Goal: Communication & Community: Answer question/provide support

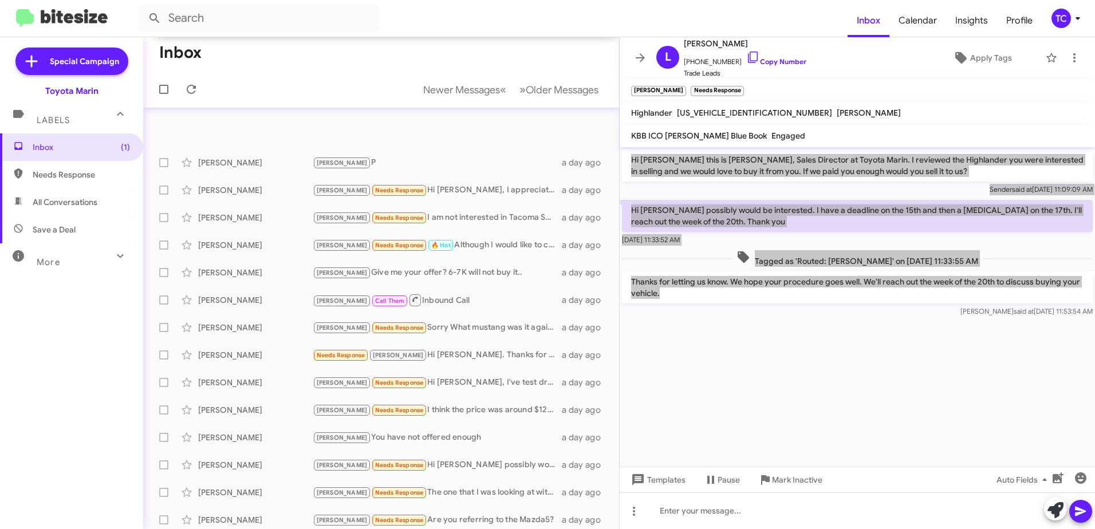
scroll to position [190, 0]
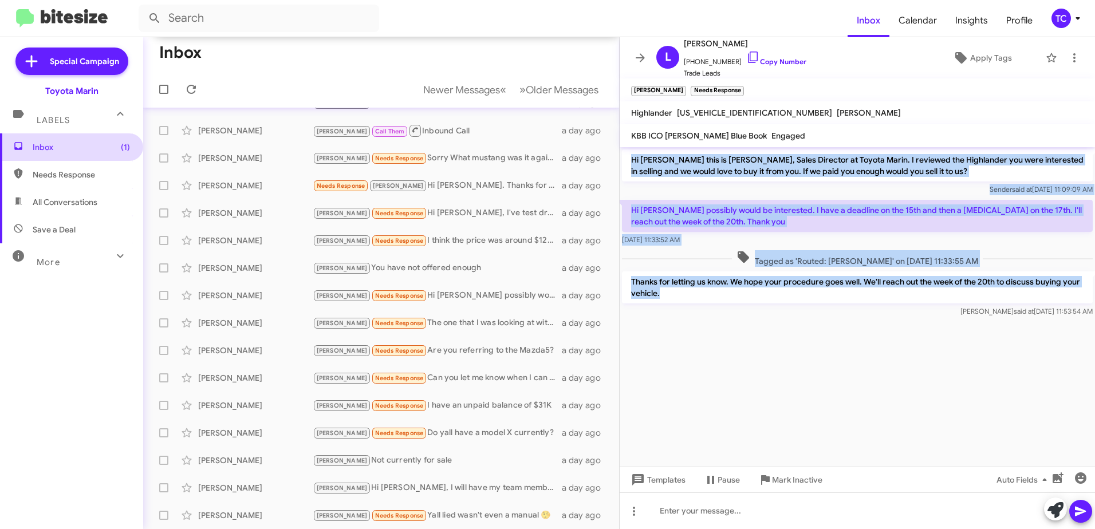
click at [54, 145] on span "Inbox (1)" at bounding box center [81, 146] width 97 height 11
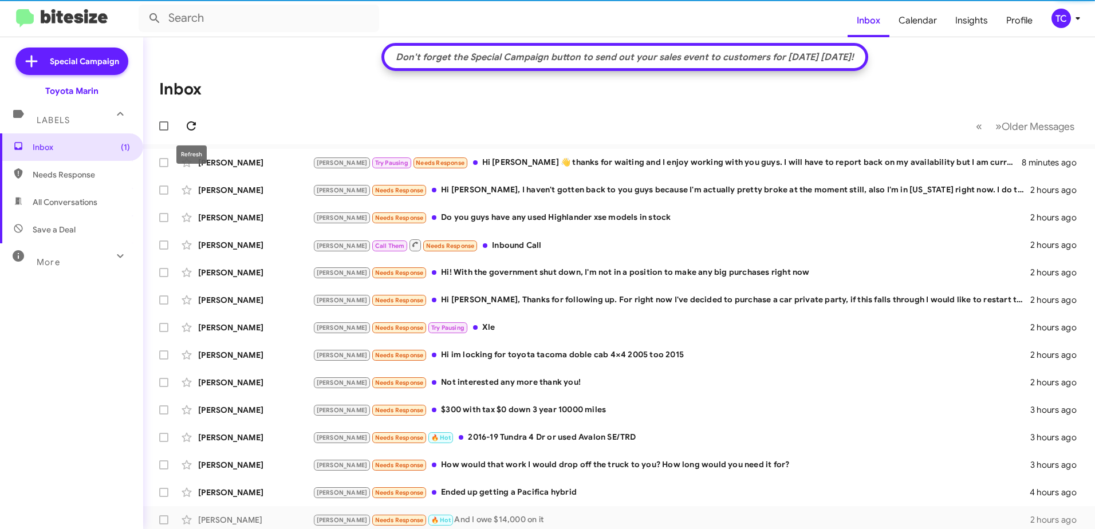
click at [187, 129] on icon at bounding box center [191, 126] width 14 height 14
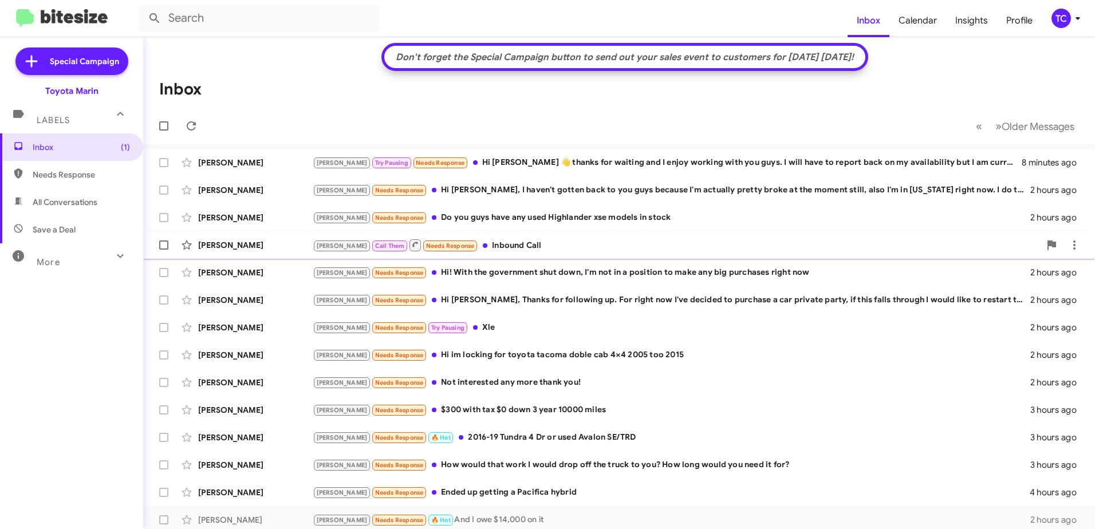
click at [488, 246] on div "[PERSON_NAME] Call Them Needs Response Inbound Call" at bounding box center [676, 245] width 727 height 14
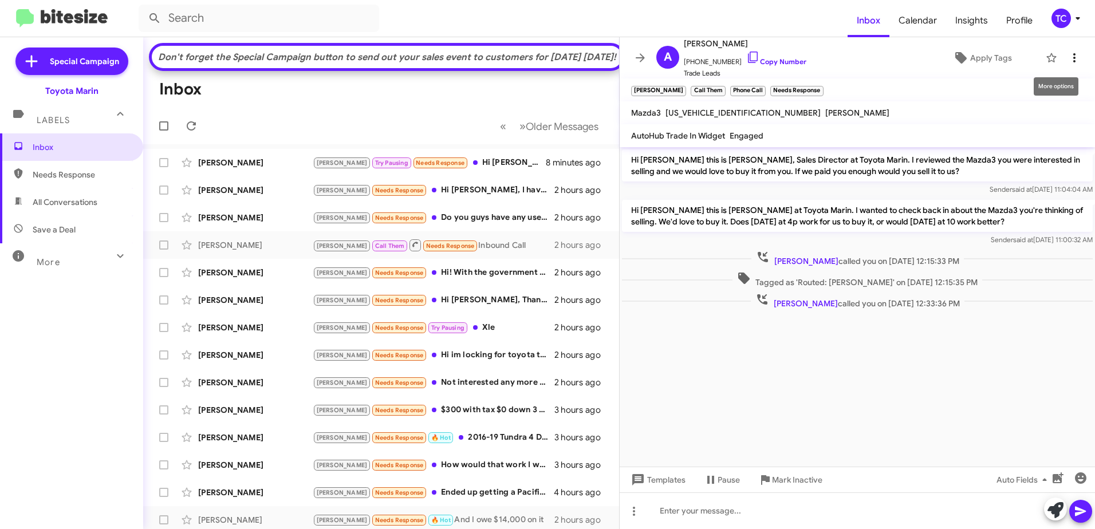
click at [1067, 61] on icon at bounding box center [1074, 58] width 14 height 14
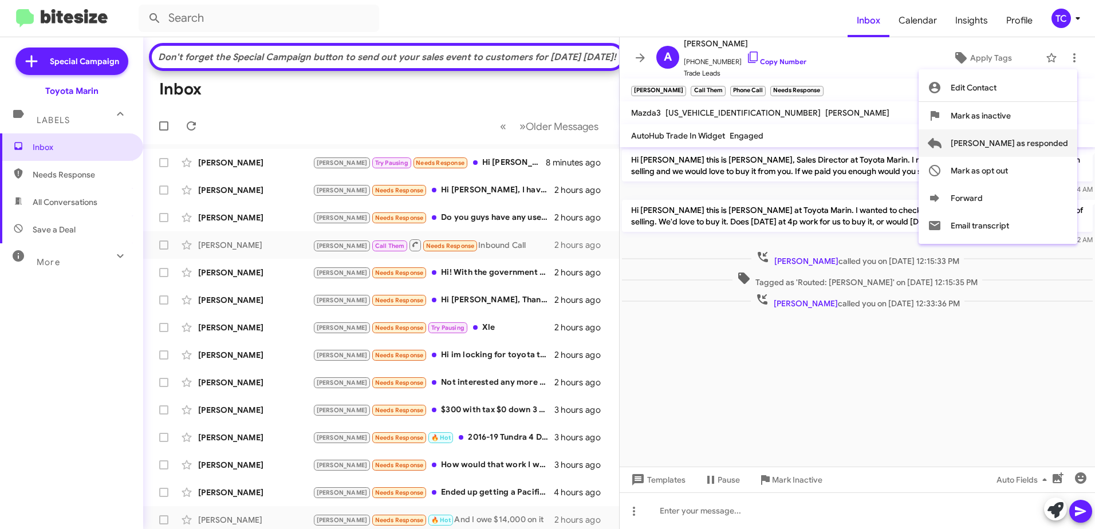
click at [1027, 143] on span "[PERSON_NAME] as responded" at bounding box center [1009, 142] width 117 height 27
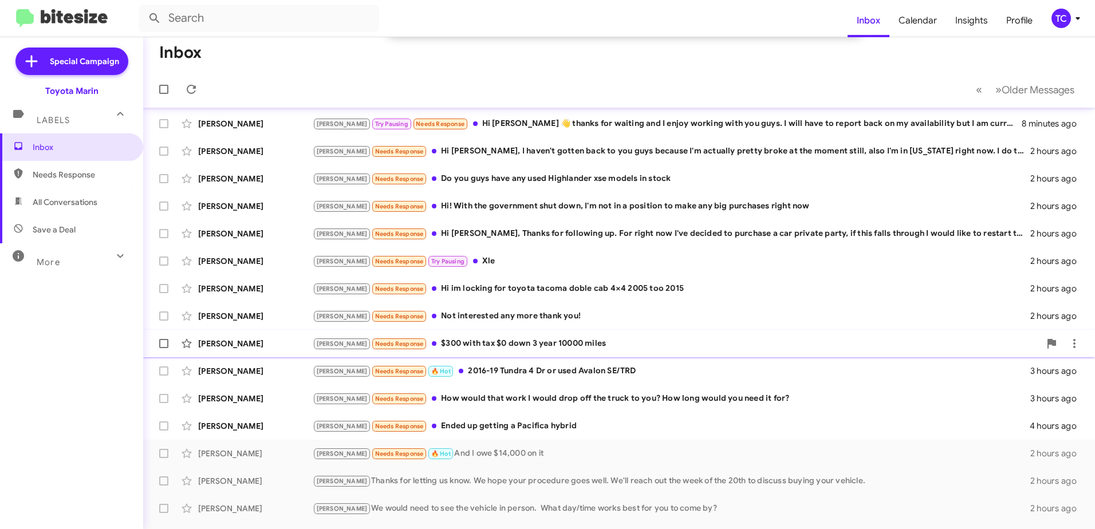
scroll to position [57, 0]
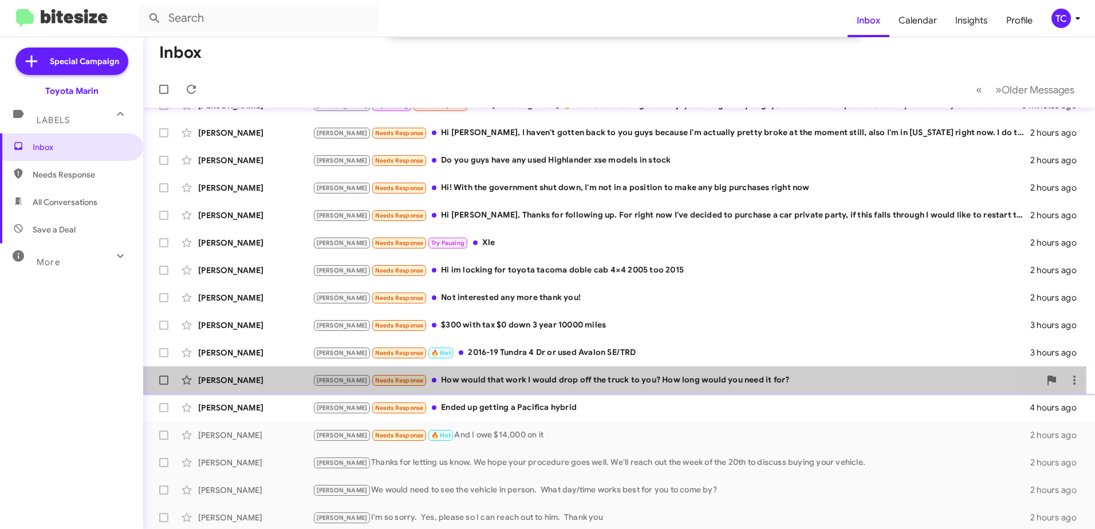
click at [470, 378] on div "[PERSON_NAME] Needs Response How would that work I would drop off the truck to …" at bounding box center [676, 380] width 727 height 13
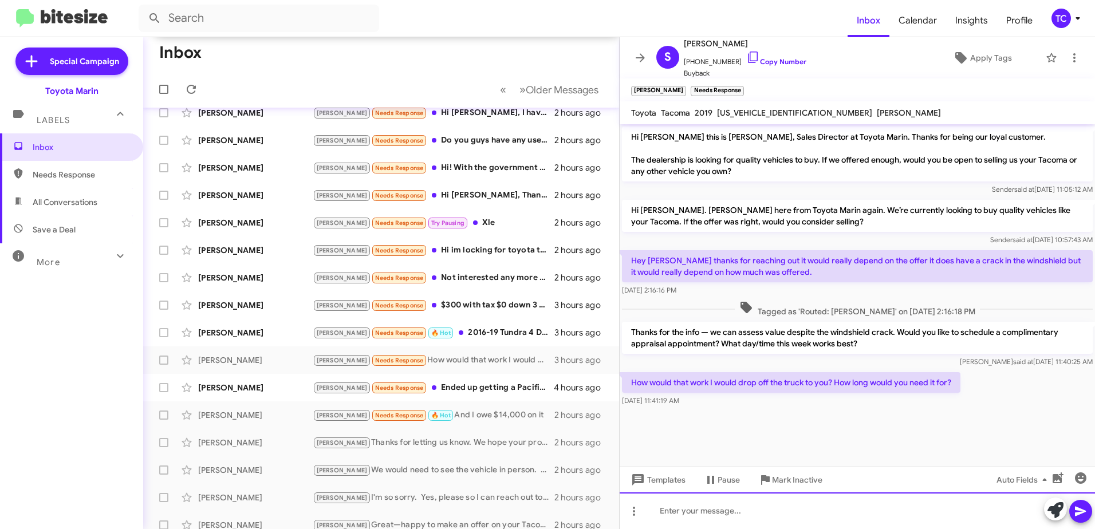
click at [726, 509] on div at bounding box center [857, 510] width 475 height 37
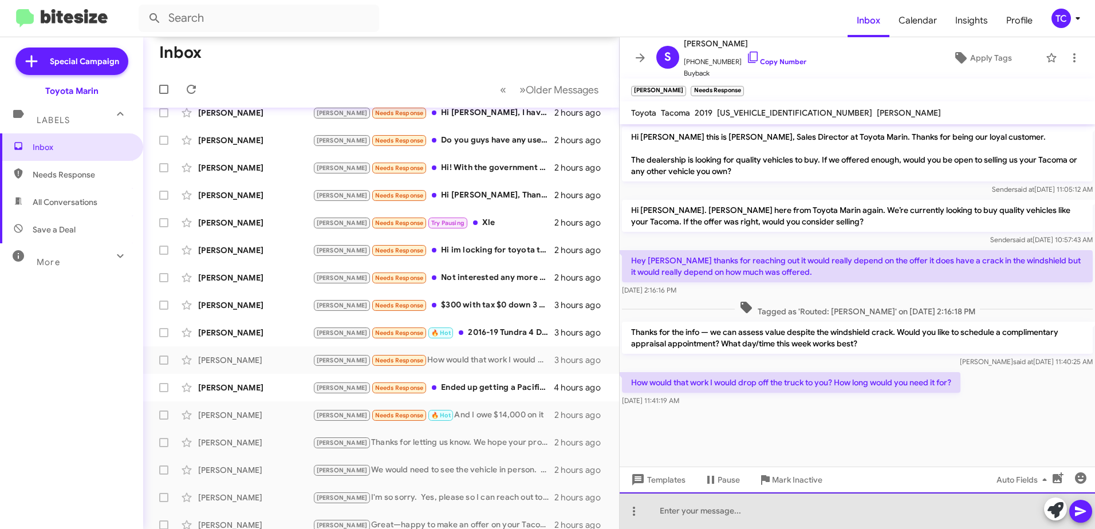
click at [723, 509] on div at bounding box center [857, 510] width 475 height 37
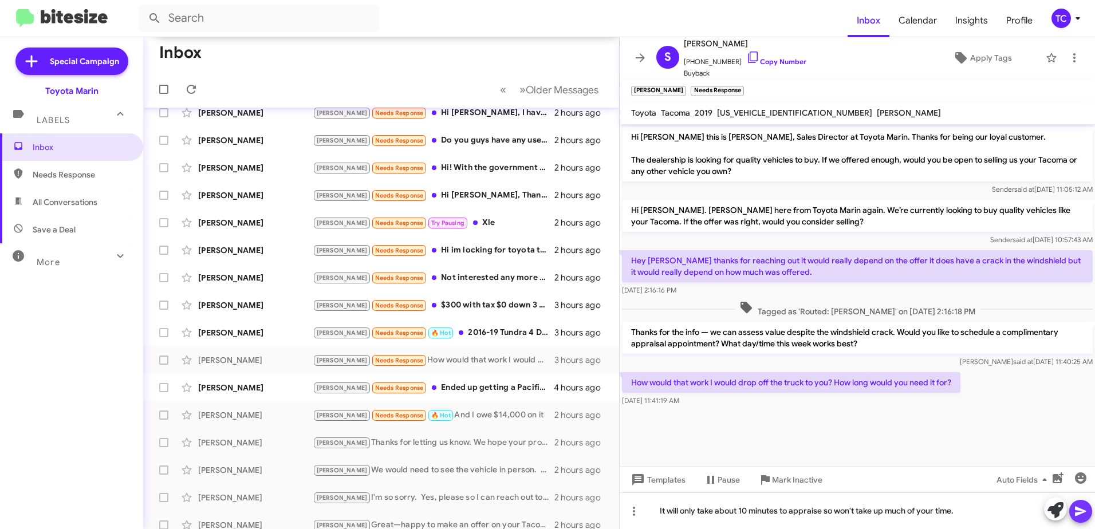
click at [1080, 511] on icon at bounding box center [1080, 512] width 11 height 10
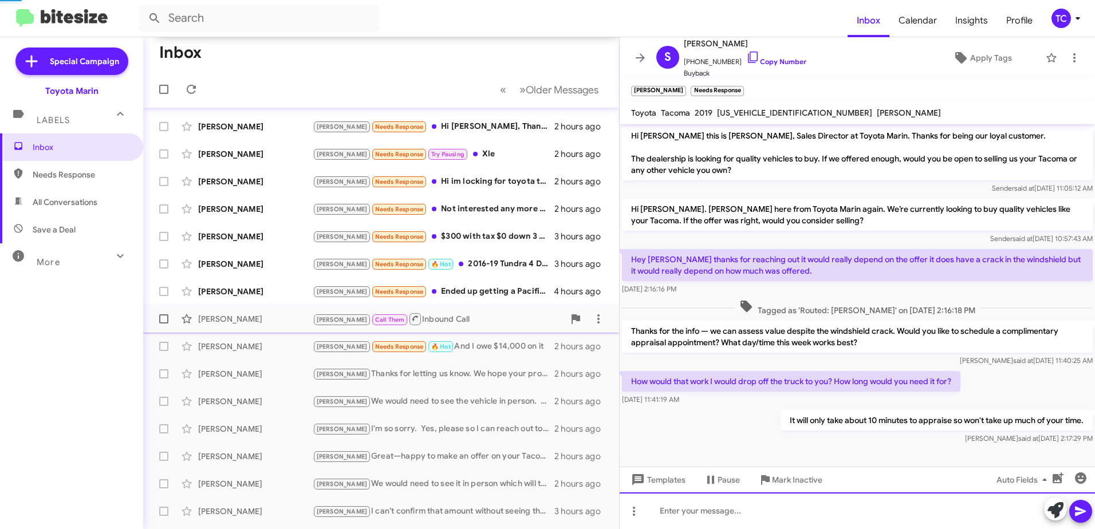
scroll to position [190, 0]
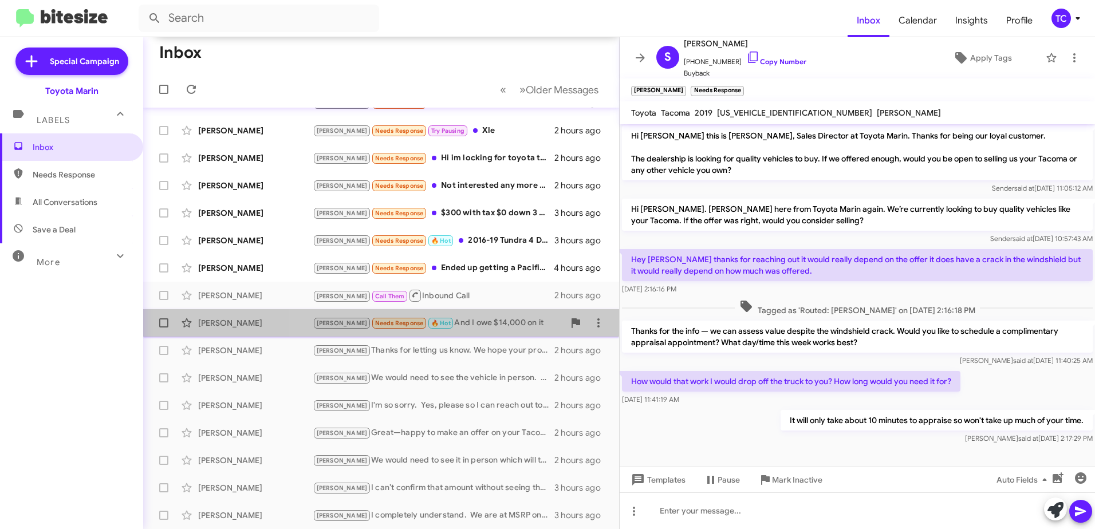
click at [475, 320] on div "[PERSON_NAME] Needs Response 🔥 Hot And I owe $14,000 on it" at bounding box center [438, 323] width 251 height 13
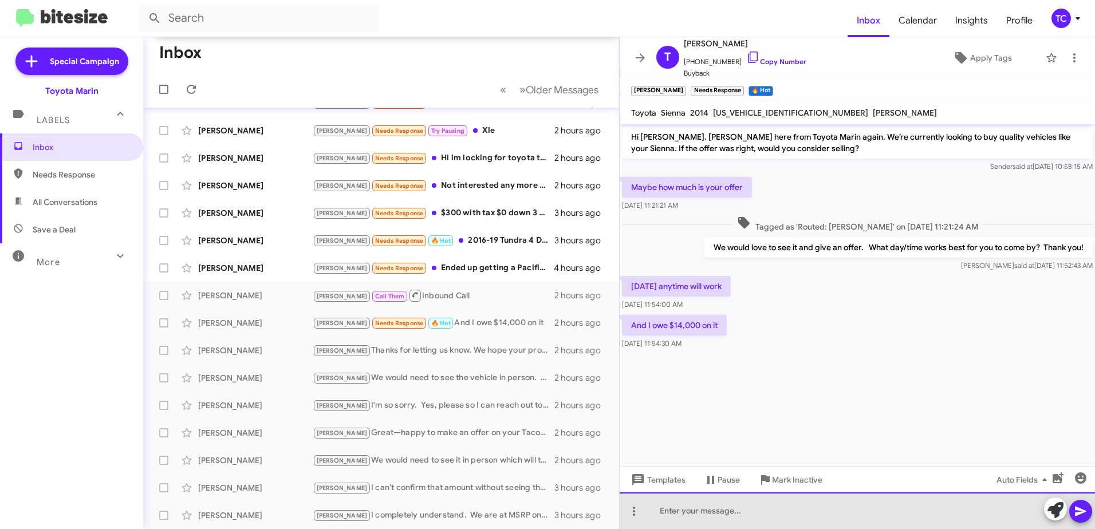
click at [738, 510] on div at bounding box center [857, 510] width 475 height 37
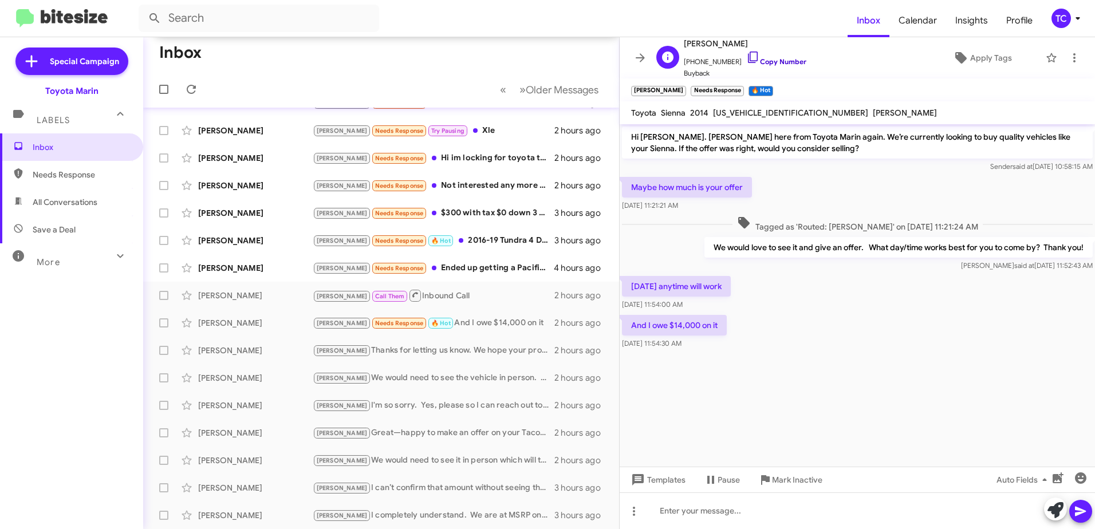
click at [748, 56] on icon at bounding box center [753, 57] width 10 height 11
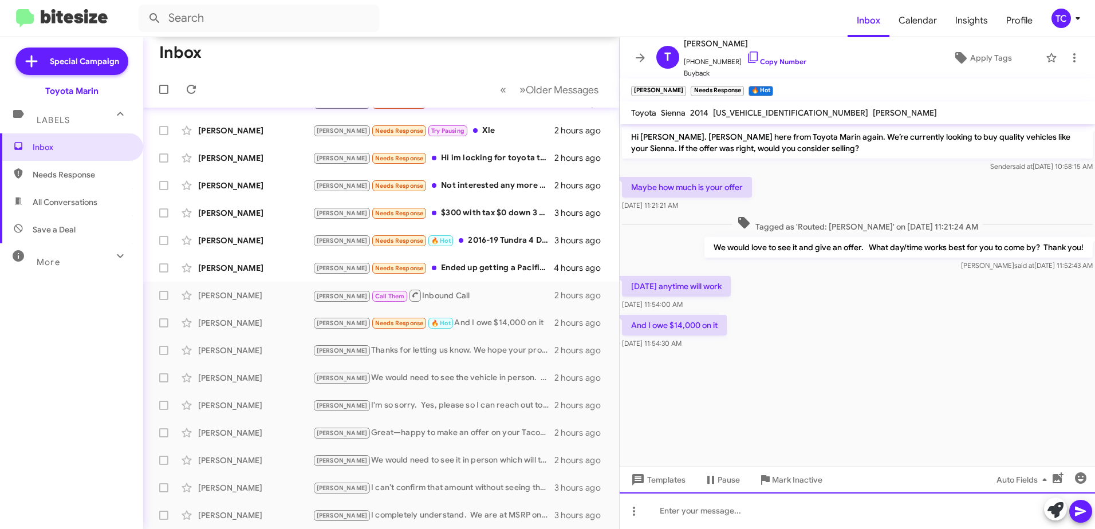
click at [682, 503] on div at bounding box center [857, 510] width 475 height 37
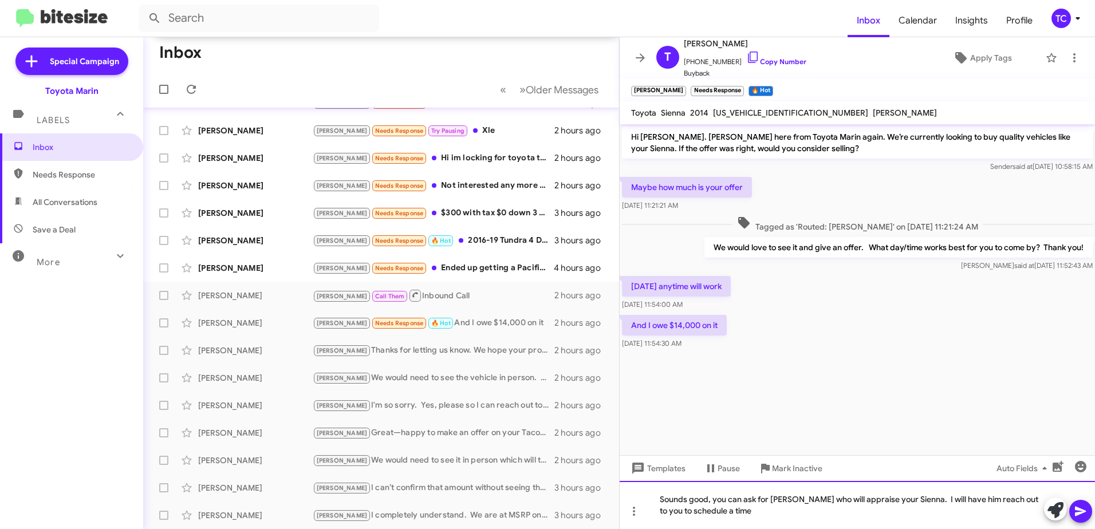
click at [731, 513] on div "Sounds good, you can ask for [PERSON_NAME] who will appraise your Sienna. I wil…" at bounding box center [857, 505] width 475 height 48
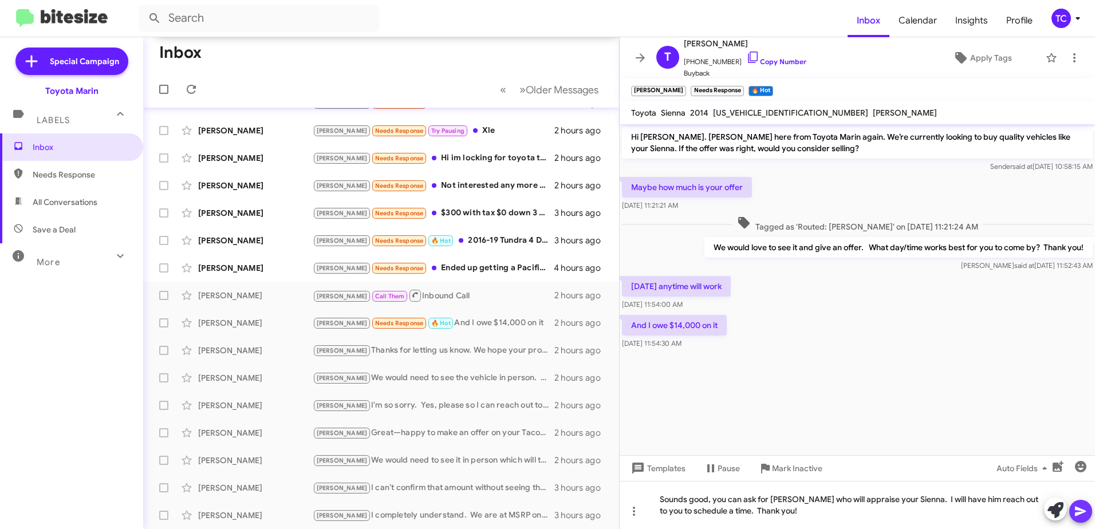
click at [1079, 513] on icon at bounding box center [1080, 512] width 11 height 10
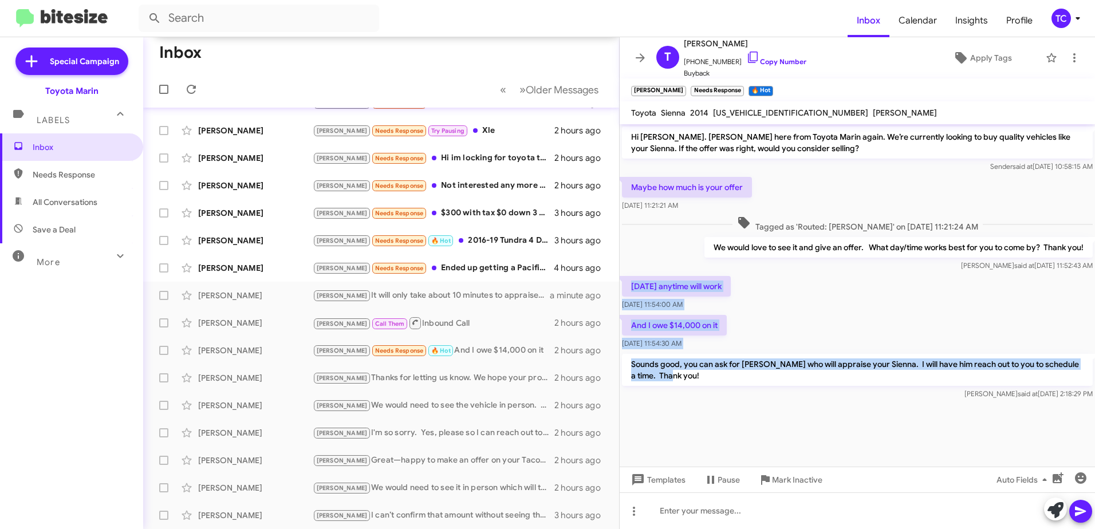
drag, startPoint x: 692, startPoint y: 378, endPoint x: 633, endPoint y: 289, distance: 107.1
click at [633, 289] on div "Hi [PERSON_NAME]. [PERSON_NAME] here from Toyota Marin again. We’re currently l…" at bounding box center [857, 263] width 475 height 278
copy div "[DATE] anytime will work [DATE] 11:54:00 AM And I owe $14,000 on it [DATE] 11:5…"
click at [644, 51] on icon at bounding box center [640, 58] width 14 height 14
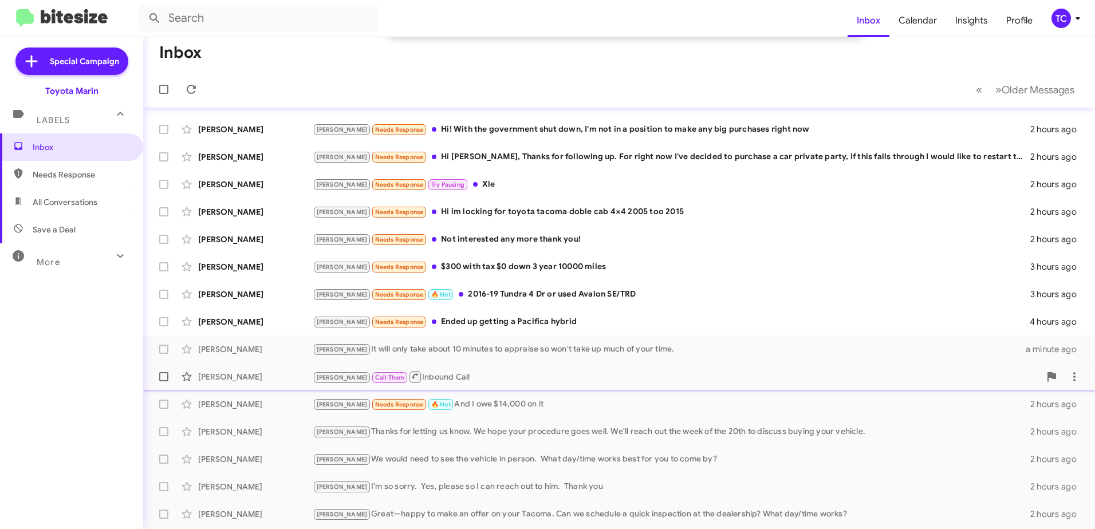
scroll to position [170, 0]
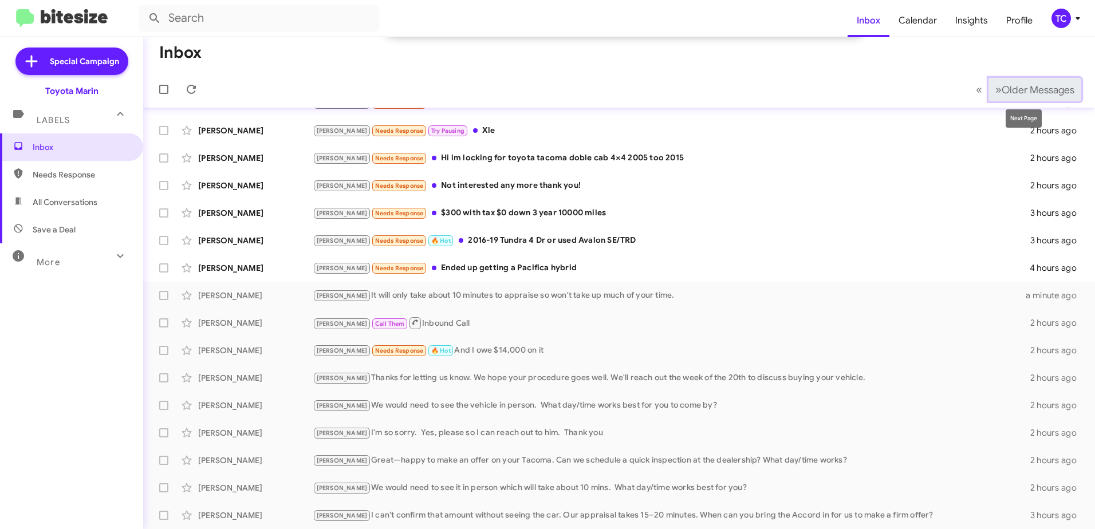
click at [995, 93] on span "»" at bounding box center [998, 89] width 6 height 14
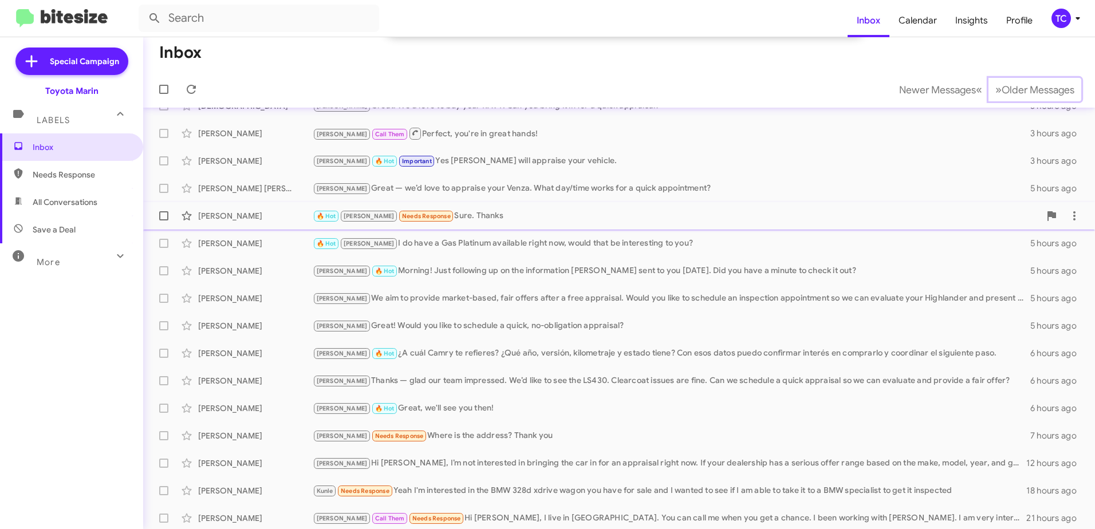
scroll to position [170, 0]
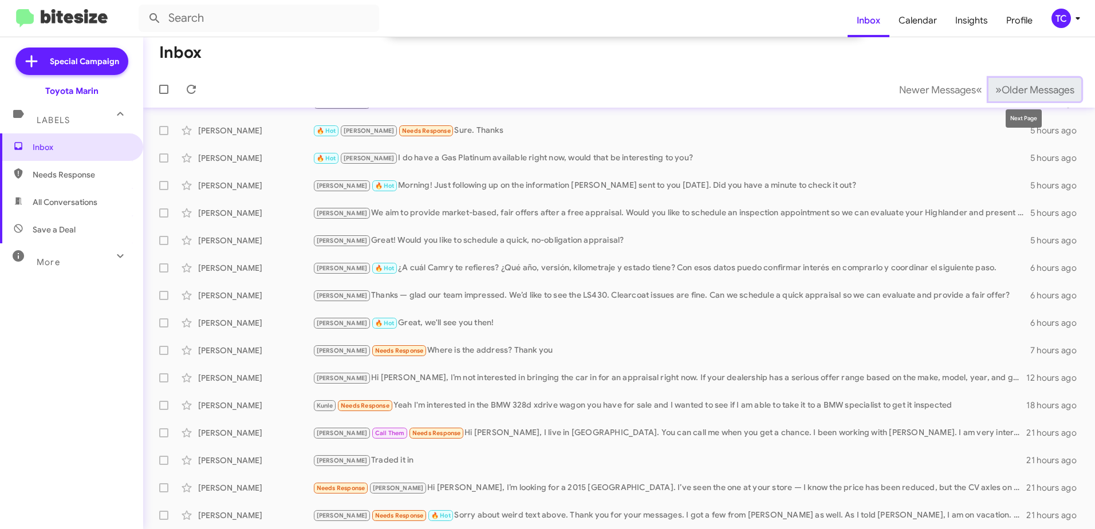
click at [1002, 85] on span "Older Messages" at bounding box center [1038, 90] width 73 height 13
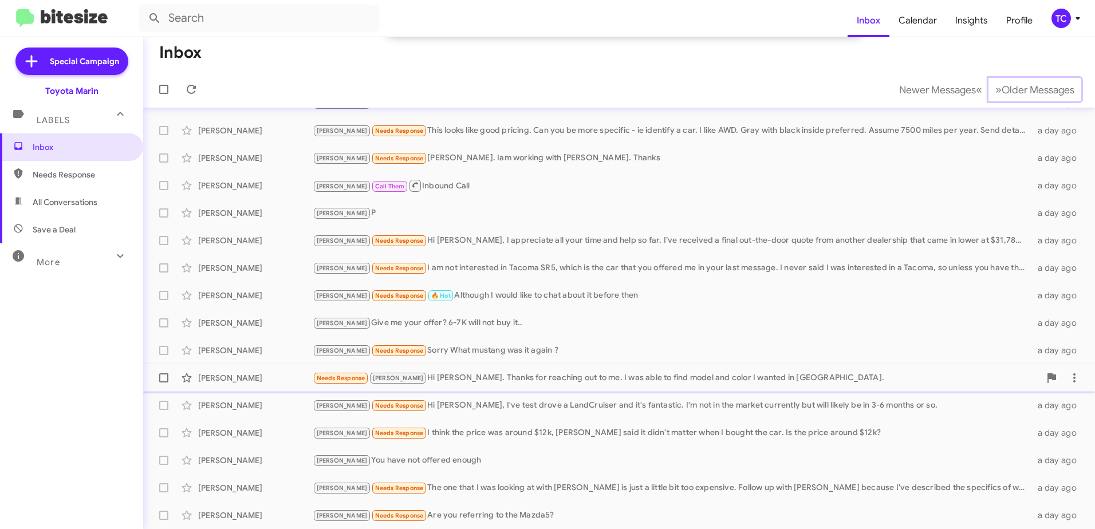
scroll to position [170, 0]
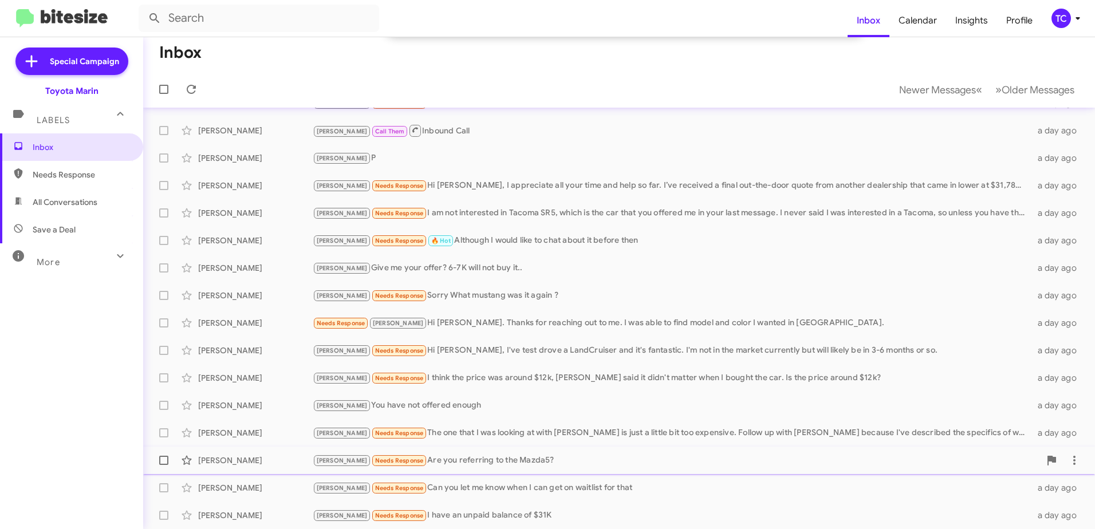
click at [469, 462] on div "[PERSON_NAME] Needs Response Are you referring to the Mazda5?" at bounding box center [676, 460] width 727 height 13
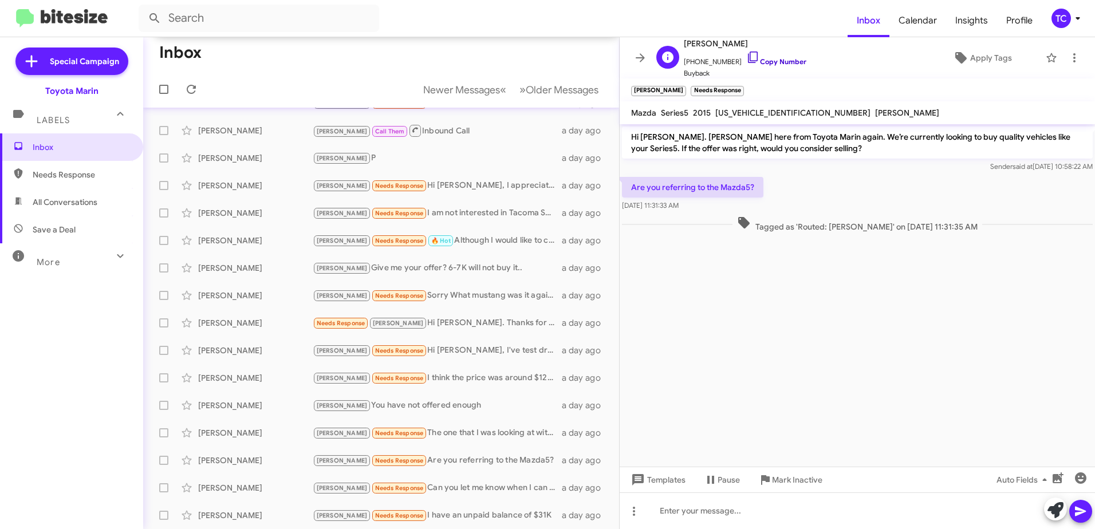
click at [748, 52] on icon at bounding box center [753, 57] width 10 height 11
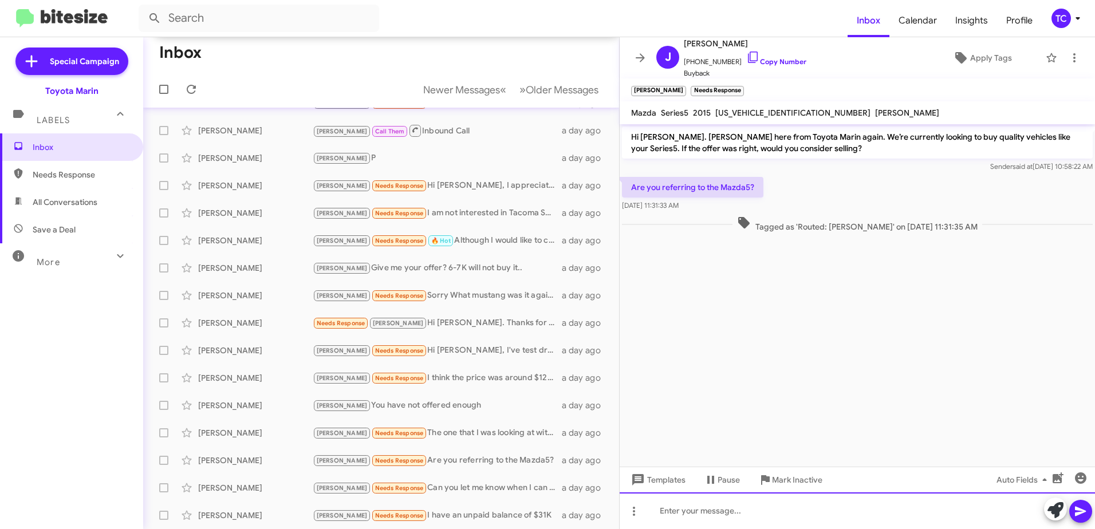
click at [744, 512] on div at bounding box center [857, 510] width 475 height 37
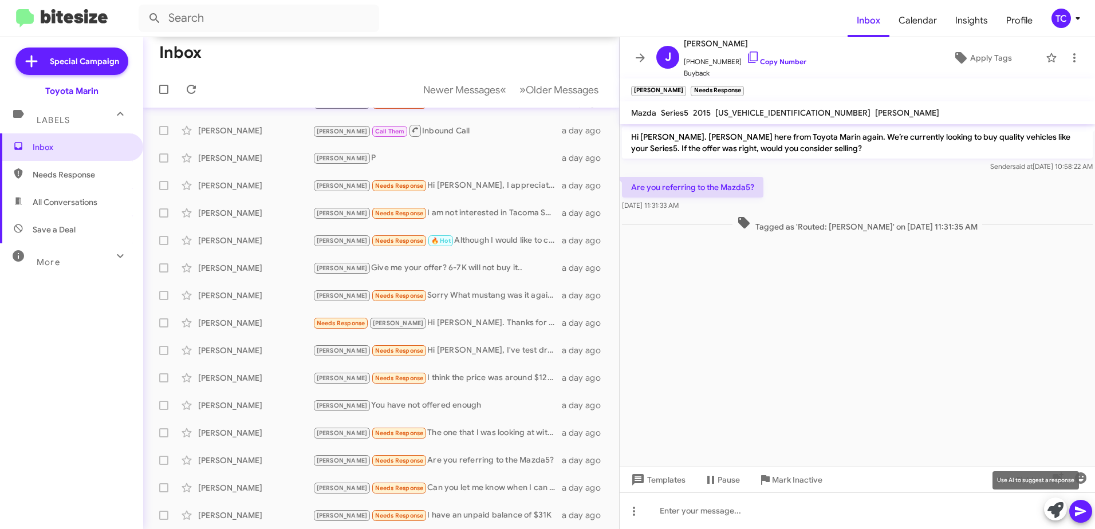
click at [1058, 511] on icon at bounding box center [1055, 510] width 16 height 16
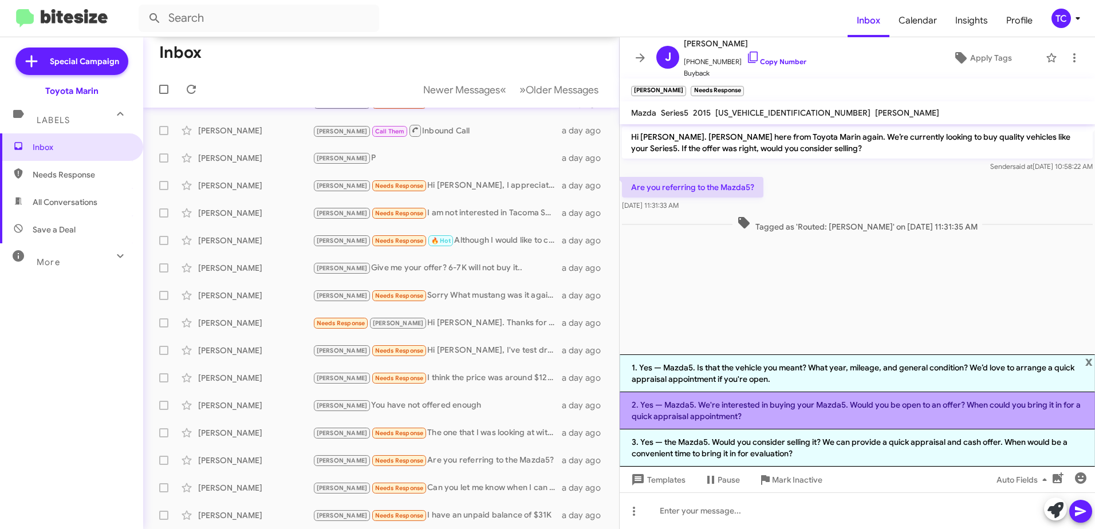
click at [788, 416] on li "2. Yes — Mazda5. We're interested in buying your Mazda5. Would you be open to a…" at bounding box center [857, 410] width 475 height 37
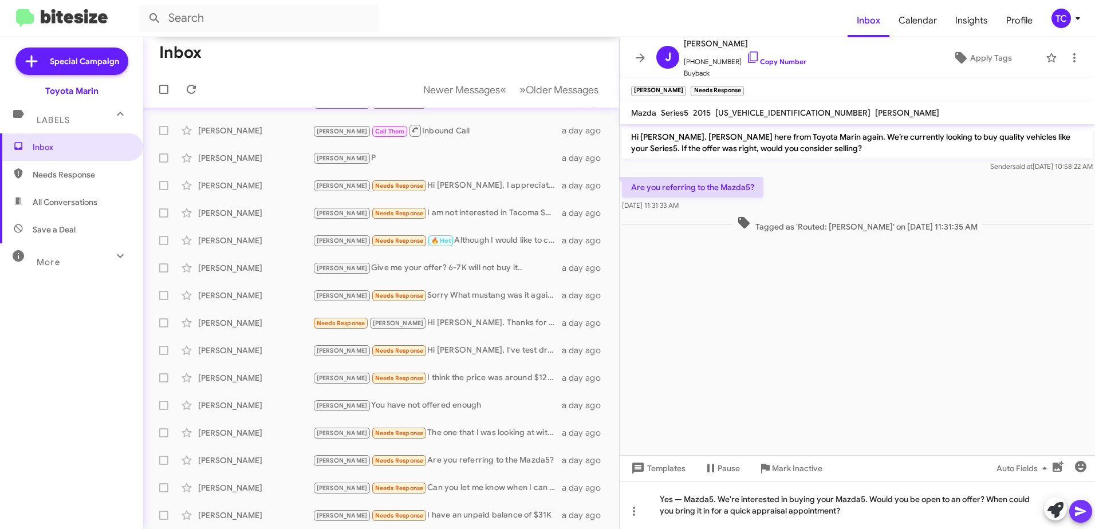
click at [1074, 510] on icon at bounding box center [1081, 512] width 14 height 14
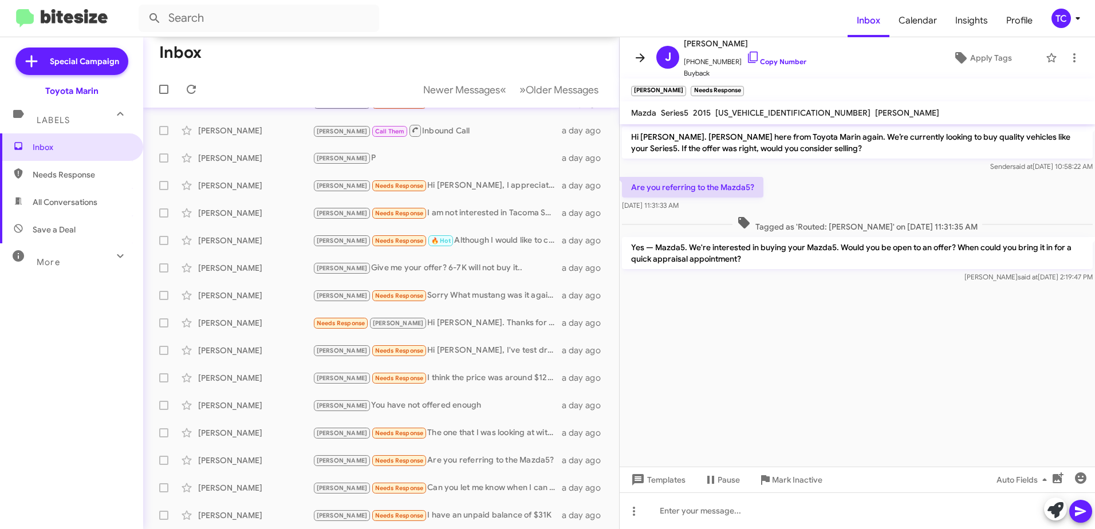
click at [644, 58] on icon at bounding box center [640, 57] width 9 height 9
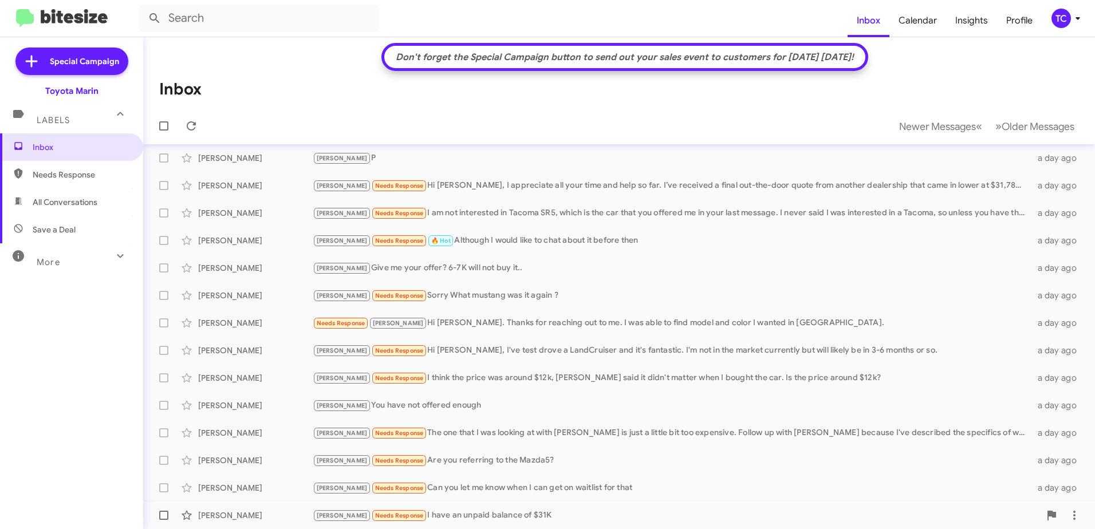
click at [470, 517] on div "[PERSON_NAME] Needs Response I have an unpaid balance of $31K" at bounding box center [676, 515] width 727 height 13
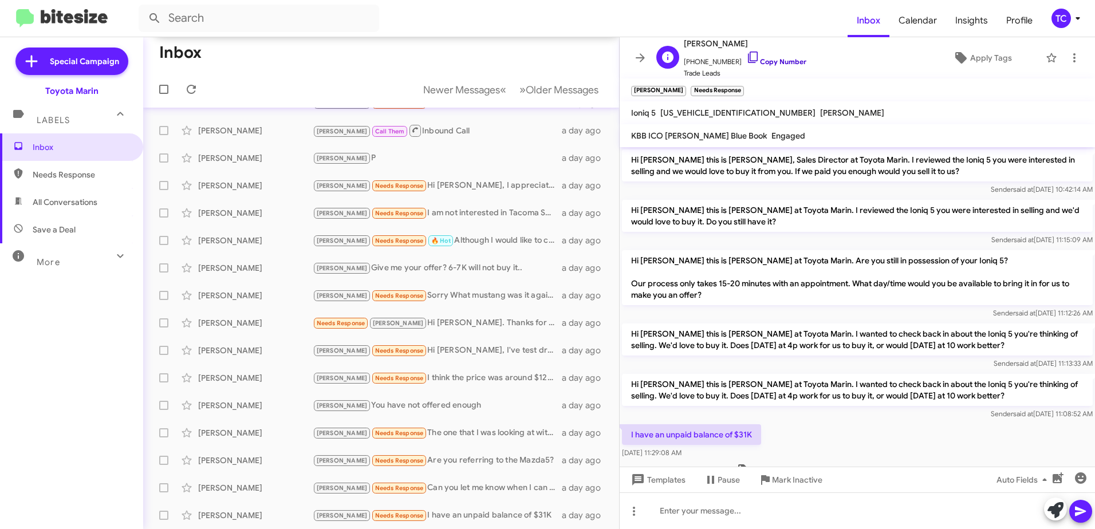
click at [746, 60] on icon at bounding box center [753, 57] width 14 height 14
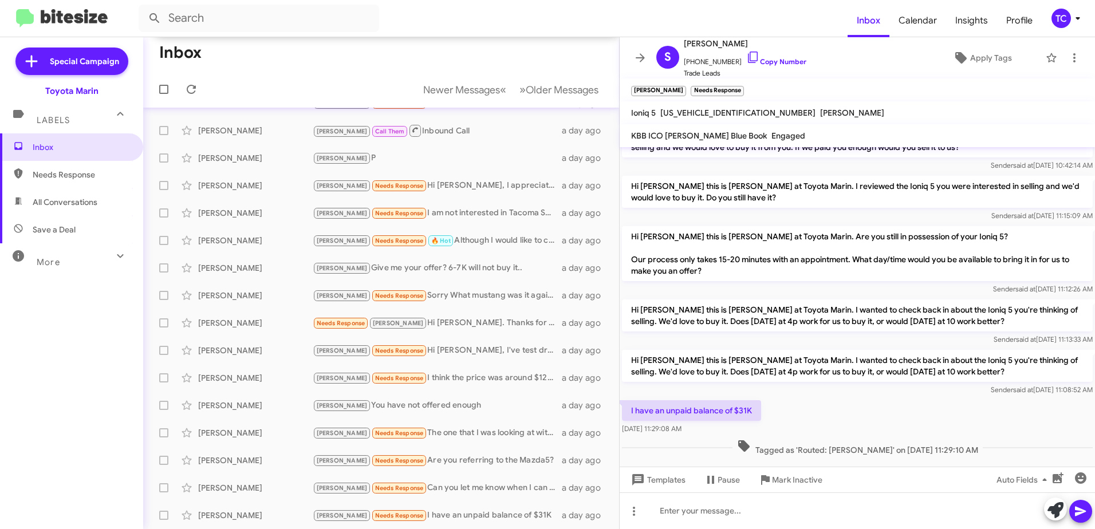
scroll to position [36, 0]
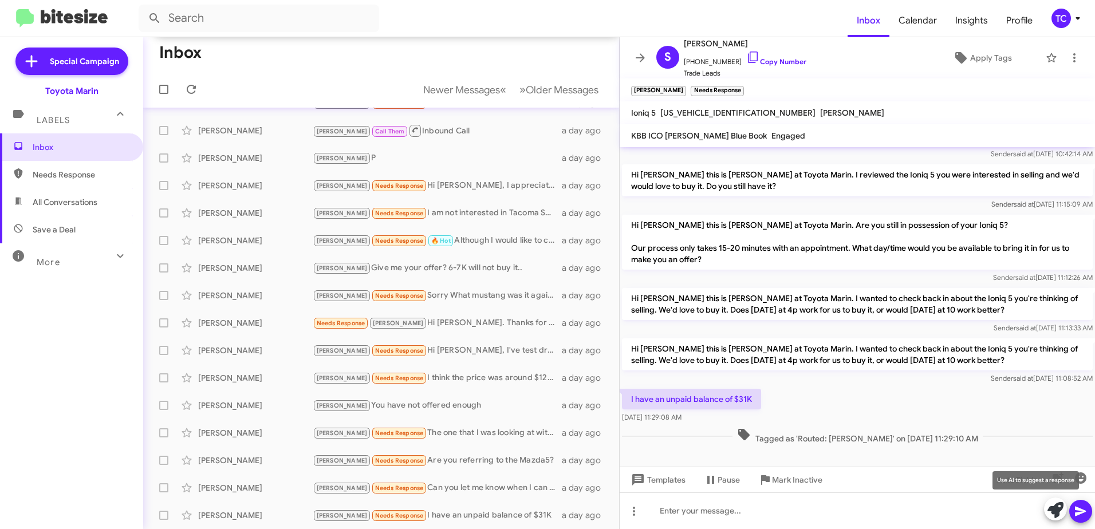
click at [1050, 512] on icon at bounding box center [1055, 510] width 16 height 16
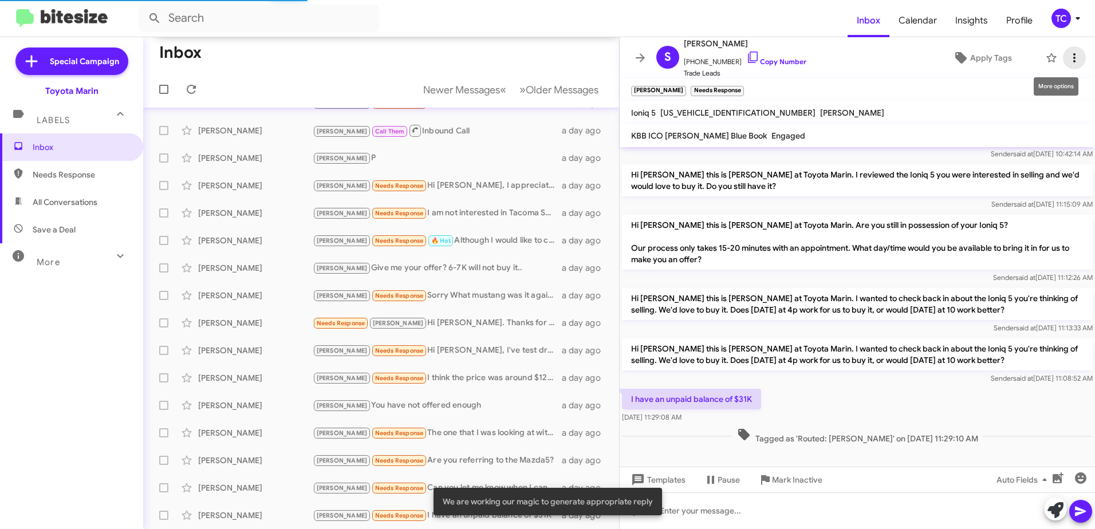
click at [1063, 62] on span at bounding box center [1074, 58] width 23 height 14
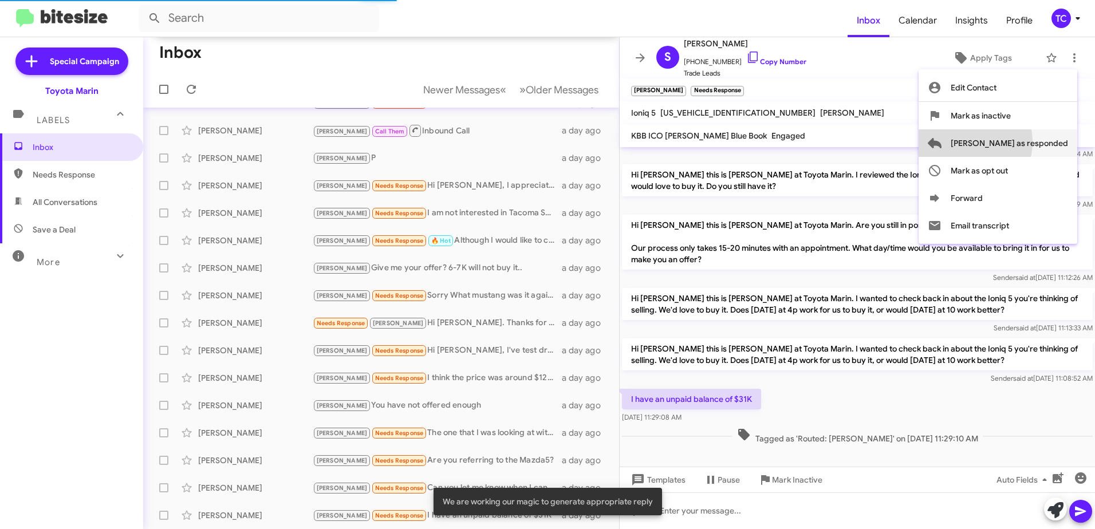
click at [1011, 142] on span "[PERSON_NAME] as responded" at bounding box center [1009, 142] width 117 height 27
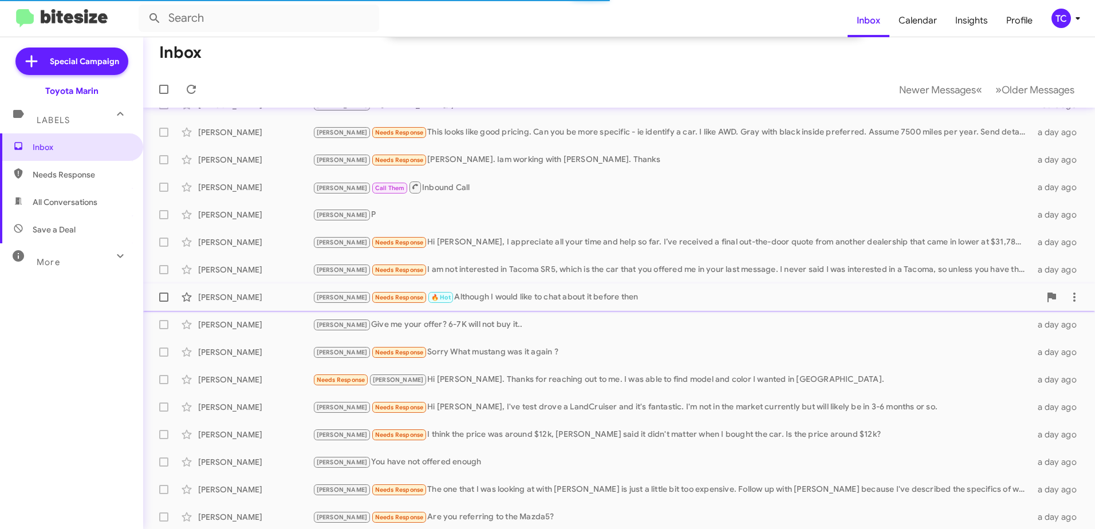
scroll to position [170, 0]
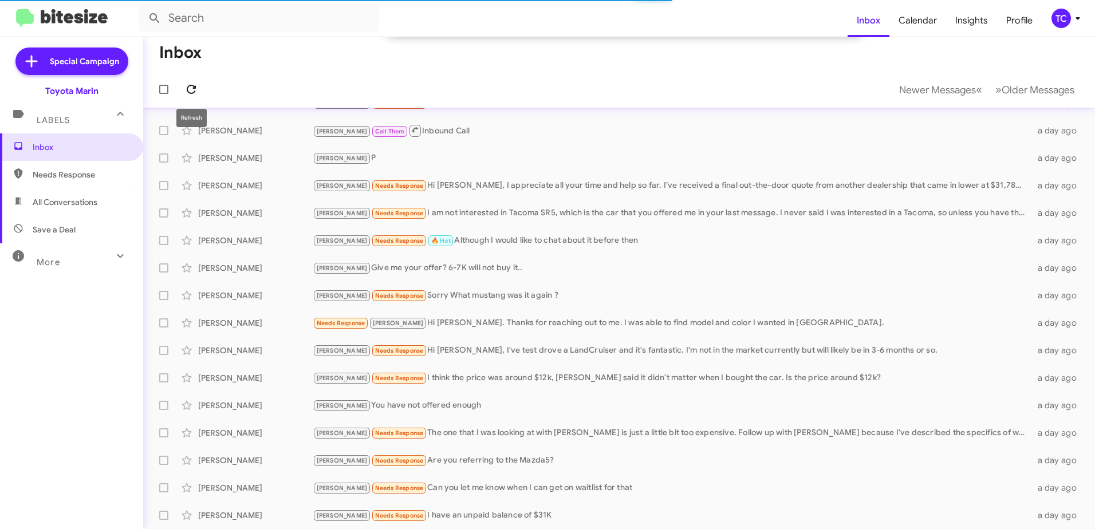
click at [188, 84] on icon at bounding box center [191, 89] width 14 height 14
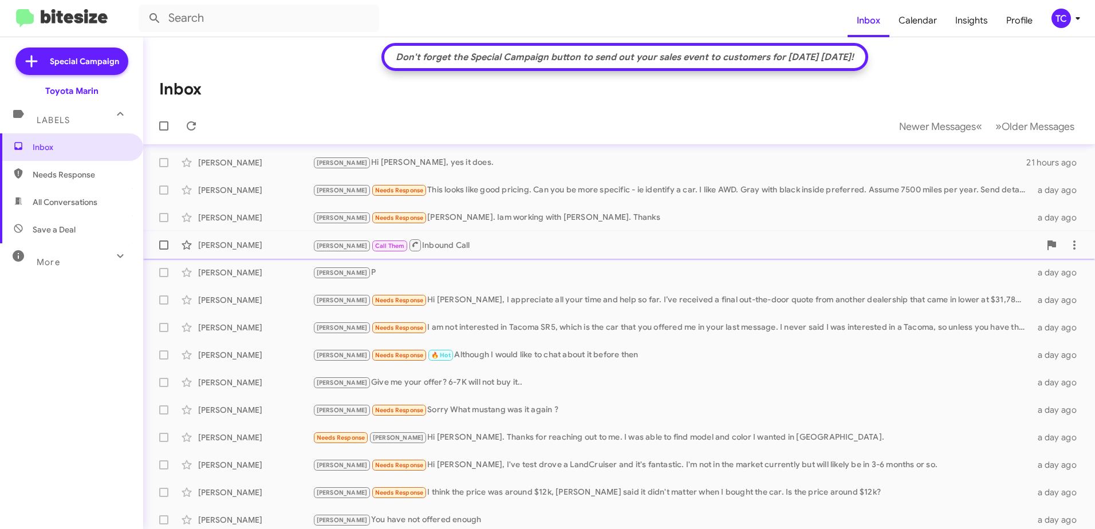
scroll to position [0, 0]
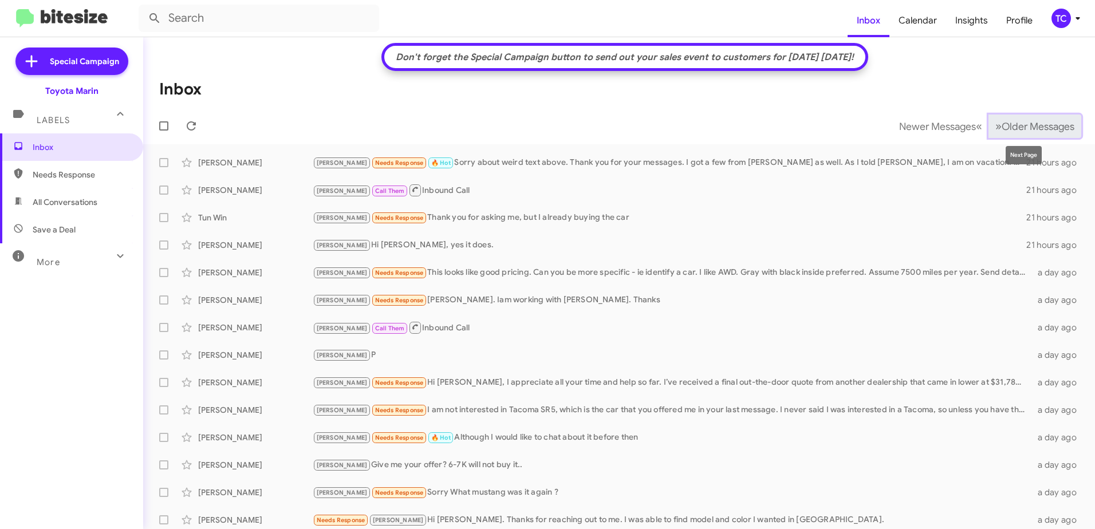
click at [1005, 129] on span "Older Messages" at bounding box center [1038, 126] width 73 height 13
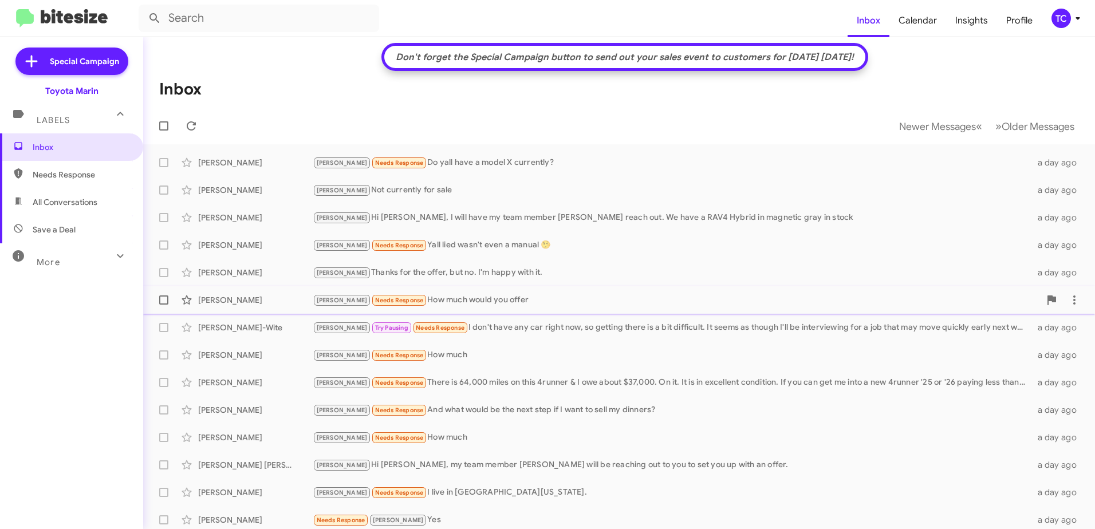
click at [454, 302] on div "[PERSON_NAME] Needs Response How much would you offer" at bounding box center [676, 300] width 727 height 13
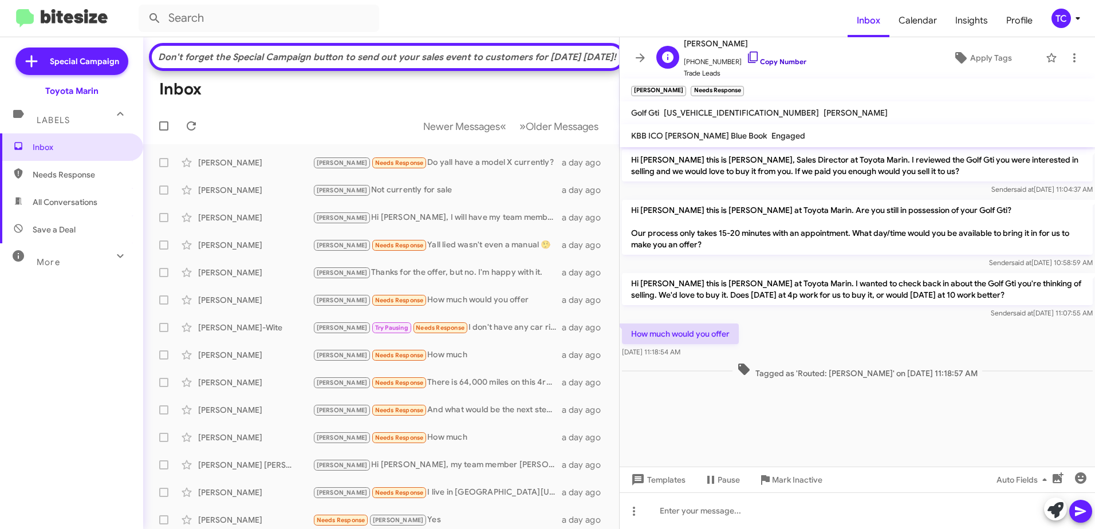
click at [748, 57] on icon at bounding box center [753, 57] width 10 height 11
click at [1058, 511] on icon at bounding box center [1055, 510] width 16 height 16
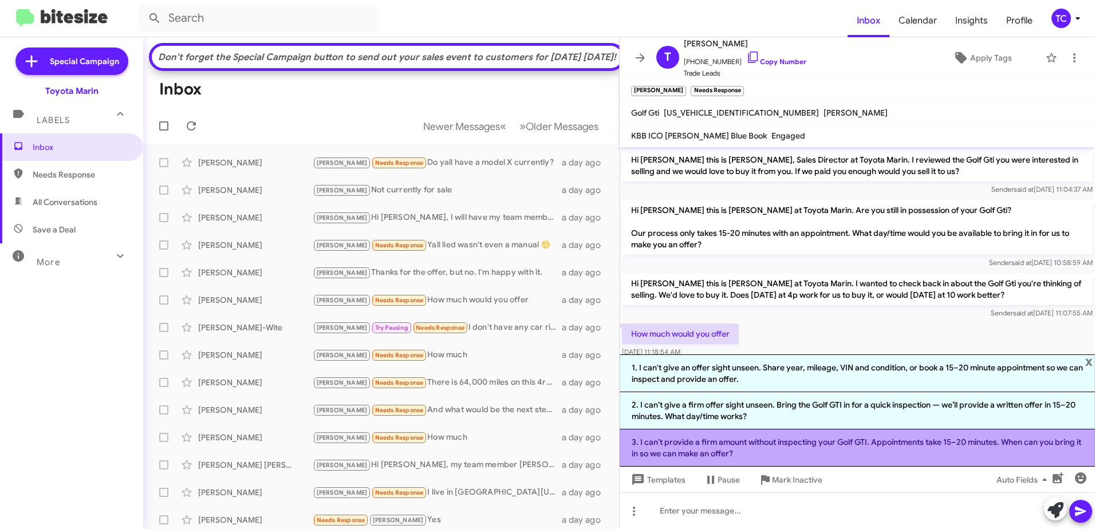
click at [802, 440] on li "3. I can’t provide a firm amount without inspecting your Golf GTI. Appointments…" at bounding box center [857, 448] width 475 height 37
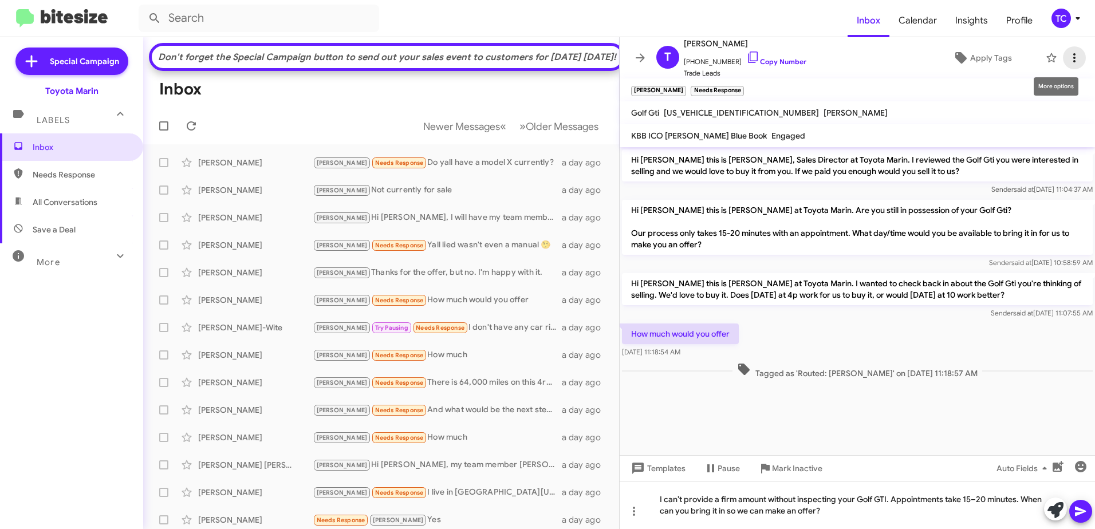
click at [1073, 57] on icon at bounding box center [1074, 57] width 2 height 9
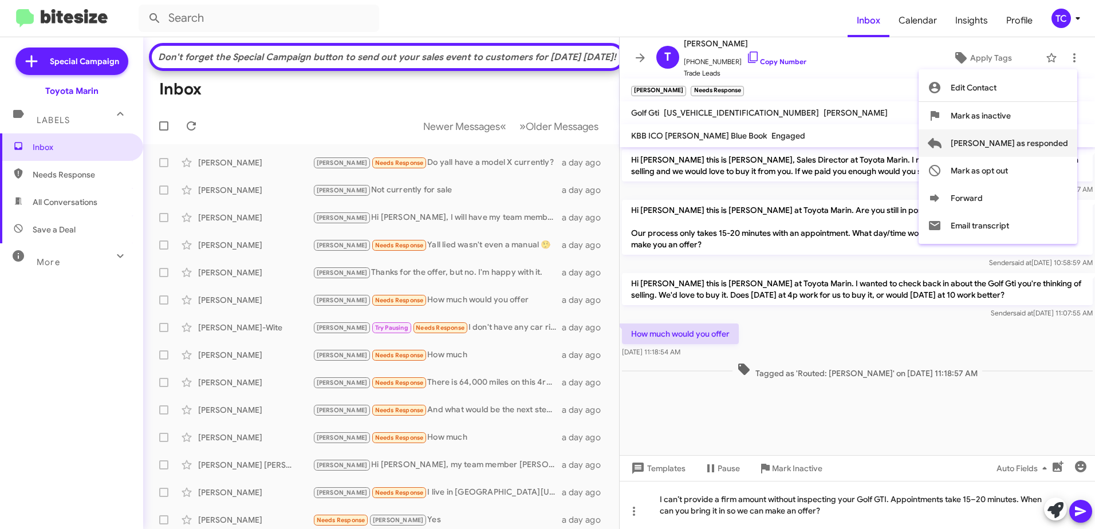
click at [1003, 147] on span "[PERSON_NAME] as responded" at bounding box center [1009, 142] width 117 height 27
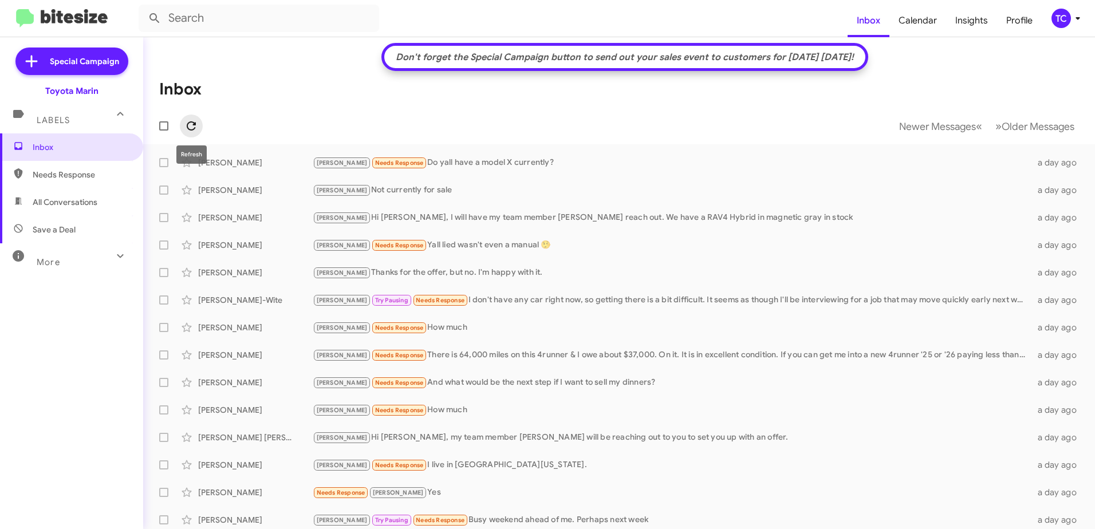
click at [191, 123] on icon at bounding box center [191, 126] width 14 height 14
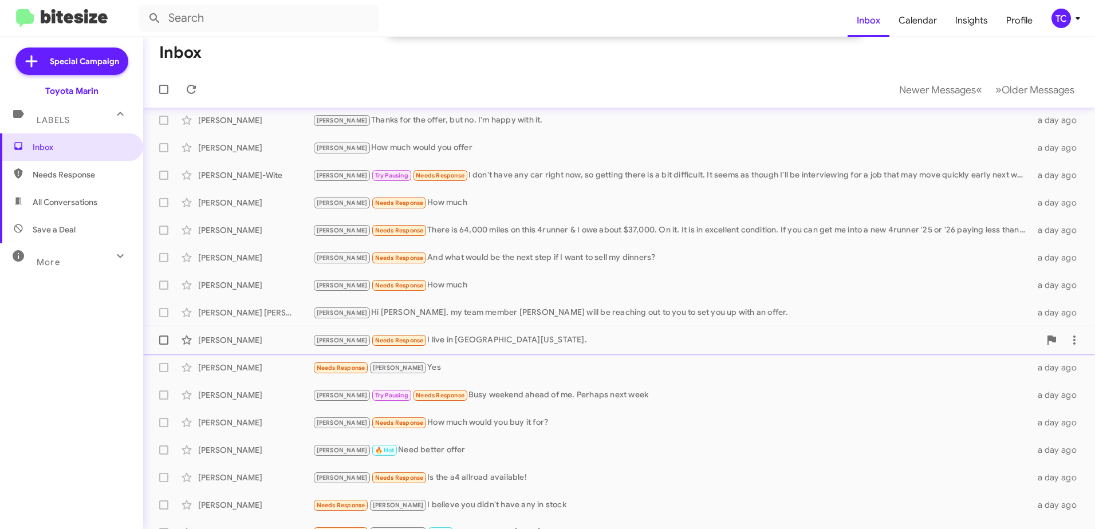
scroll to position [170, 0]
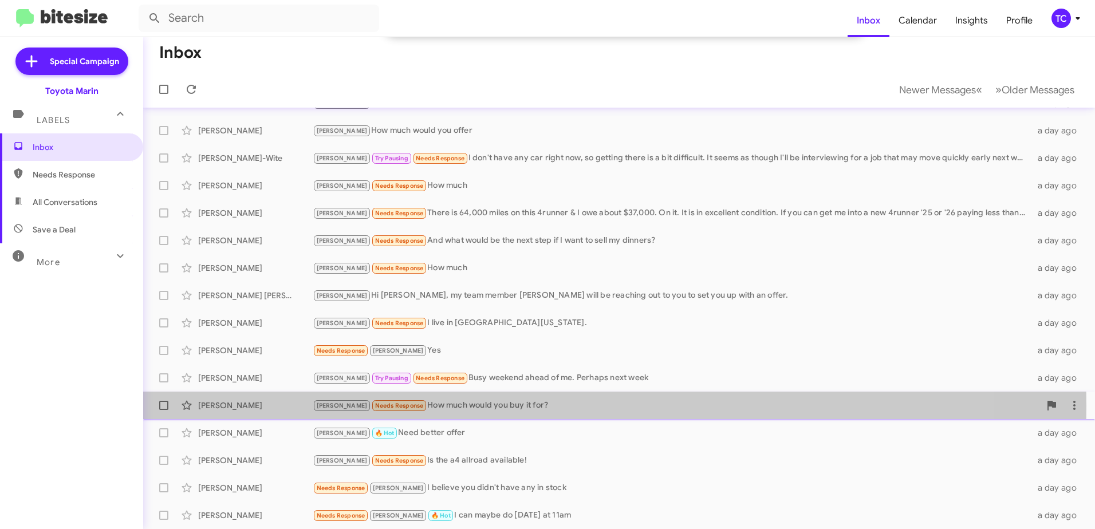
click at [458, 406] on div "[PERSON_NAME] Needs Response How much would you buy it for?" at bounding box center [676, 405] width 727 height 13
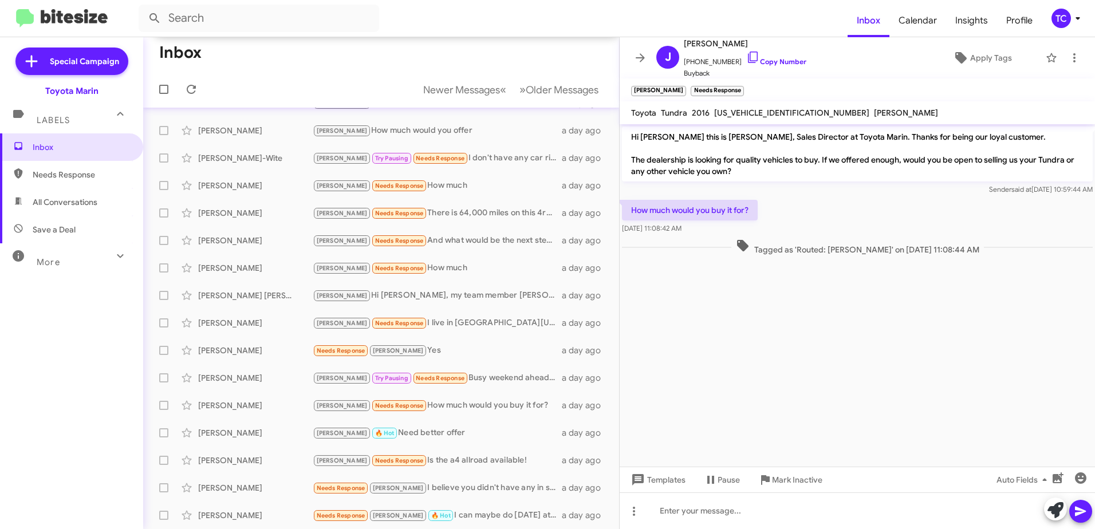
drag, startPoint x: 744, startPoint y: 54, endPoint x: 587, endPoint y: 46, distance: 157.7
click at [746, 54] on icon at bounding box center [753, 57] width 14 height 14
click at [1085, 516] on icon at bounding box center [1081, 512] width 14 height 14
click at [1057, 517] on icon at bounding box center [1055, 510] width 16 height 16
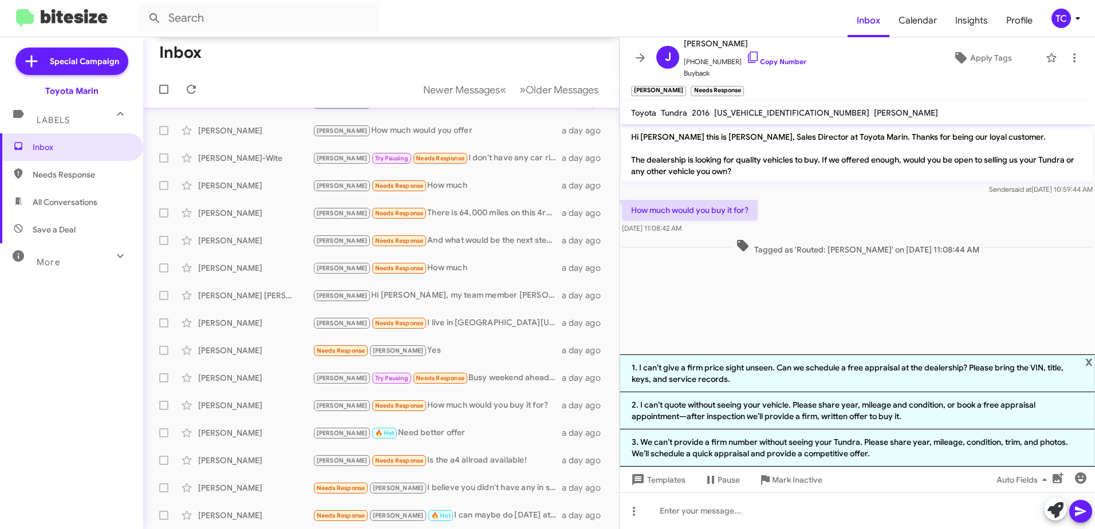
click at [874, 372] on li "1. I can’t give a firm price sight unseen. Can we schedule a free appraisal at …" at bounding box center [857, 373] width 475 height 38
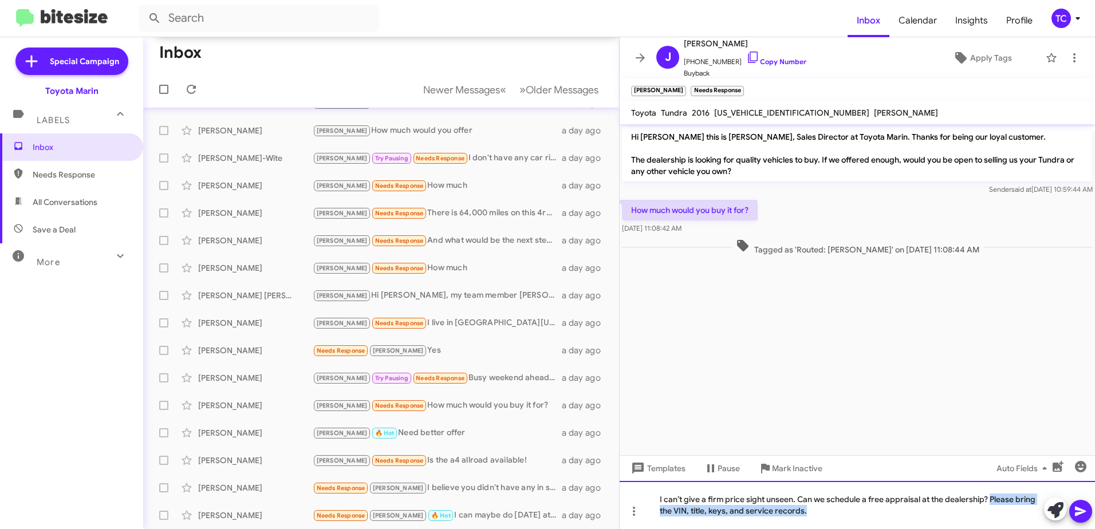
drag, startPoint x: 821, startPoint y: 518, endPoint x: 988, endPoint y: 499, distance: 168.3
click at [988, 499] on div "I can’t give a firm price sight unseen. Can we schedule a free appraisal at the…" at bounding box center [857, 505] width 475 height 48
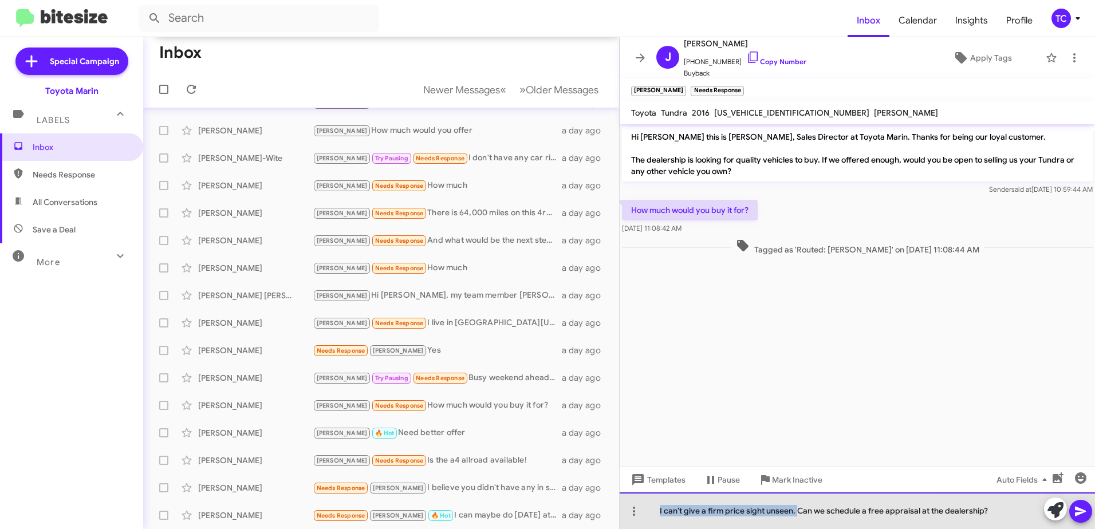
drag, startPoint x: 797, startPoint y: 506, endPoint x: 629, endPoint y: 496, distance: 168.1
click at [629, 496] on div "I can’t give a firm price sight unseen. Can we schedule a free appraisal at the…" at bounding box center [857, 510] width 475 height 37
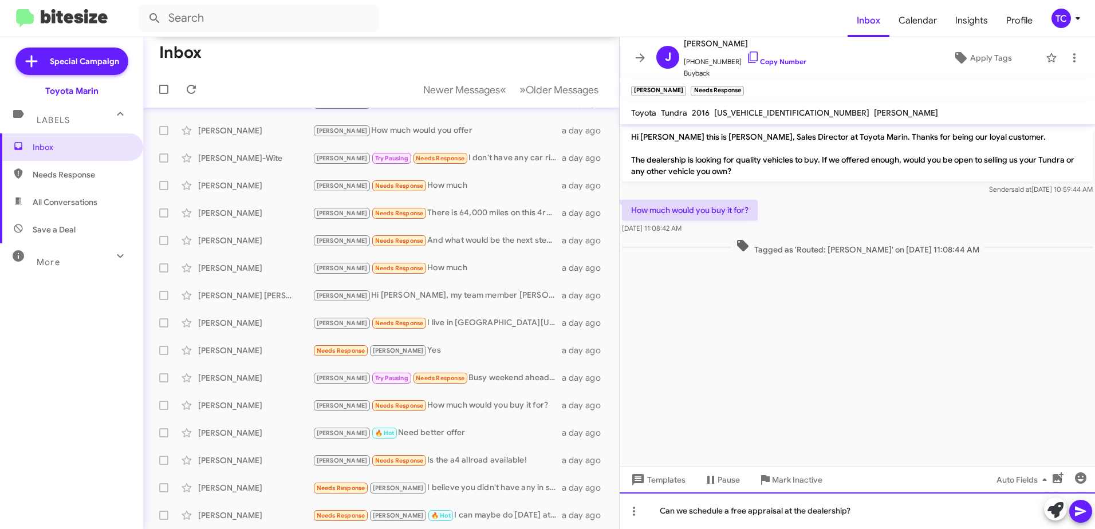
click at [882, 512] on div "Can we schedule a free appraisal at the dealership?" at bounding box center [857, 510] width 475 height 37
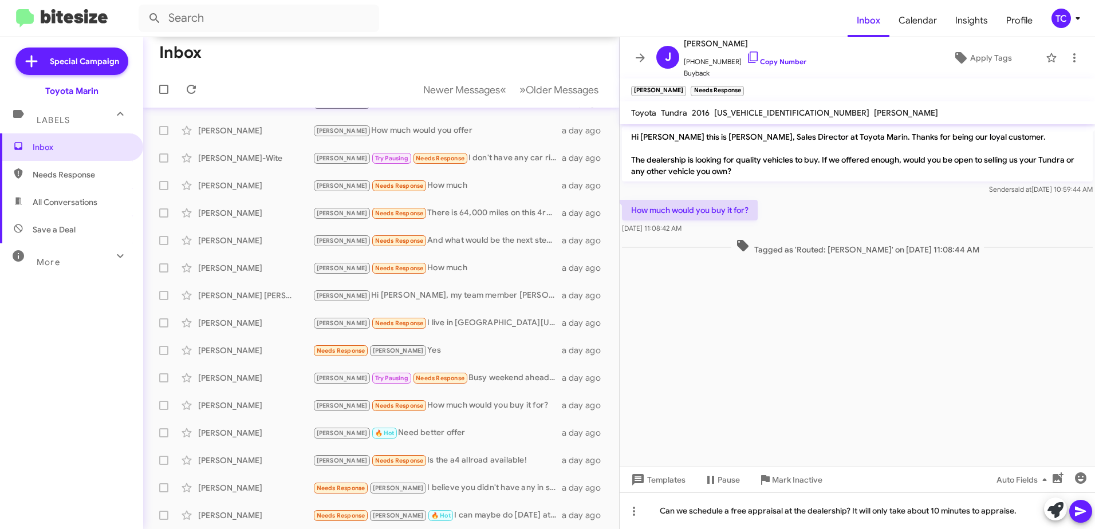
click at [1082, 506] on icon at bounding box center [1081, 512] width 14 height 14
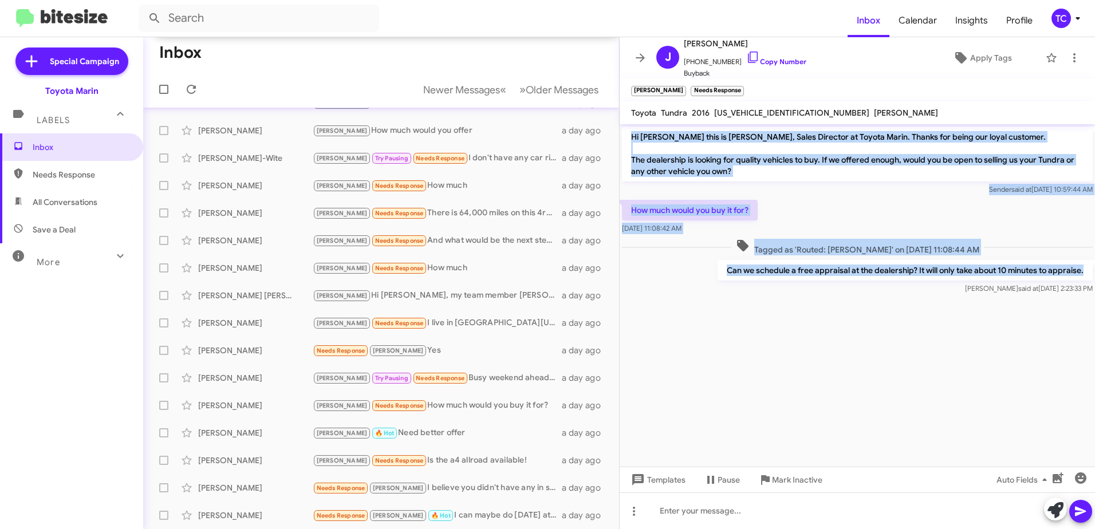
drag, startPoint x: 1083, startPoint y: 266, endPoint x: 630, endPoint y: 138, distance: 471.2
click at [630, 138] on div "Hi [PERSON_NAME] this is [PERSON_NAME], Sales Director at Toyota Marin. Thanks …" at bounding box center [857, 210] width 475 height 172
copy div "Hi [PERSON_NAME] this is [PERSON_NAME], Sales Director at Toyota Marin. Thanks …"
click at [643, 60] on icon at bounding box center [640, 57] width 9 height 9
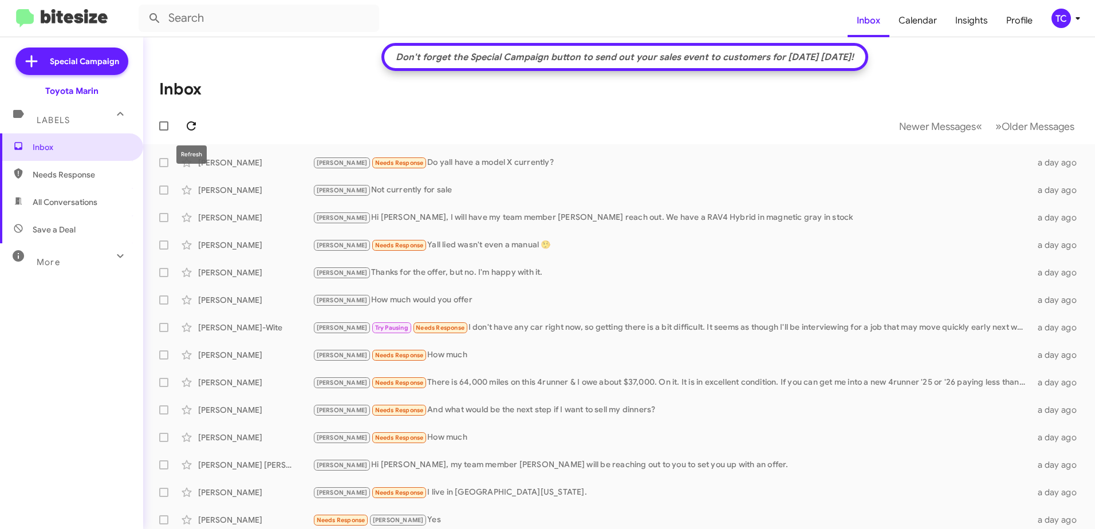
click at [186, 117] on button at bounding box center [191, 126] width 23 height 23
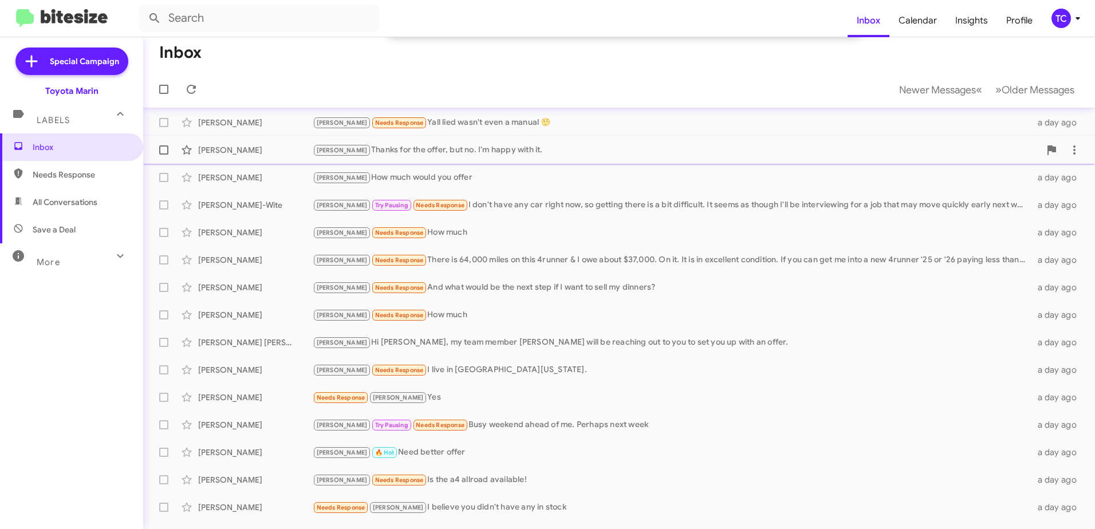
scroll to position [170, 0]
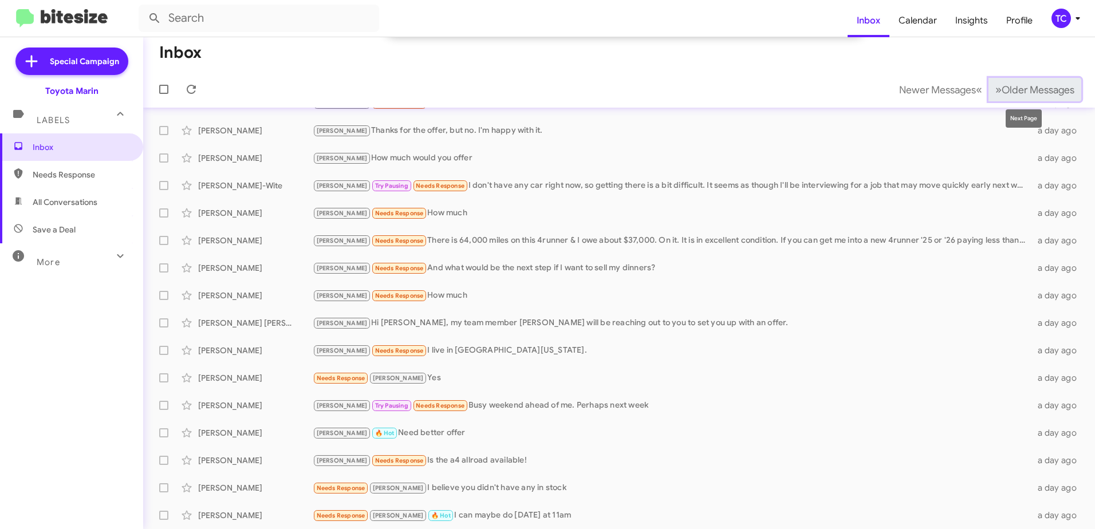
click at [1020, 92] on span "Older Messages" at bounding box center [1038, 90] width 73 height 13
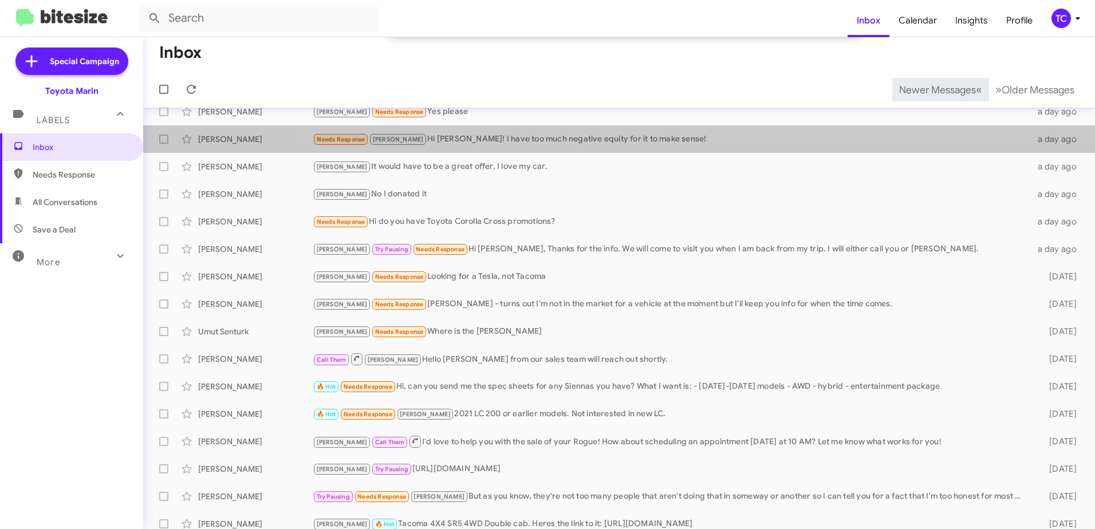
click at [933, 123] on div "Don't forget the Special Campaign button to send out your sales event to custom…" at bounding box center [619, 283] width 952 height 492
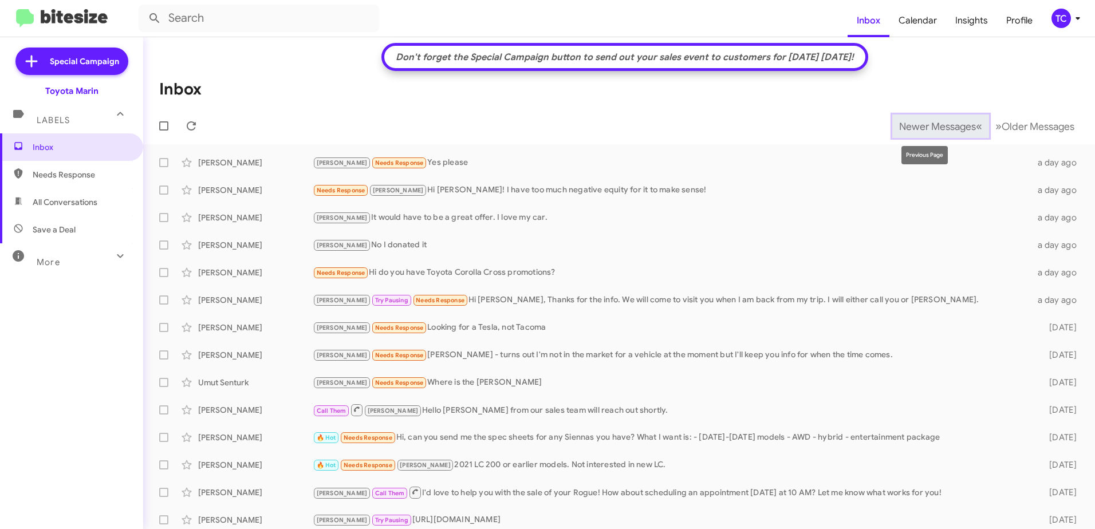
click at [915, 127] on span "Newer Messages" at bounding box center [937, 126] width 77 height 13
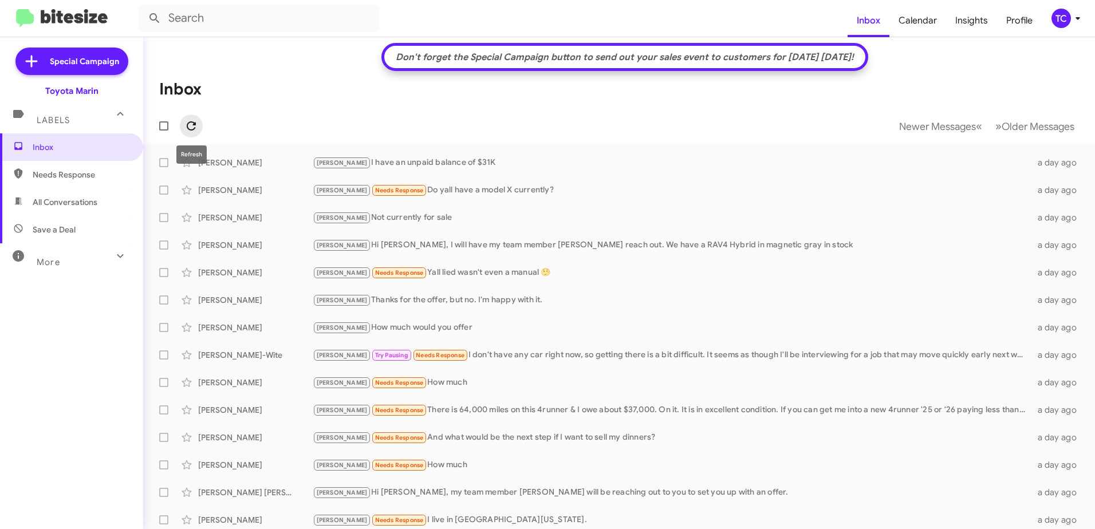
click at [195, 121] on icon at bounding box center [191, 126] width 14 height 14
click at [56, 144] on span "Inbox" at bounding box center [81, 146] width 97 height 11
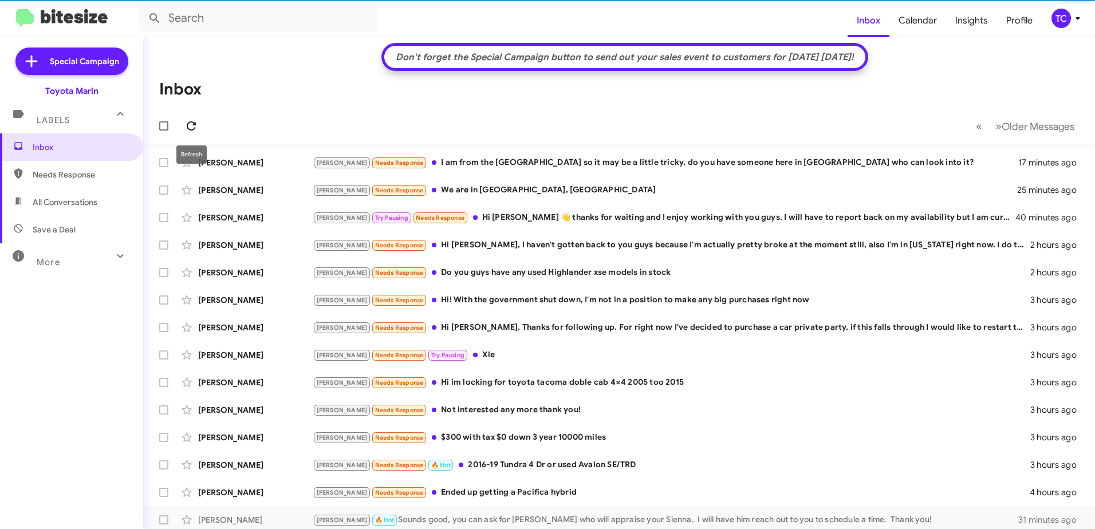
click at [195, 123] on icon at bounding box center [191, 125] width 9 height 9
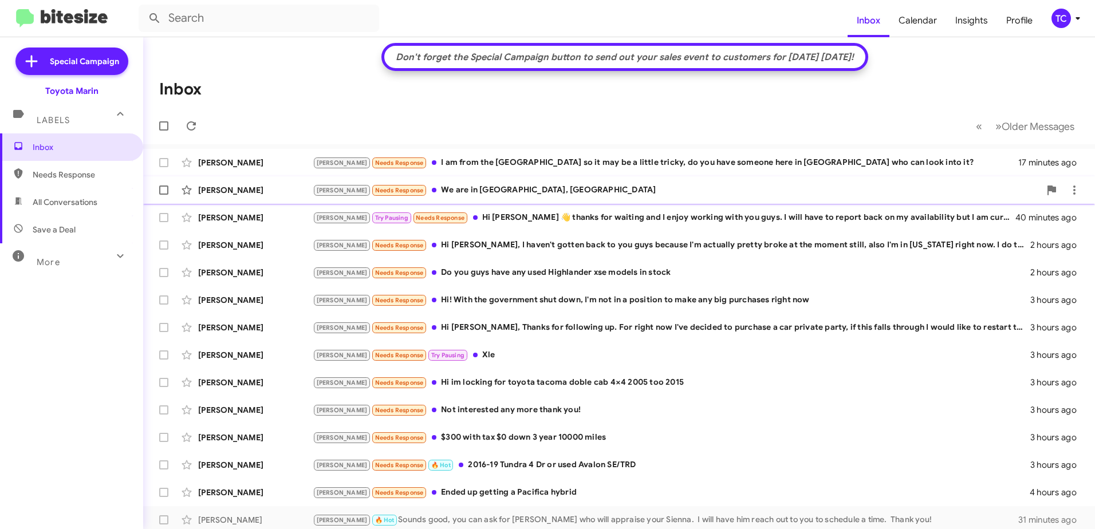
click at [469, 189] on div "[PERSON_NAME] Needs Response We are in [GEOGRAPHIC_DATA], [GEOGRAPHIC_DATA]" at bounding box center [676, 190] width 727 height 13
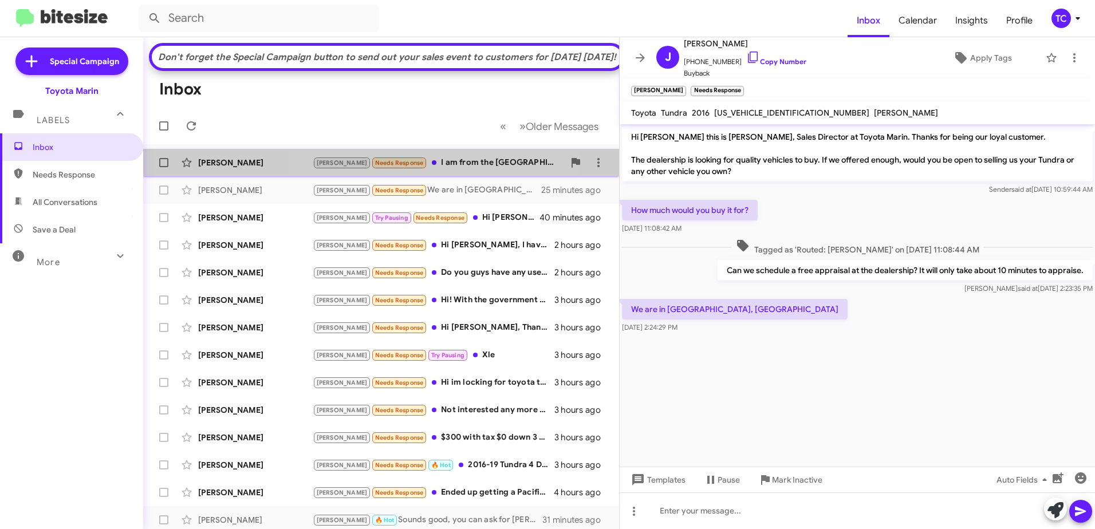
click at [428, 170] on div "[PERSON_NAME] Needs Response I am from the [GEOGRAPHIC_DATA] so it may be a lit…" at bounding box center [438, 162] width 251 height 13
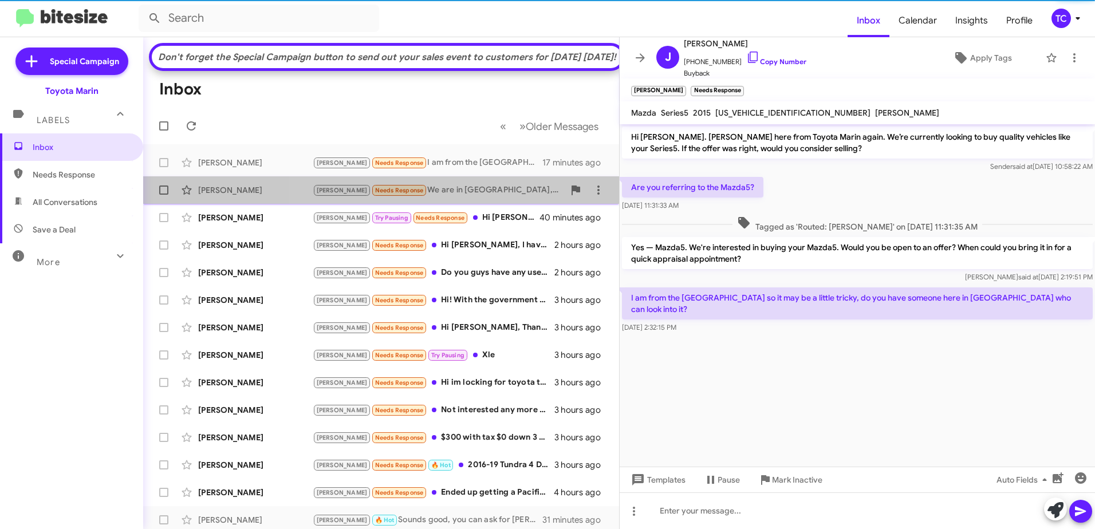
click at [437, 197] on div "[PERSON_NAME] Needs Response We are in [GEOGRAPHIC_DATA], [GEOGRAPHIC_DATA]" at bounding box center [438, 190] width 251 height 13
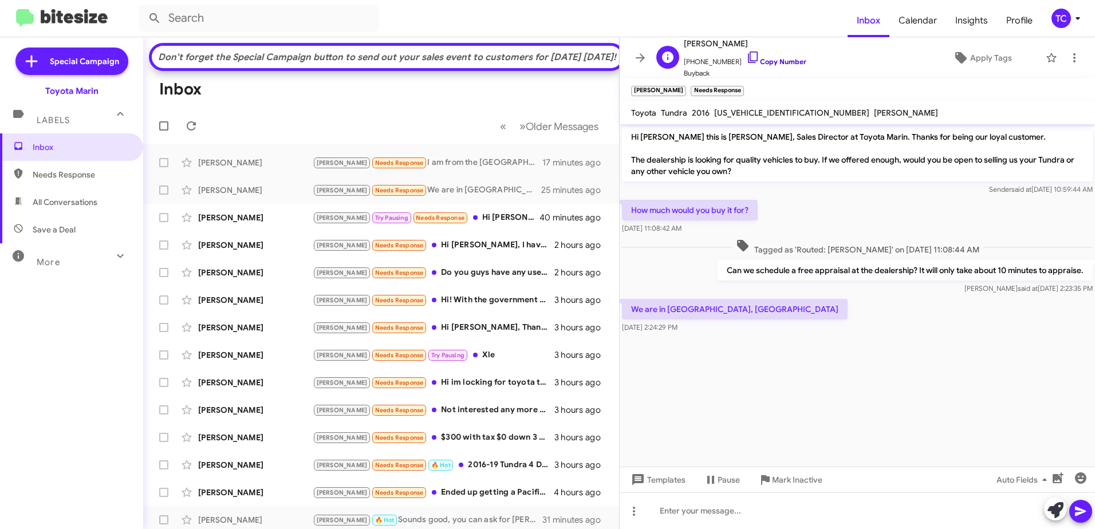
click at [746, 53] on icon at bounding box center [753, 57] width 14 height 14
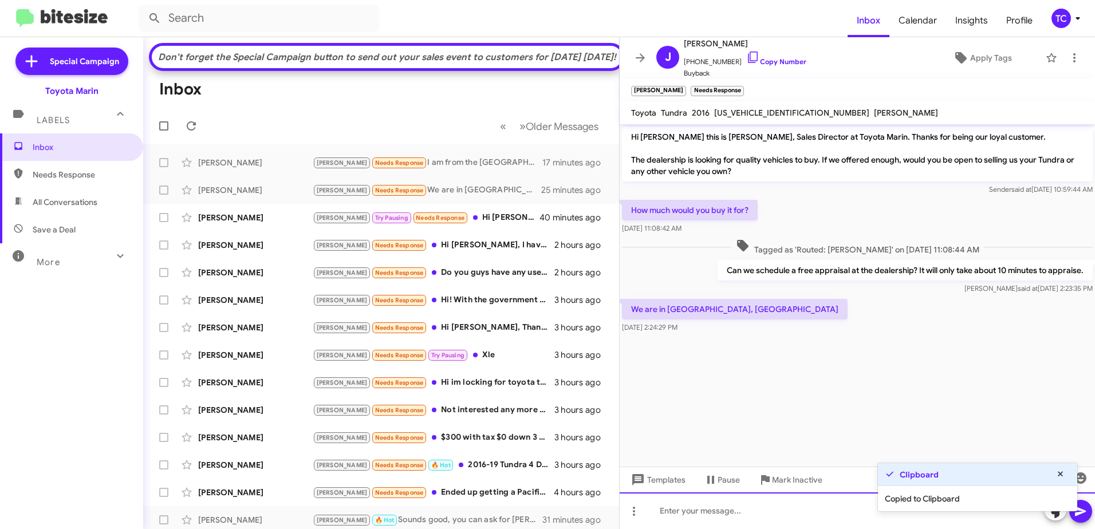
click at [837, 508] on div at bounding box center [857, 510] width 475 height 37
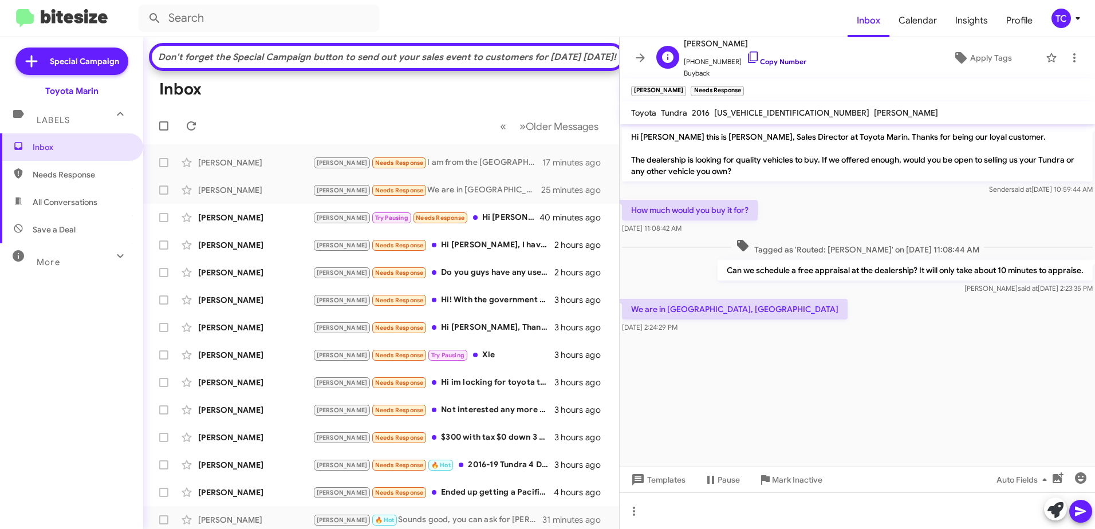
click at [748, 56] on icon at bounding box center [753, 57] width 10 height 11
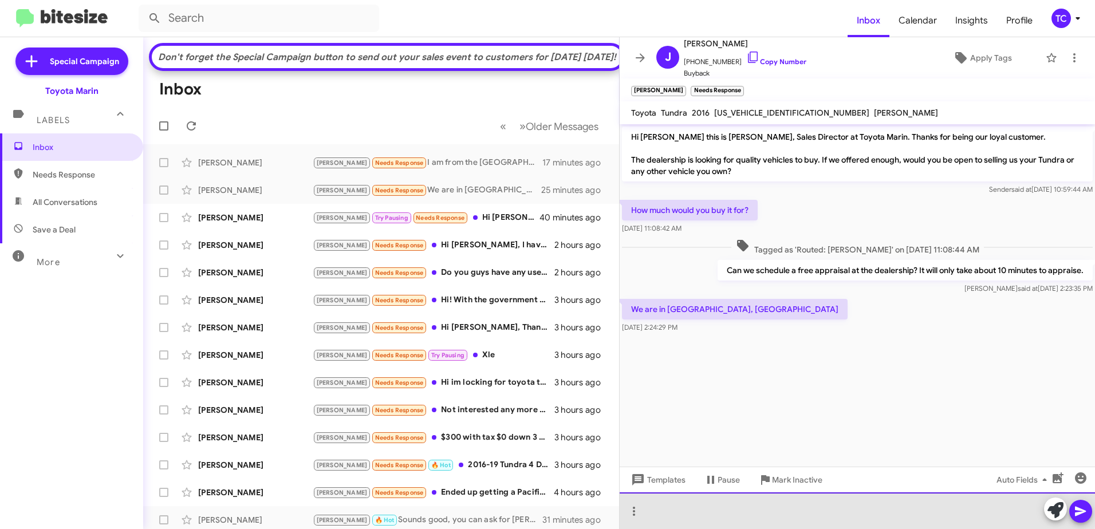
click at [783, 509] on div at bounding box center [857, 510] width 475 height 37
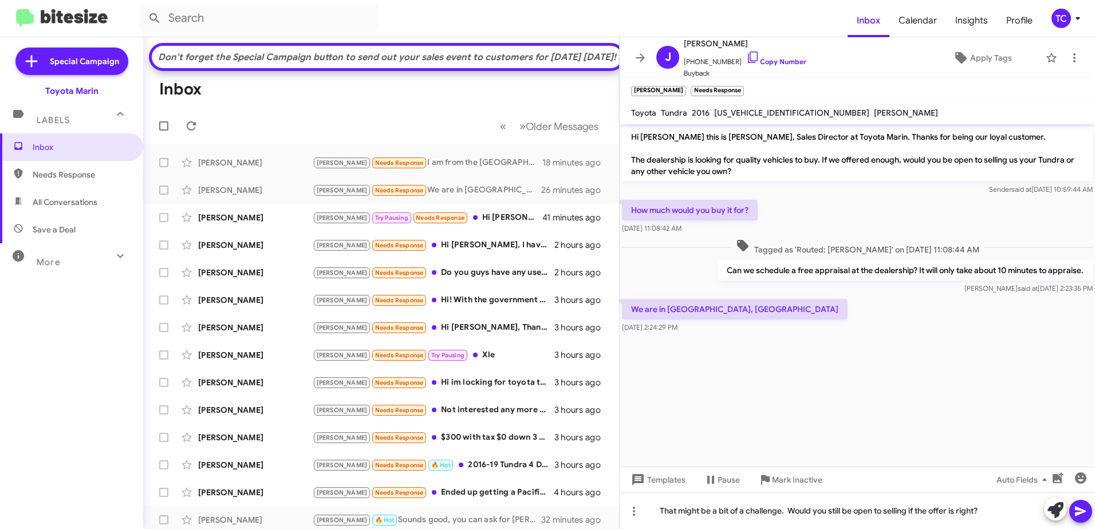
click at [1077, 507] on icon at bounding box center [1080, 512] width 11 height 10
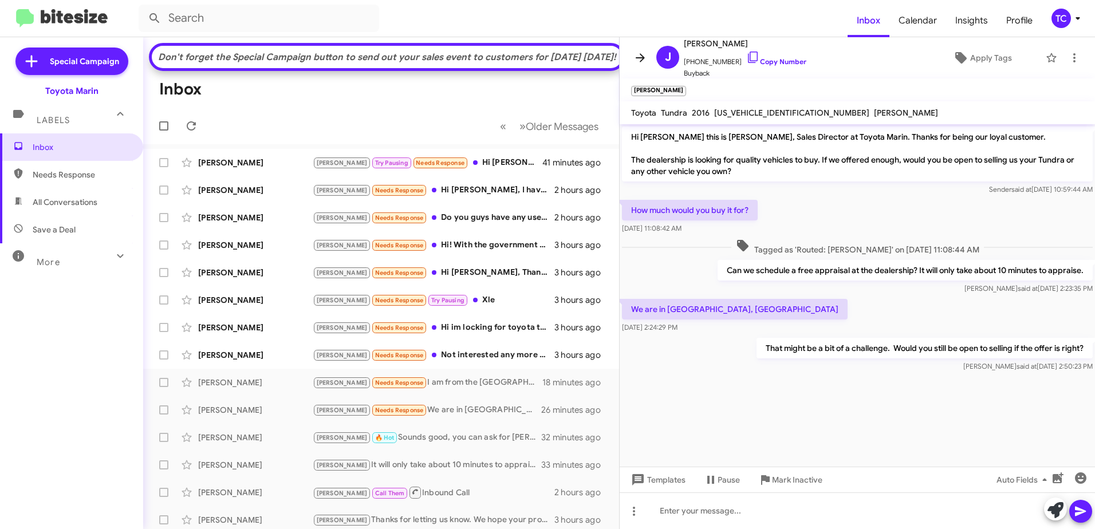
click at [641, 53] on icon at bounding box center [640, 58] width 14 height 14
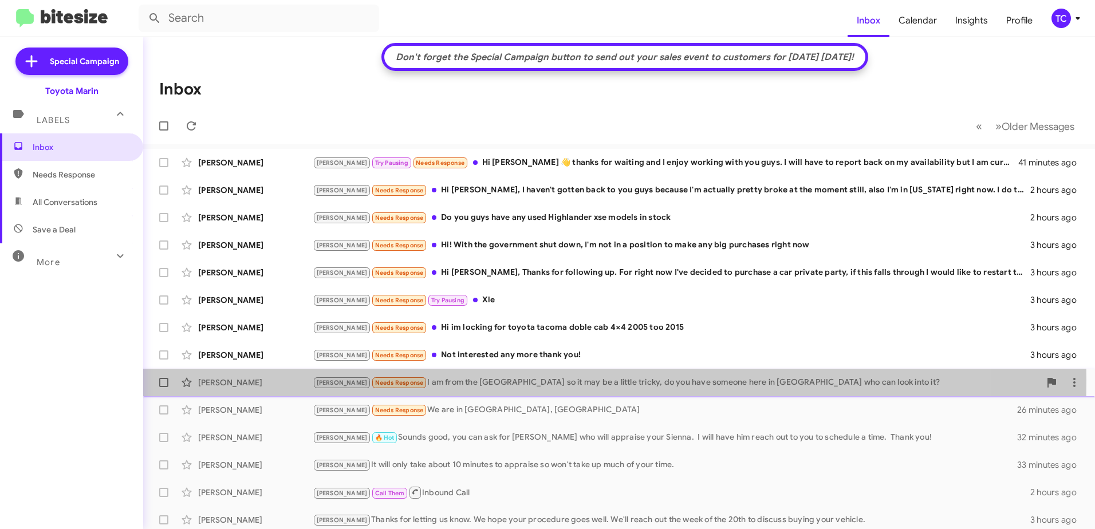
click at [456, 380] on div "[PERSON_NAME] Needs Response I am from the [GEOGRAPHIC_DATA] so it may be a lit…" at bounding box center [676, 382] width 727 height 13
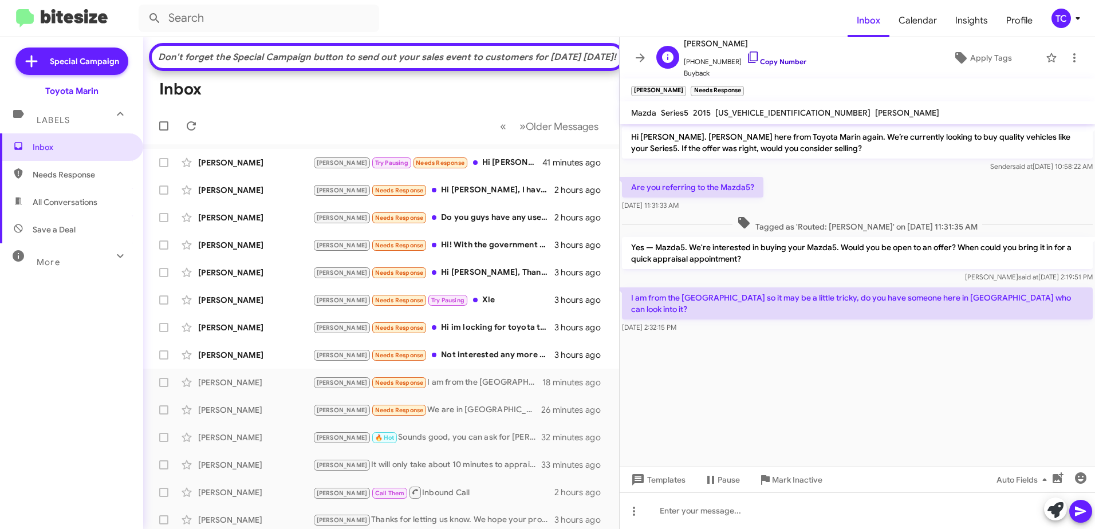
click at [746, 57] on icon at bounding box center [753, 57] width 14 height 14
click at [1053, 518] on icon at bounding box center [1055, 510] width 16 height 16
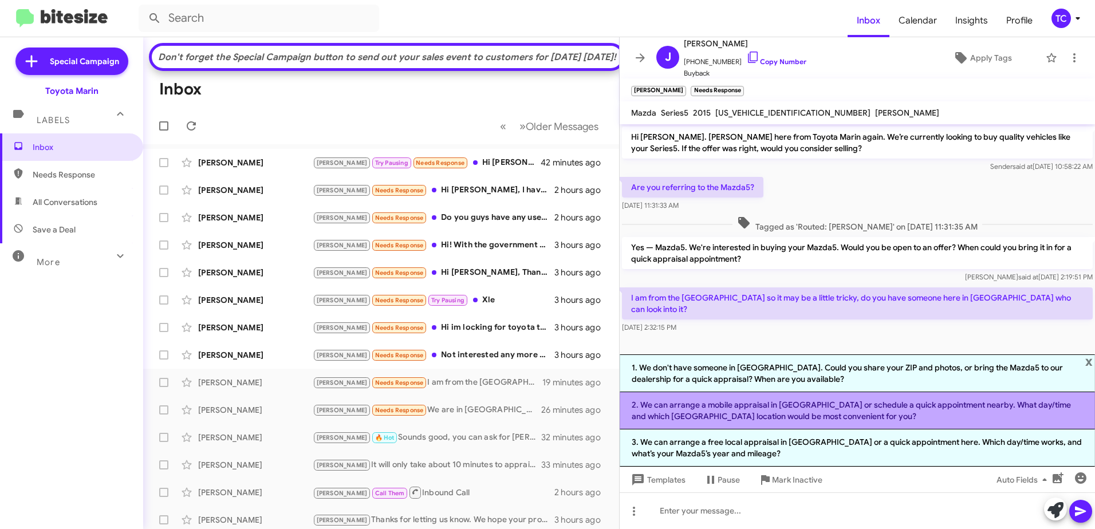
click at [818, 413] on li "2. We can arrange a mobile appraisal in [GEOGRAPHIC_DATA] or schedule a quick a…" at bounding box center [857, 410] width 475 height 37
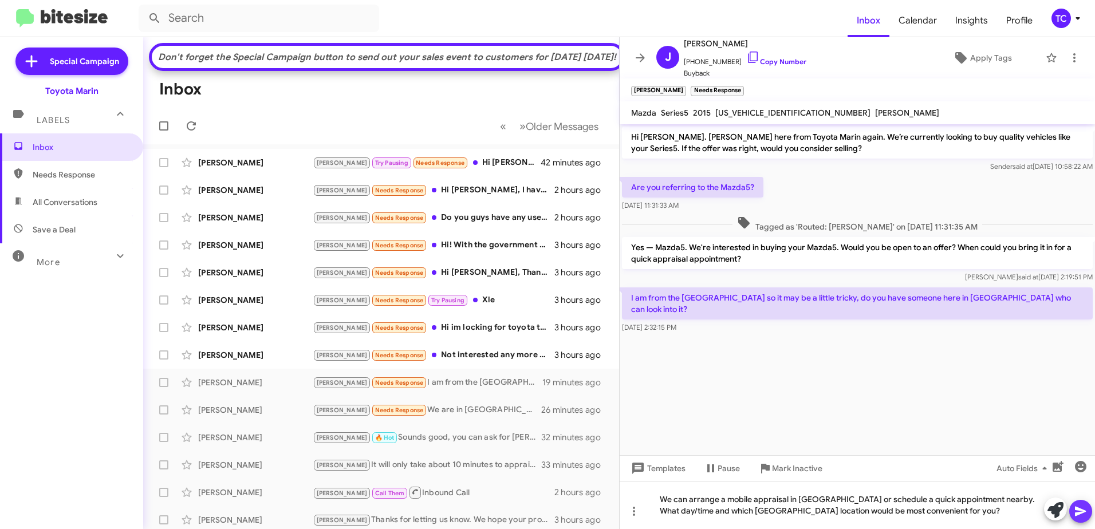
click at [1081, 511] on icon at bounding box center [1081, 512] width 14 height 14
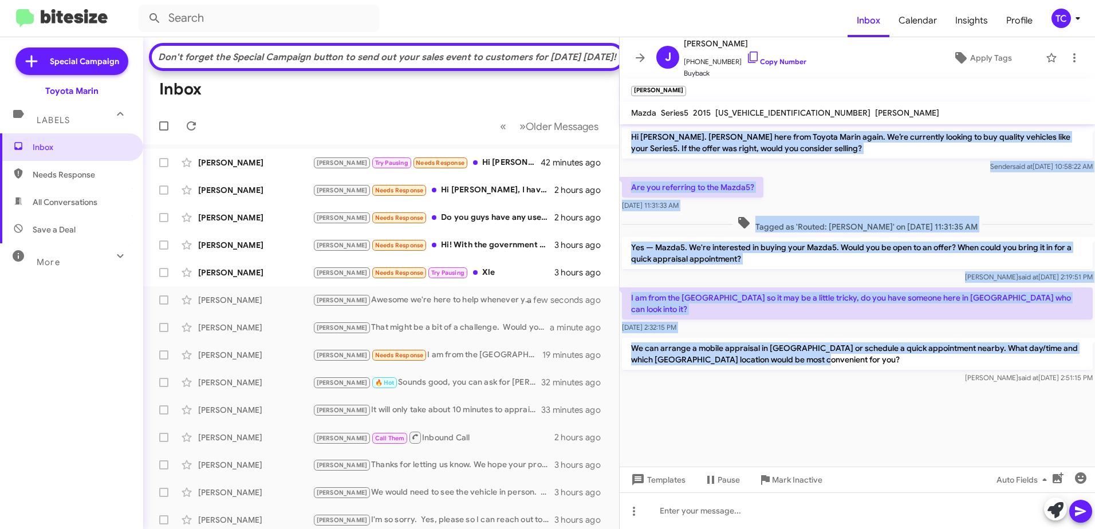
drag, startPoint x: 802, startPoint y: 346, endPoint x: 628, endPoint y: 133, distance: 274.7
click at [628, 133] on div "Hi [PERSON_NAME]. [PERSON_NAME] here from Toyota Marin again. We’re currently l…" at bounding box center [857, 255] width 475 height 262
copy div "Hi [PERSON_NAME]. [PERSON_NAME] here from Toyota Marin again. We’re currently l…"
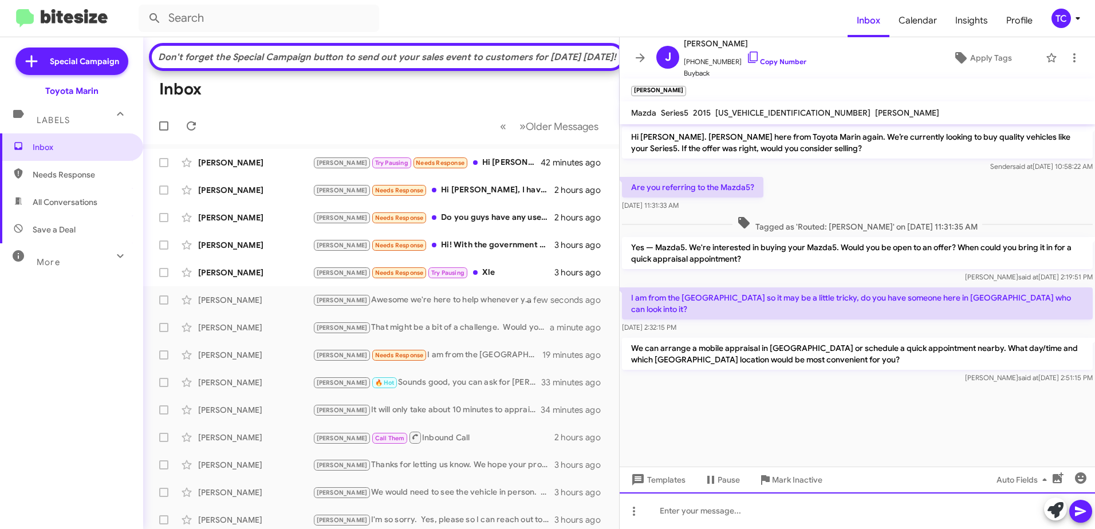
click at [821, 507] on div at bounding box center [857, 510] width 475 height 37
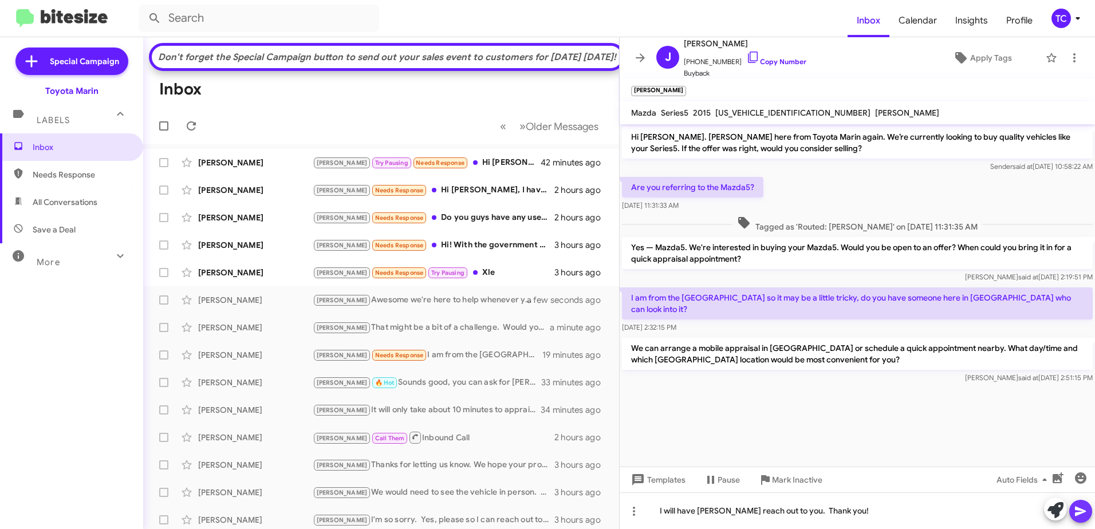
click at [1080, 513] on icon at bounding box center [1080, 512] width 11 height 10
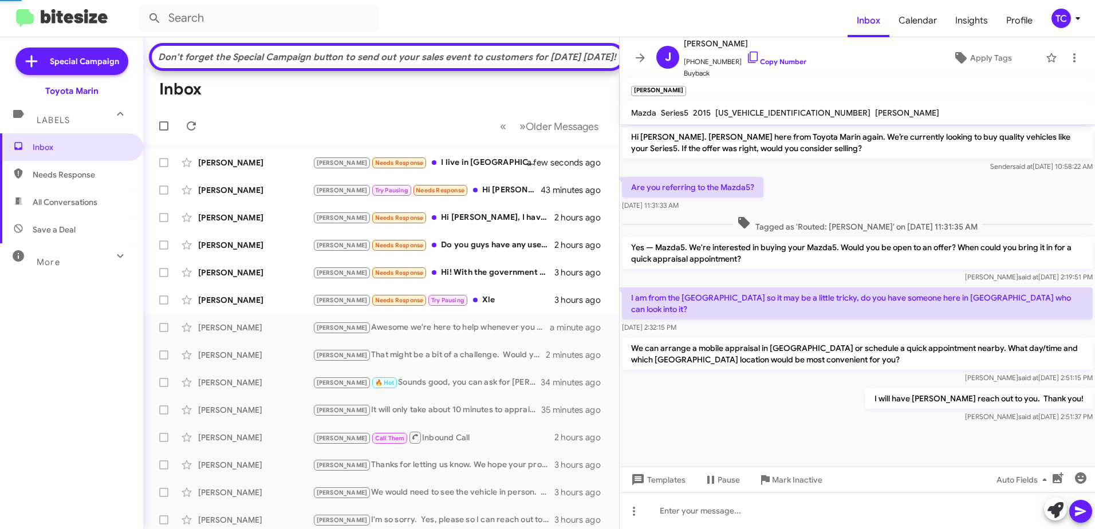
scroll to position [9, 0]
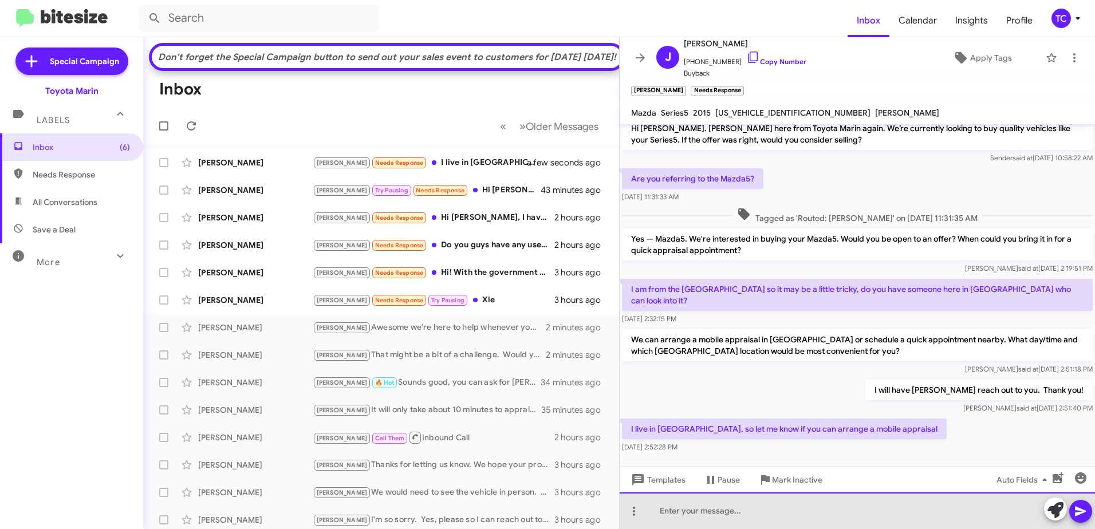
click at [698, 506] on div at bounding box center [857, 510] width 475 height 37
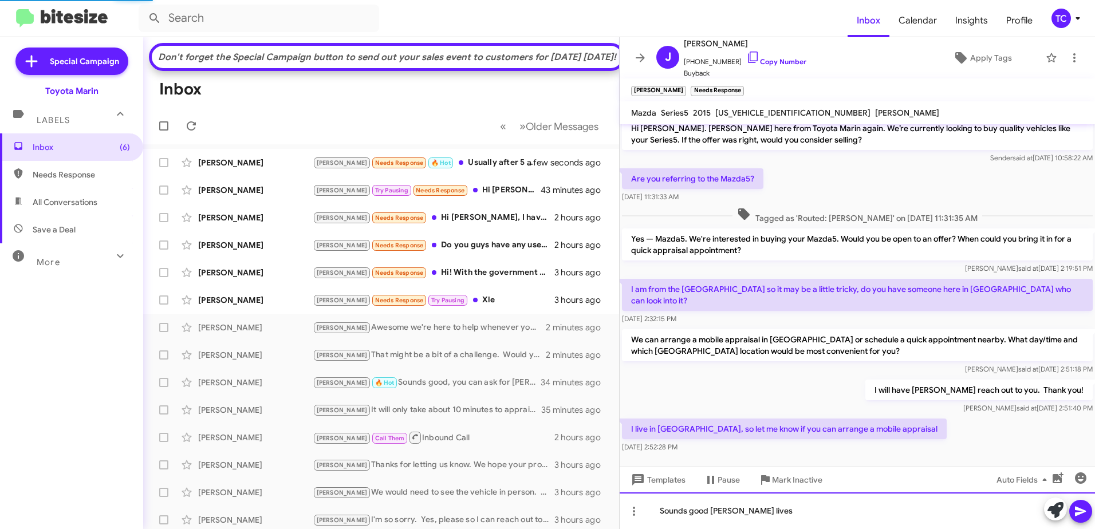
scroll to position [50, 0]
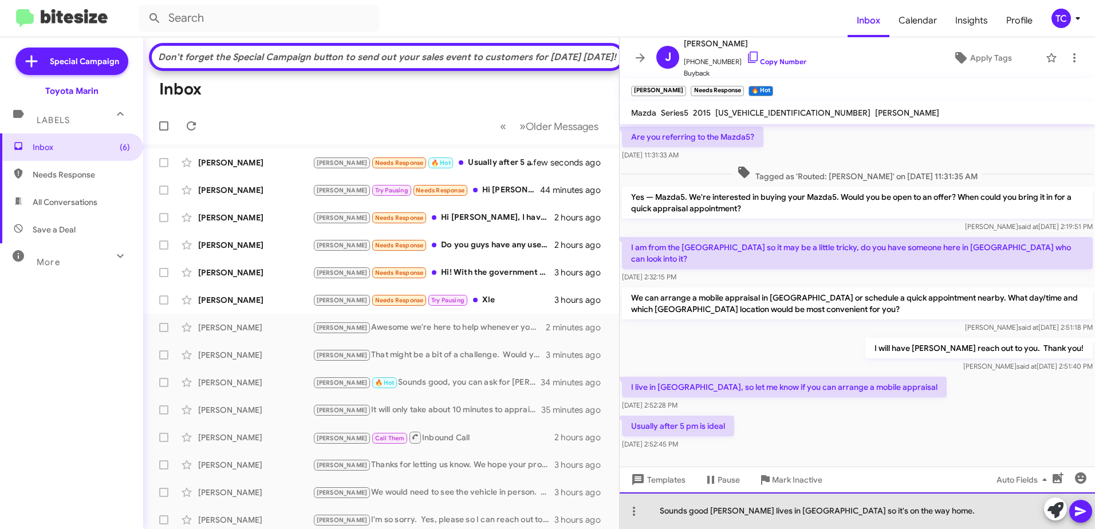
click at [787, 509] on div "Sounds good [PERSON_NAME] lives in [GEOGRAPHIC_DATA] so it's on the way home." at bounding box center [857, 510] width 475 height 37
click at [885, 508] on div "Sounds good [PERSON_NAME] lives in [PERSON_NAME] so it's on the way home." at bounding box center [857, 510] width 475 height 37
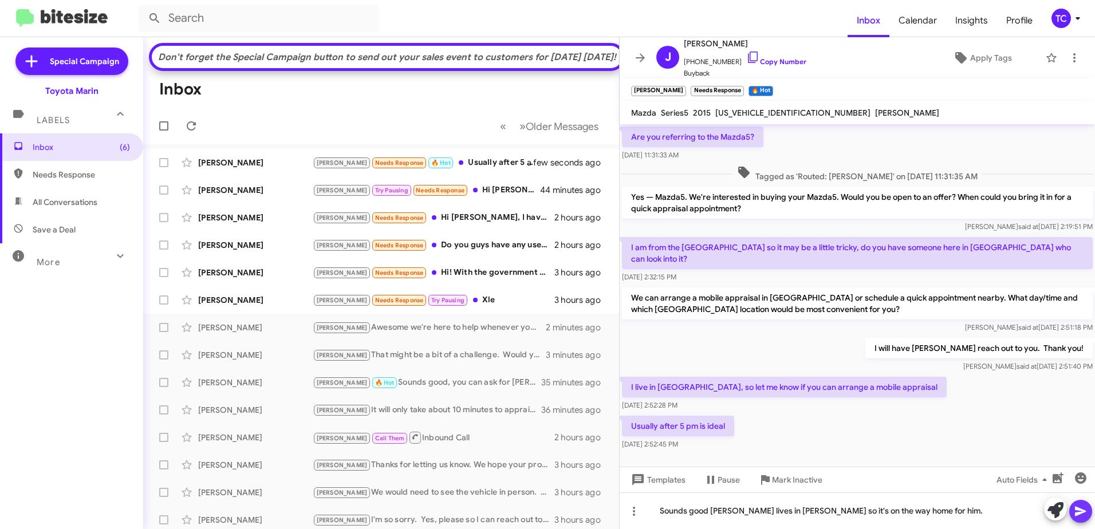
click at [1080, 508] on icon at bounding box center [1081, 512] width 14 height 14
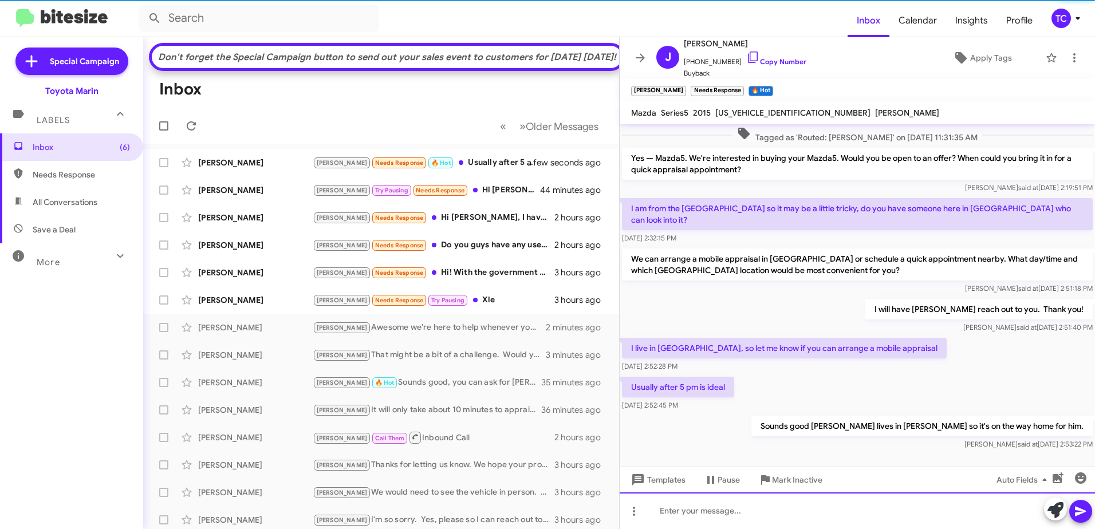
scroll to position [92, 0]
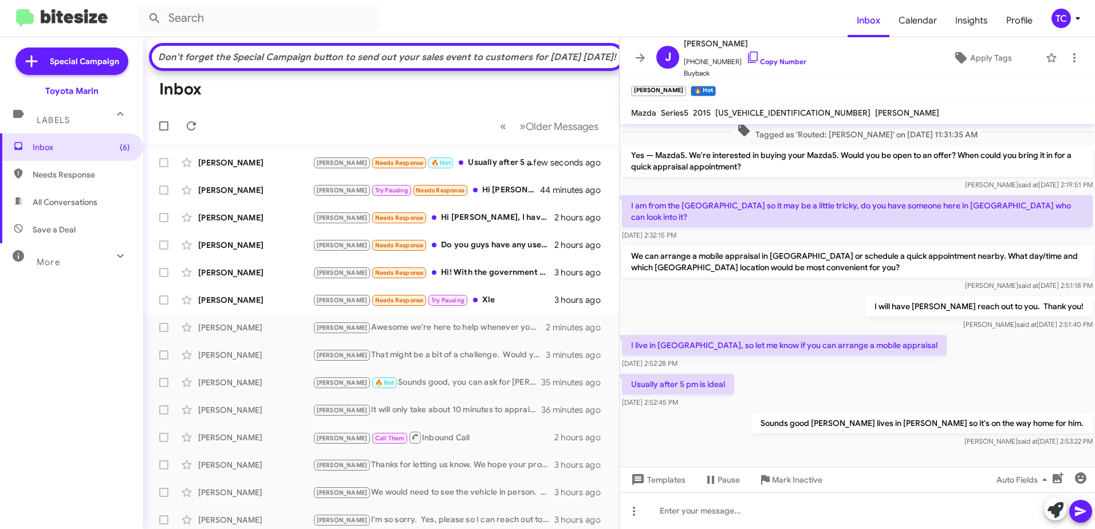
click at [727, 374] on p "Usually after 5 pm is ideal" at bounding box center [678, 384] width 112 height 21
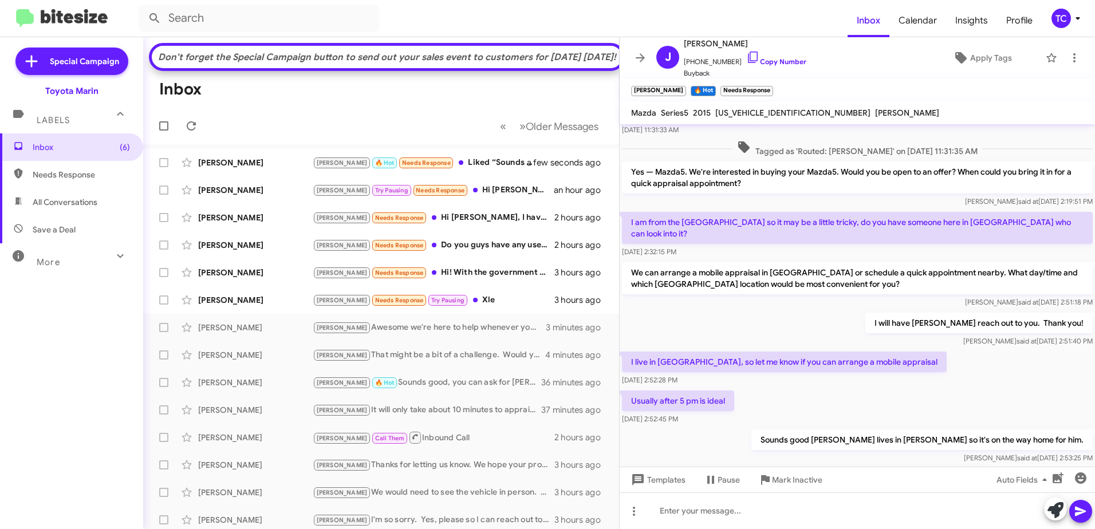
scroll to position [134, 0]
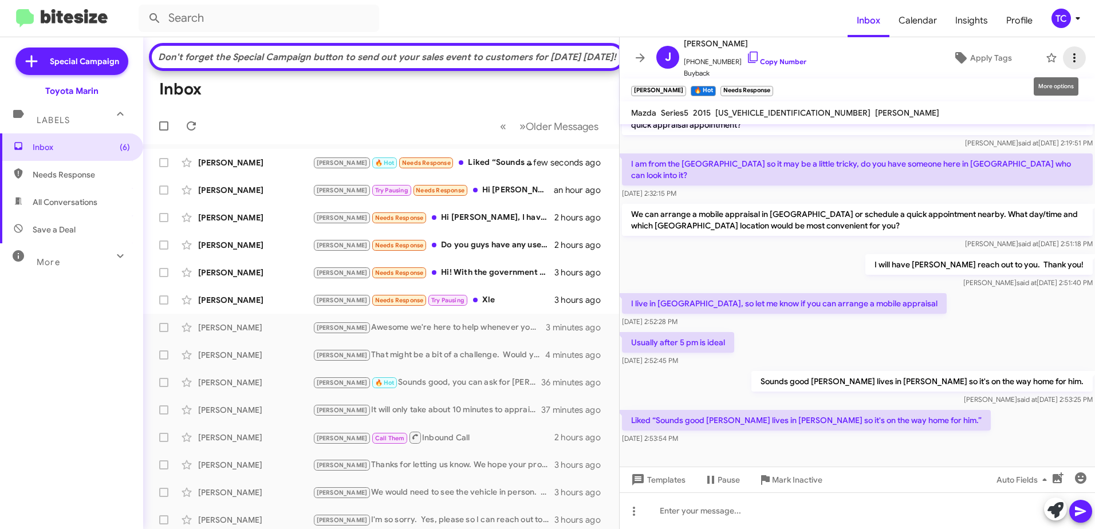
click at [1067, 56] on icon at bounding box center [1074, 58] width 14 height 14
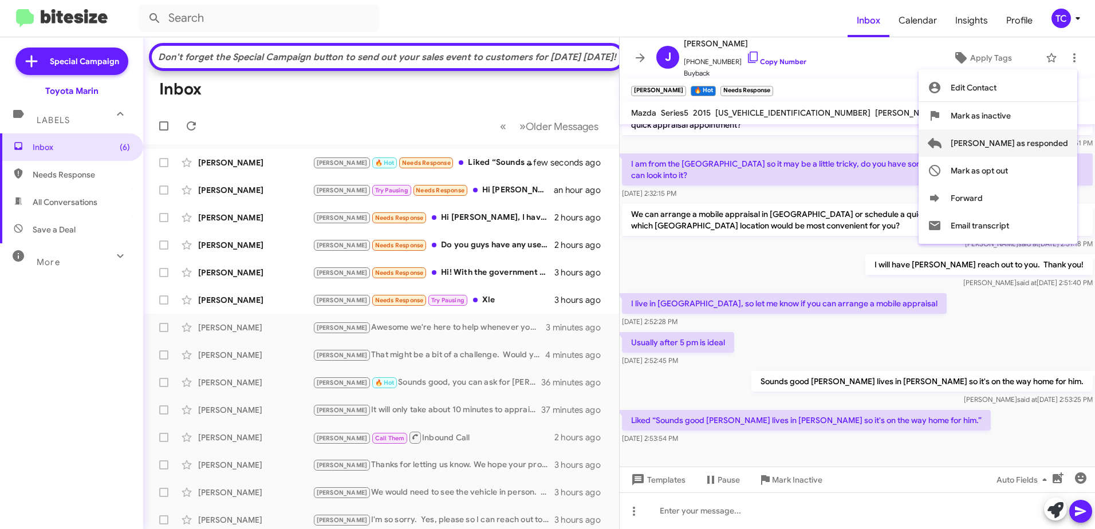
click at [1022, 142] on span "[PERSON_NAME] as responded" at bounding box center [1009, 142] width 117 height 27
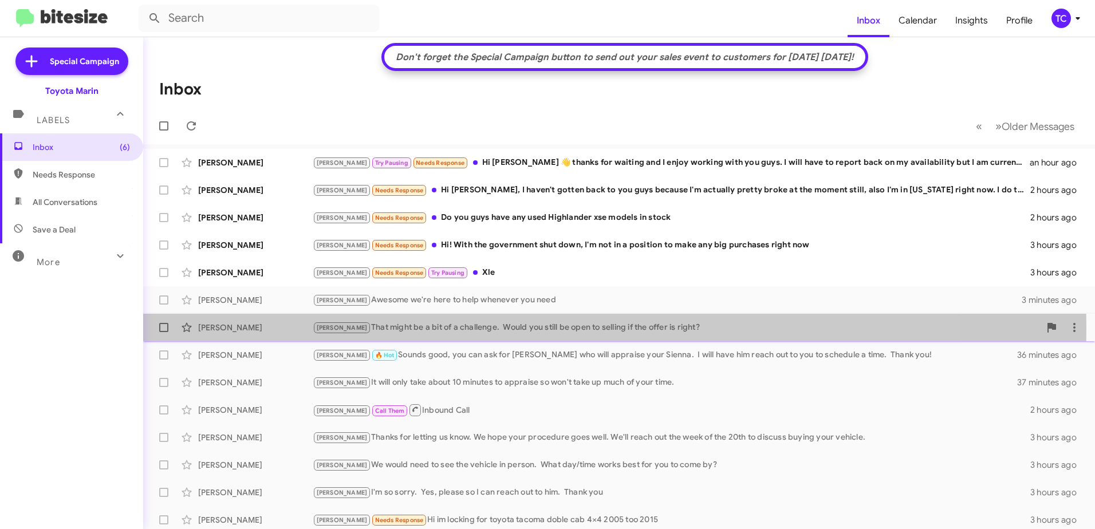
click at [441, 328] on div "[PERSON_NAME] That might be a bit of a challenge. Would you still be open to se…" at bounding box center [676, 327] width 727 height 13
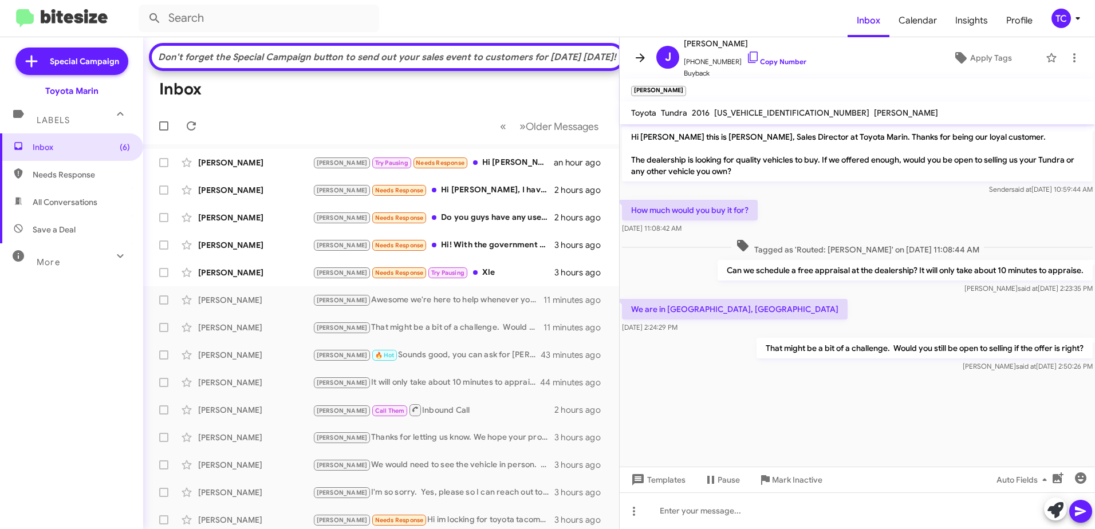
click at [641, 59] on icon at bounding box center [640, 58] width 14 height 14
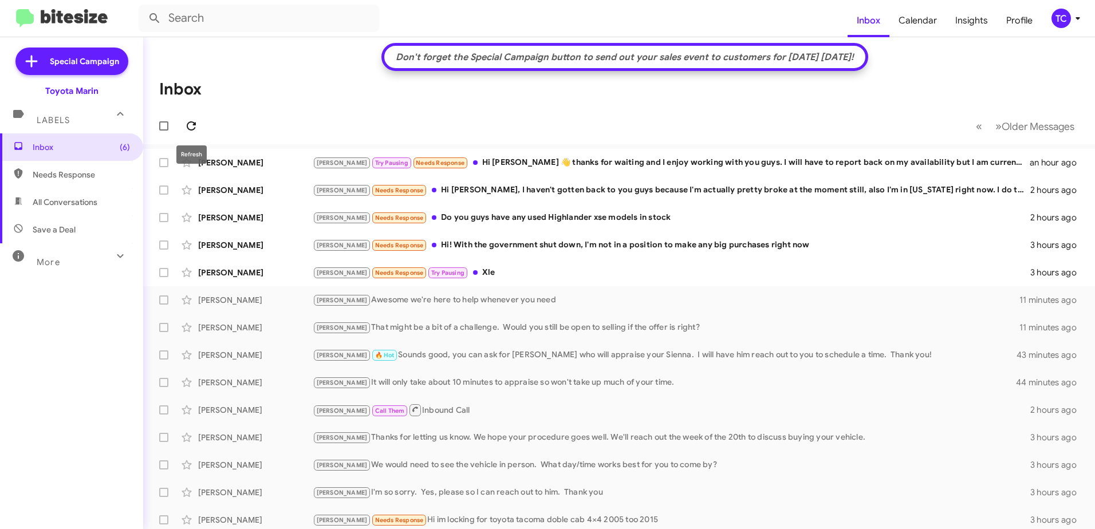
click at [195, 118] on button at bounding box center [191, 126] width 23 height 23
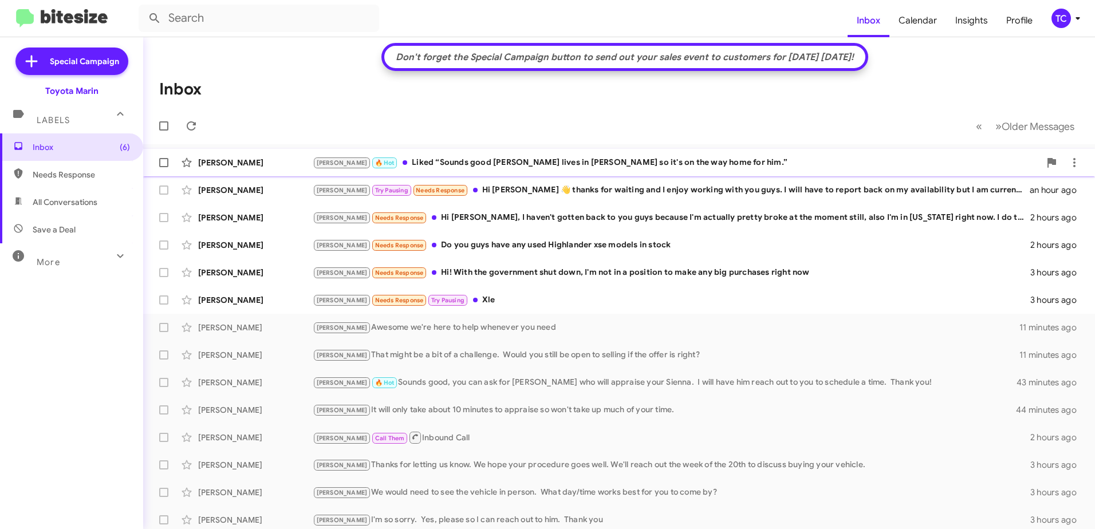
click at [501, 165] on div "[PERSON_NAME] 🔥 Hot Liked “Sounds good [PERSON_NAME] lives in [PERSON_NAME] so …" at bounding box center [676, 162] width 727 height 13
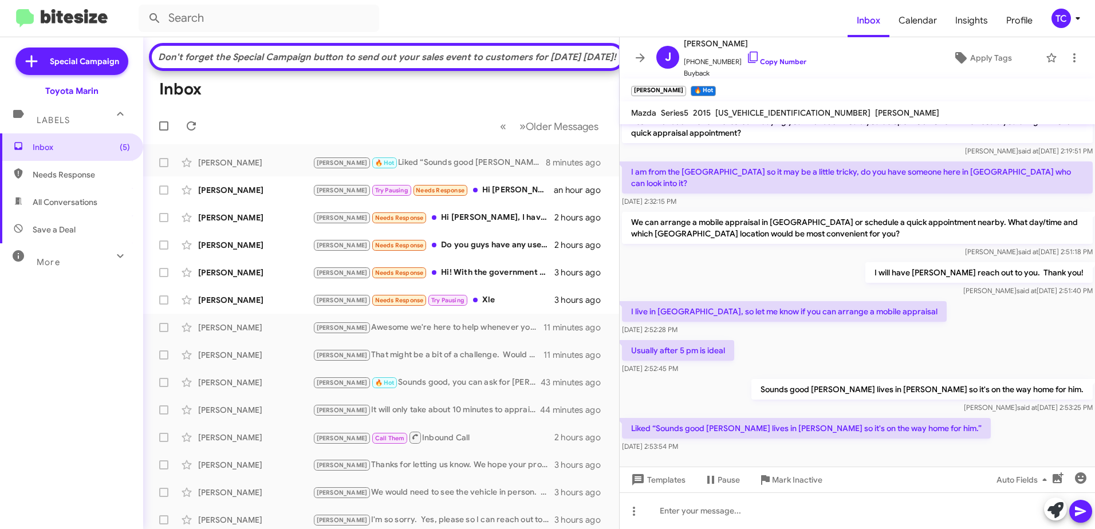
scroll to position [134, 0]
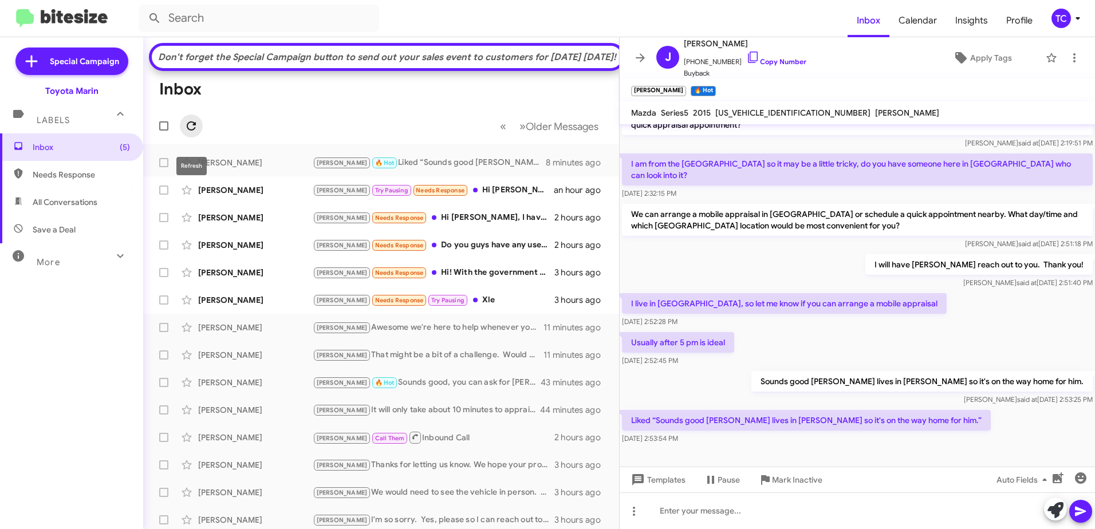
click at [191, 133] on icon at bounding box center [191, 126] width 14 height 14
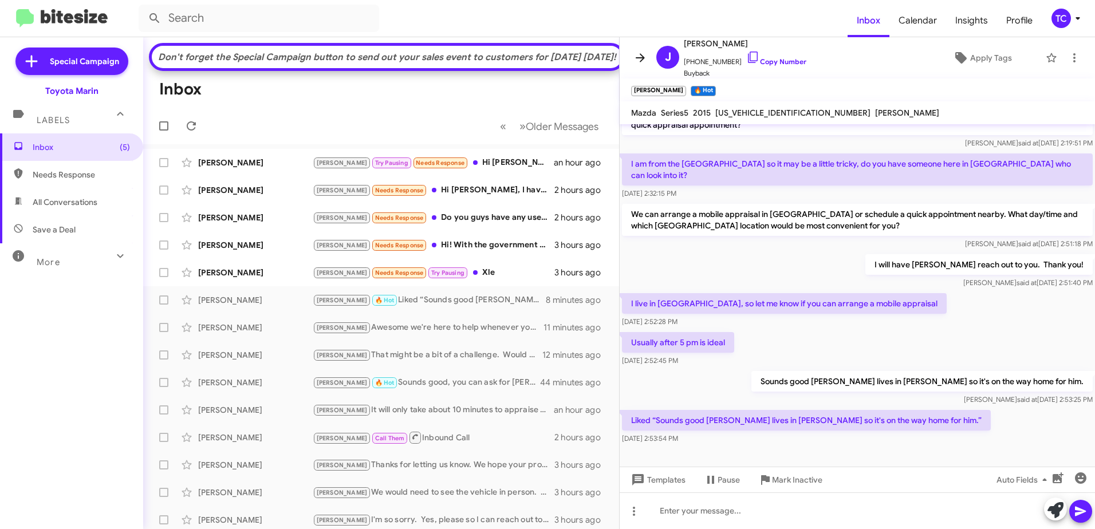
click at [644, 60] on icon at bounding box center [640, 58] width 14 height 14
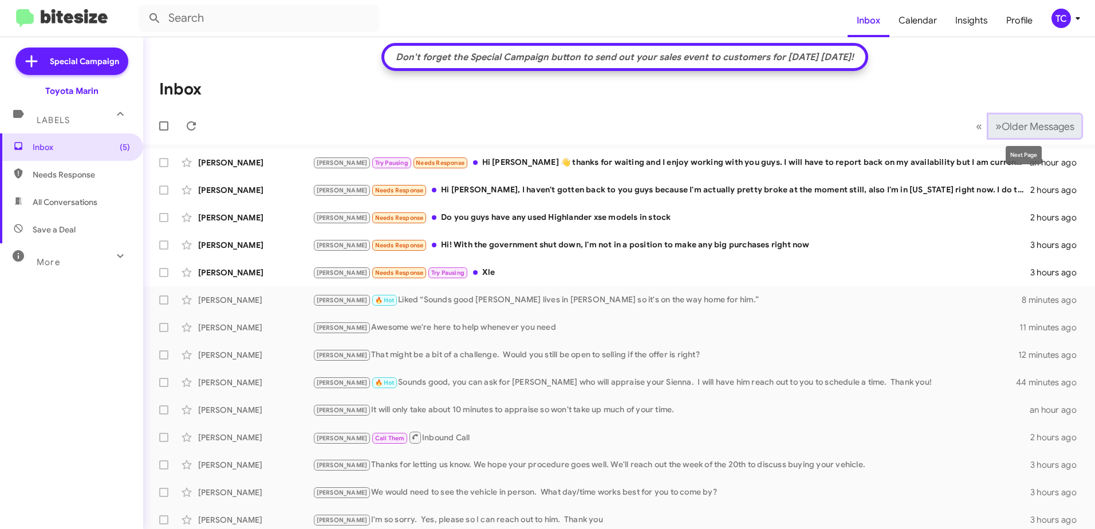
click at [1002, 121] on span "Older Messages" at bounding box center [1038, 126] width 73 height 13
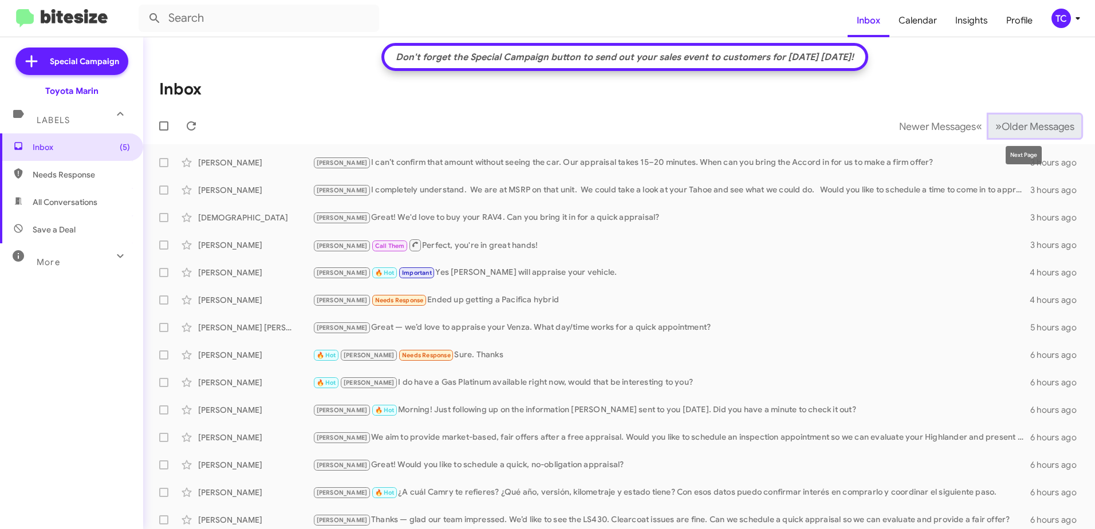
click at [1002, 128] on span "Older Messages" at bounding box center [1038, 126] width 73 height 13
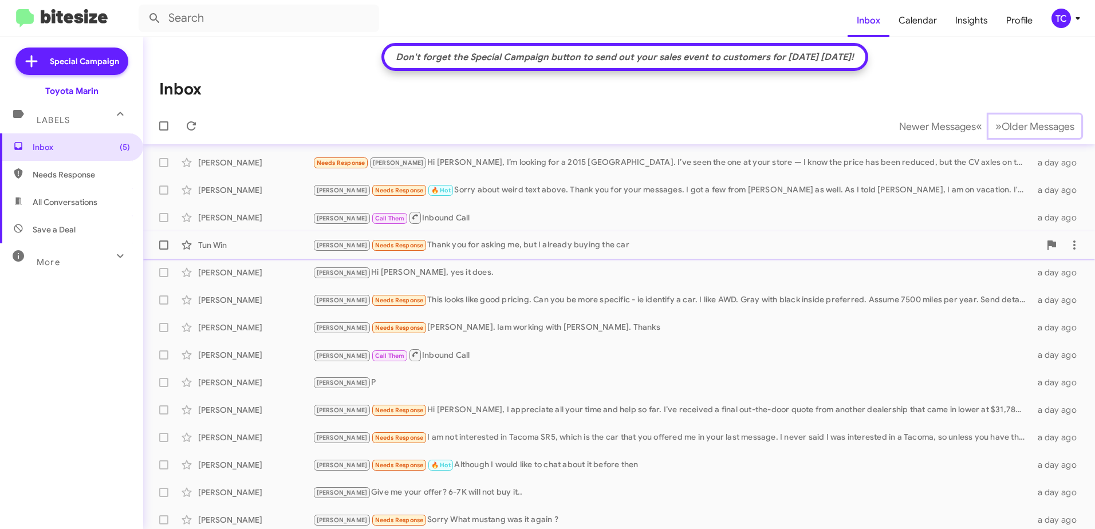
scroll to position [170, 0]
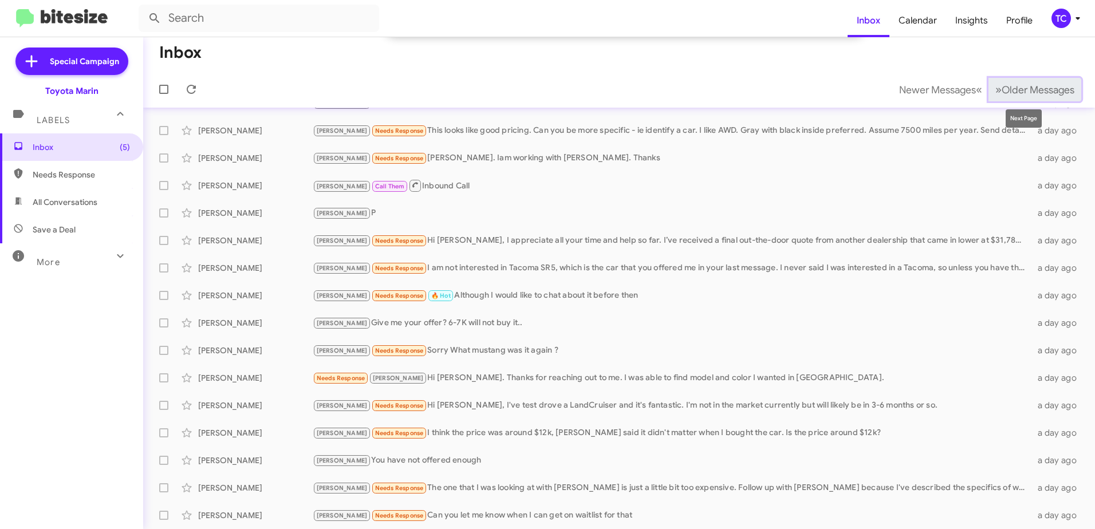
click at [1002, 90] on span "Older Messages" at bounding box center [1038, 90] width 73 height 13
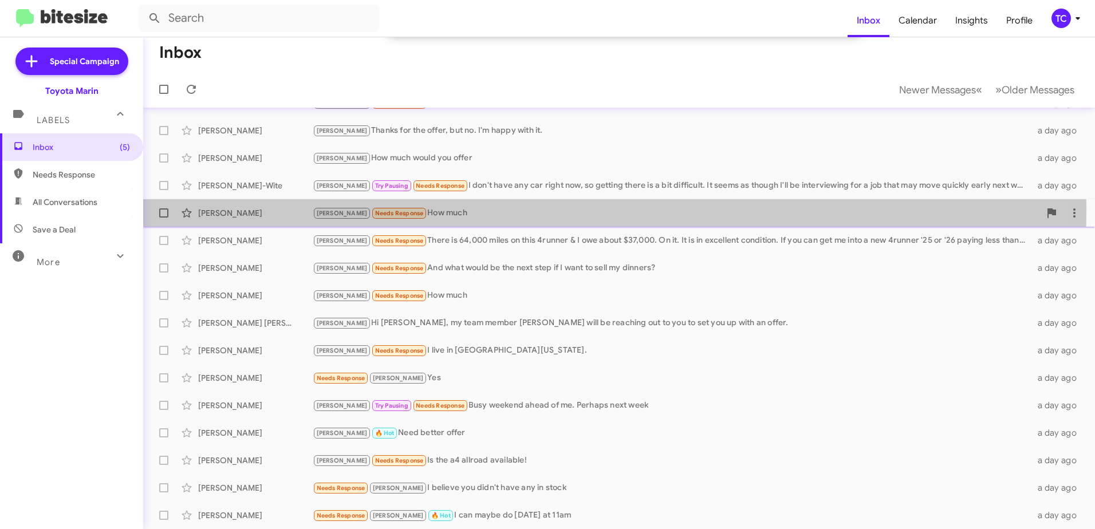
click at [424, 210] on div "[PERSON_NAME] Needs Response How much" at bounding box center [676, 213] width 727 height 13
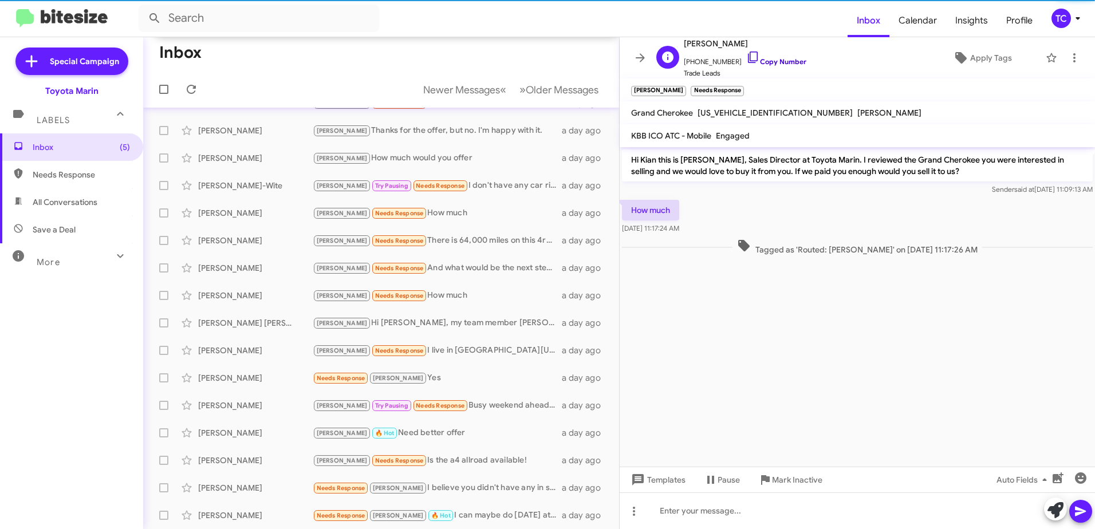
click at [746, 56] on icon at bounding box center [753, 57] width 14 height 14
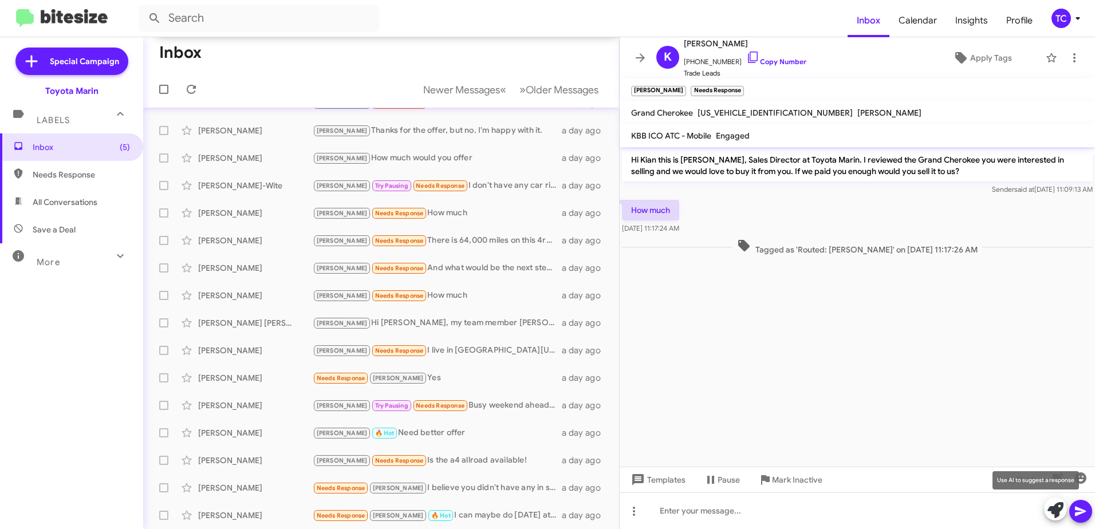
click at [1051, 510] on icon at bounding box center [1055, 510] width 16 height 16
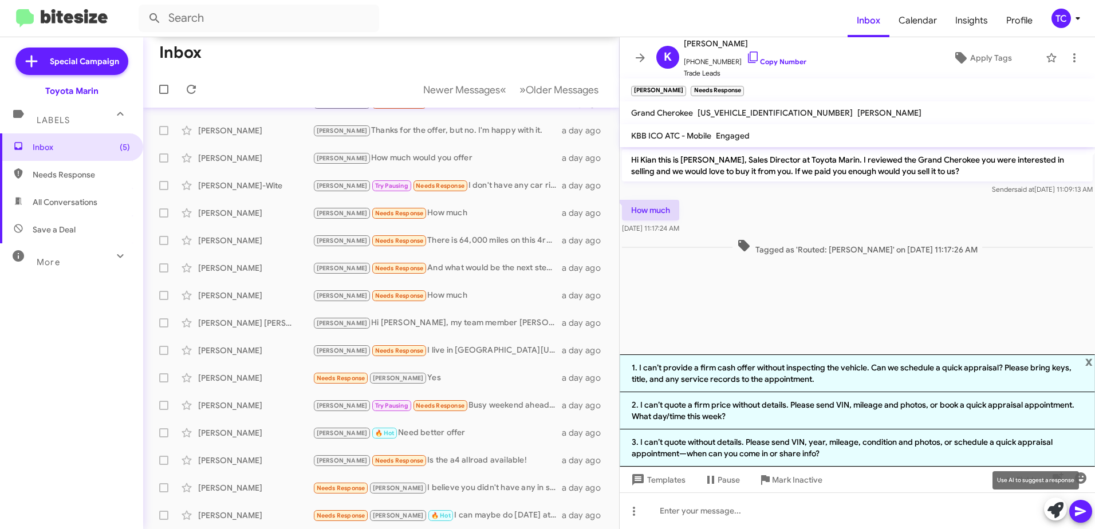
click at [1053, 506] on icon at bounding box center [1055, 510] width 16 height 16
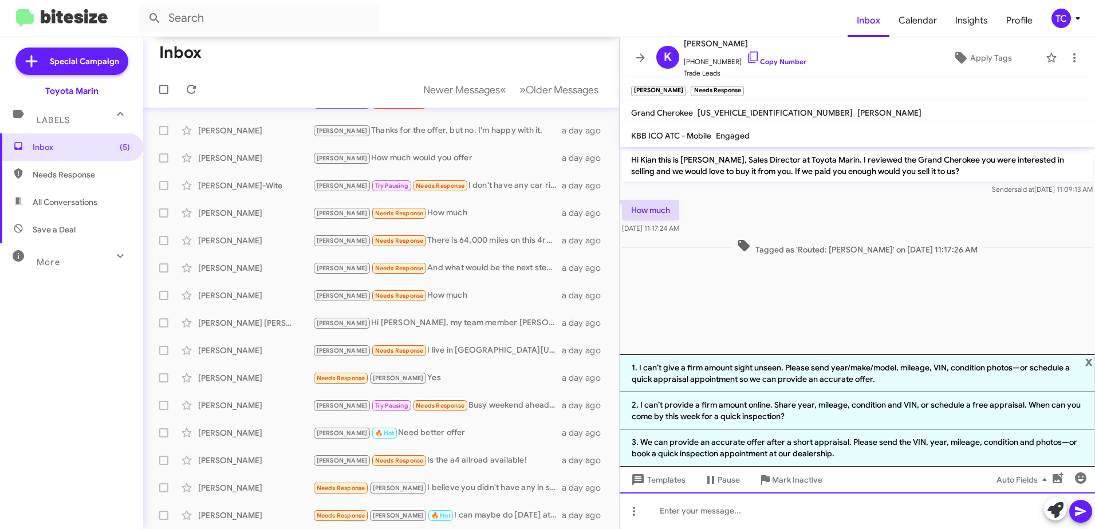
click at [774, 511] on div at bounding box center [857, 510] width 475 height 37
click at [849, 508] on div "When can you stop by for a 10 minute appraisal?" at bounding box center [857, 510] width 475 height 37
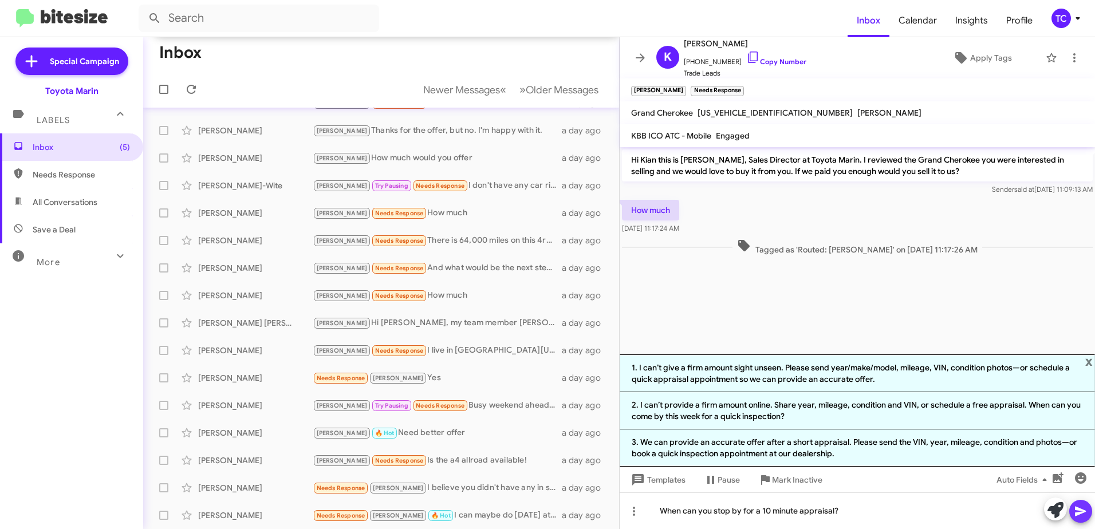
click at [1081, 510] on icon at bounding box center [1080, 512] width 11 height 10
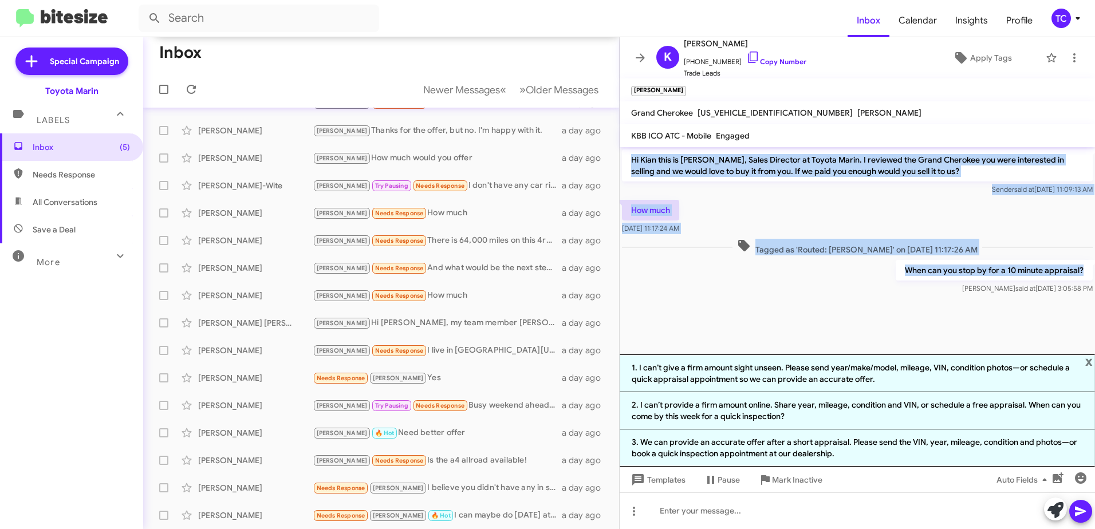
drag, startPoint x: 1092, startPoint y: 266, endPoint x: 633, endPoint y: 161, distance: 470.5
click at [633, 161] on div "Hi Kian this is [PERSON_NAME], Sales Director at Toyota Marin. I reviewed the G…" at bounding box center [857, 221] width 475 height 149
copy div "Hi Kian this is [PERSON_NAME], Sales Director at Toyota Marin. I reviewed the G…"
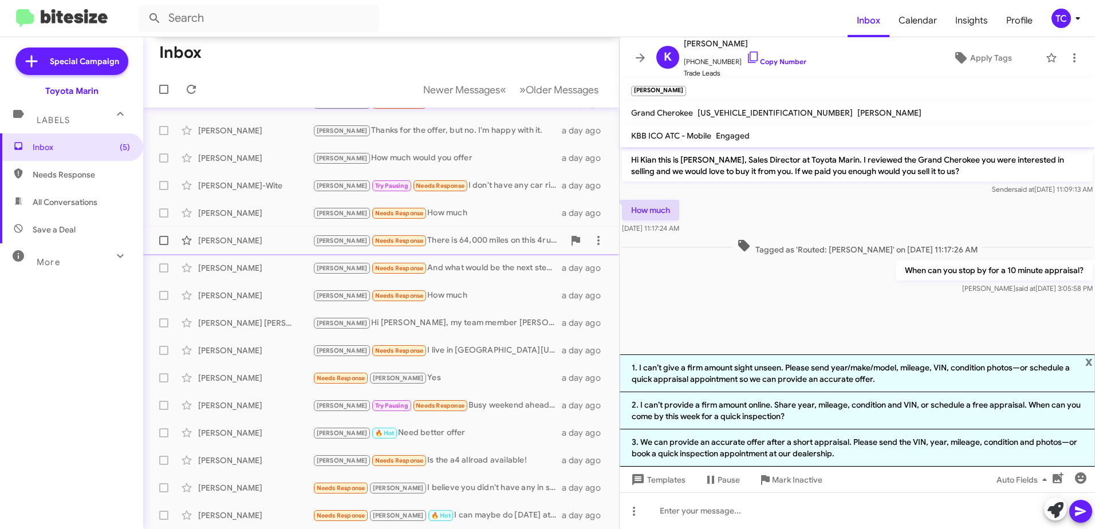
click at [429, 243] on div "[PERSON_NAME] Needs Response There is 64,000 miles on this 4runner & I owe abou…" at bounding box center [438, 240] width 251 height 13
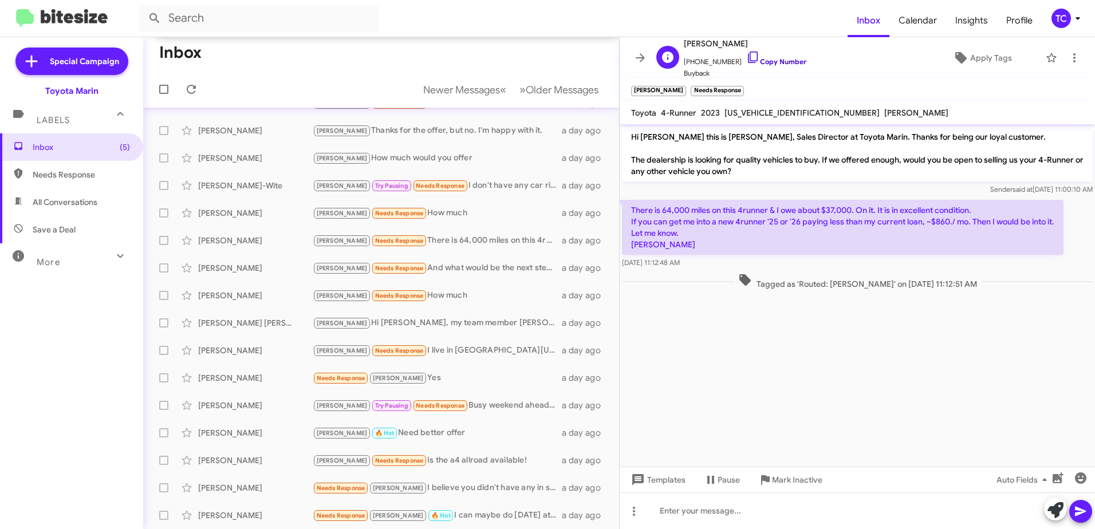
click at [748, 56] on icon at bounding box center [753, 57] width 10 height 11
drag, startPoint x: 1062, startPoint y: 505, endPoint x: 1019, endPoint y: 480, distance: 49.2
click at [1062, 505] on icon at bounding box center [1055, 510] width 16 height 16
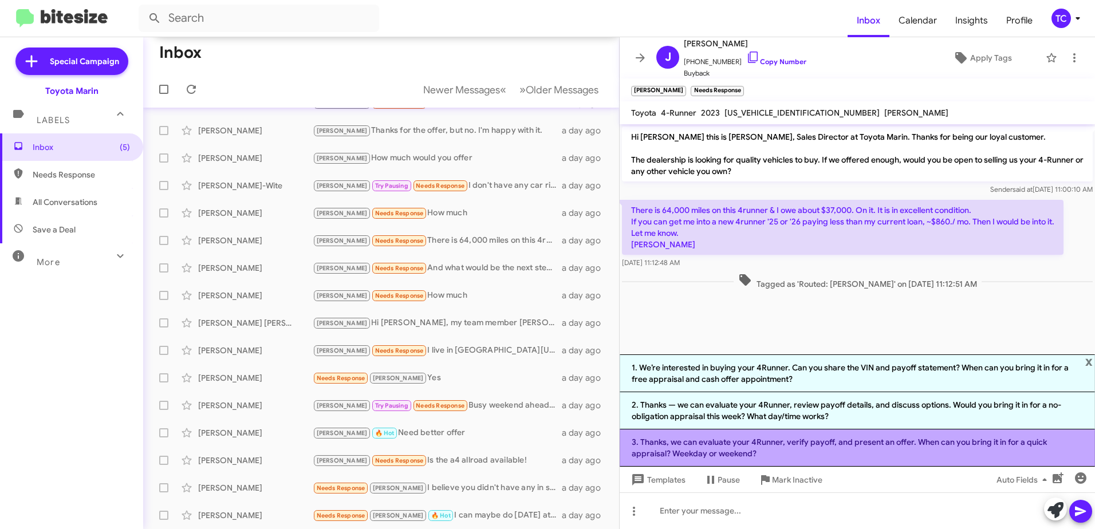
click at [792, 446] on li "3. Thanks, we can evaluate your 4Runner, verify payoff, and present an offer. W…" at bounding box center [857, 448] width 475 height 37
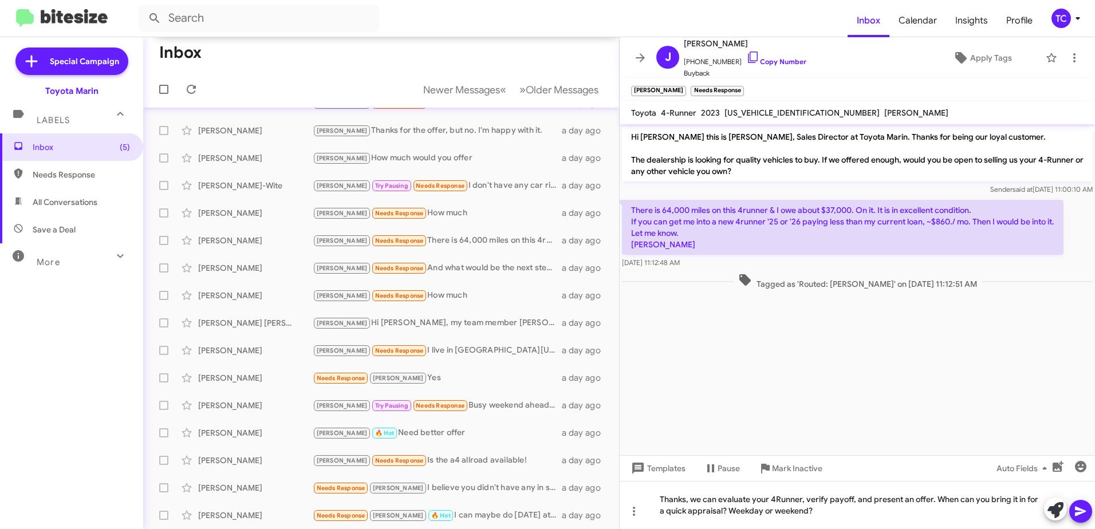
click at [1082, 517] on icon at bounding box center [1081, 512] width 14 height 14
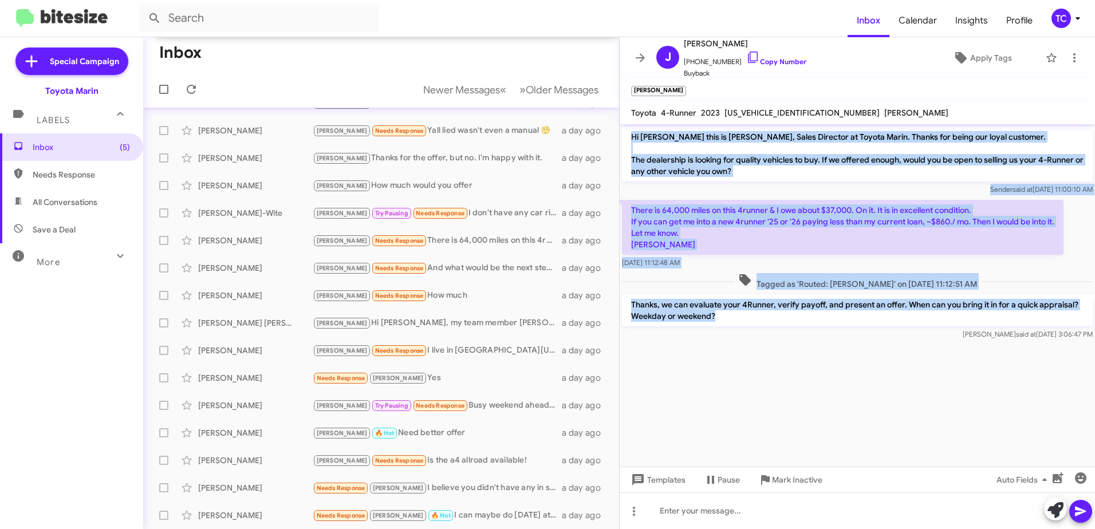
drag, startPoint x: 736, startPoint y: 320, endPoint x: 630, endPoint y: 138, distance: 210.7
click at [630, 138] on div "Hi [PERSON_NAME] this is [PERSON_NAME], Sales Director at Toyota Marin. Thanks …" at bounding box center [857, 233] width 475 height 218
copy div "Hi [PERSON_NAME] this is [PERSON_NAME], Sales Director at Toyota Marin. Thanks …"
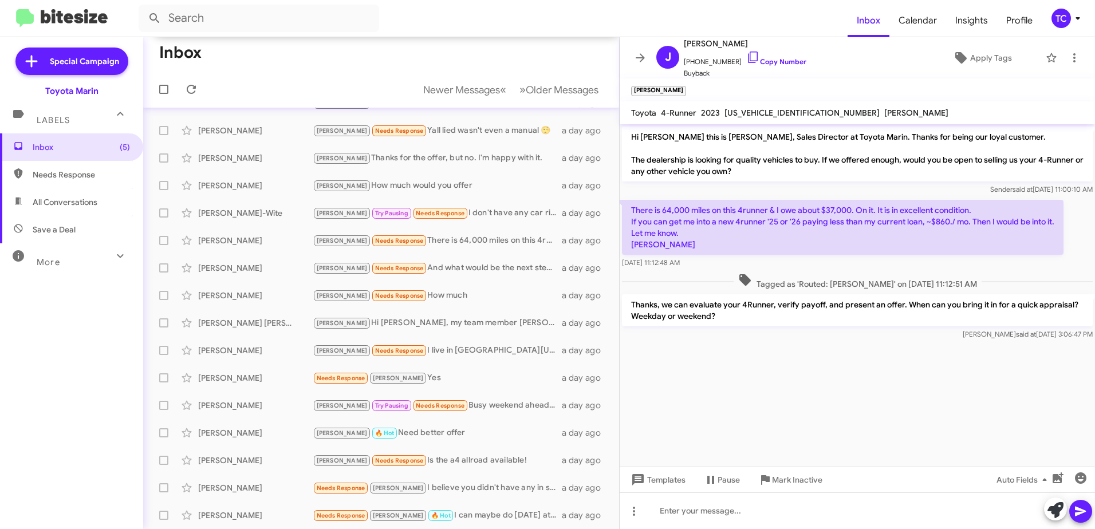
click at [860, 393] on cdk-virtual-scroll-viewport "Hi [PERSON_NAME] this is [PERSON_NAME], Sales Director at Toyota Marin. Thanks …" at bounding box center [857, 295] width 475 height 342
click at [436, 265] on div "[PERSON_NAME] Needs Response And what would be the next step if I want to sell …" at bounding box center [438, 268] width 251 height 13
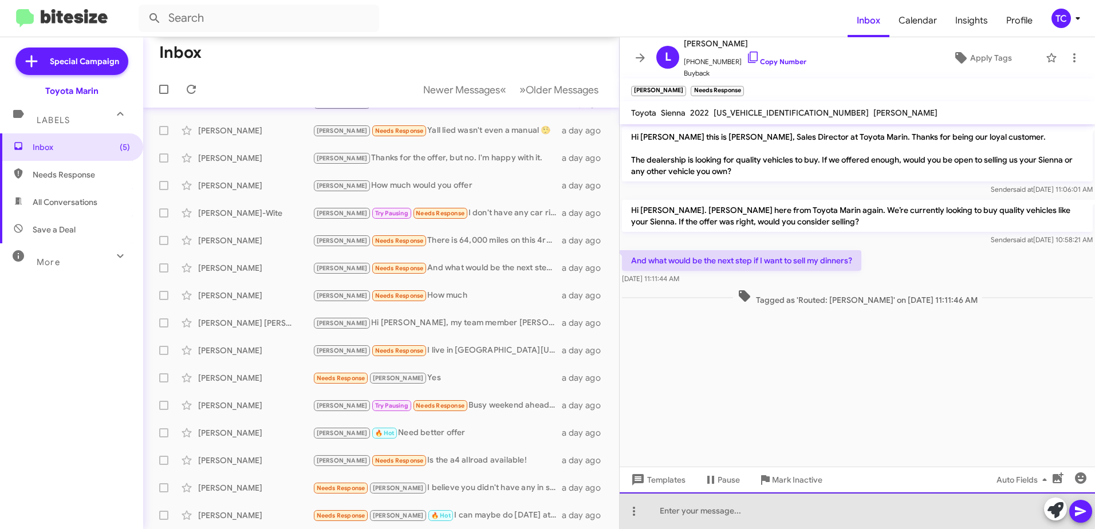
click at [795, 501] on div at bounding box center [857, 510] width 475 height 37
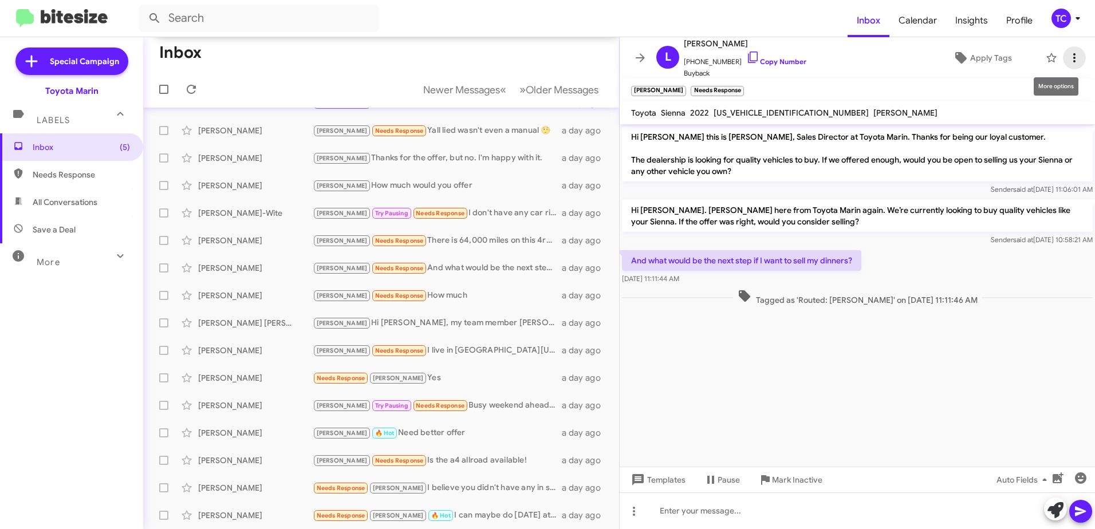
click at [1067, 54] on icon at bounding box center [1074, 58] width 14 height 14
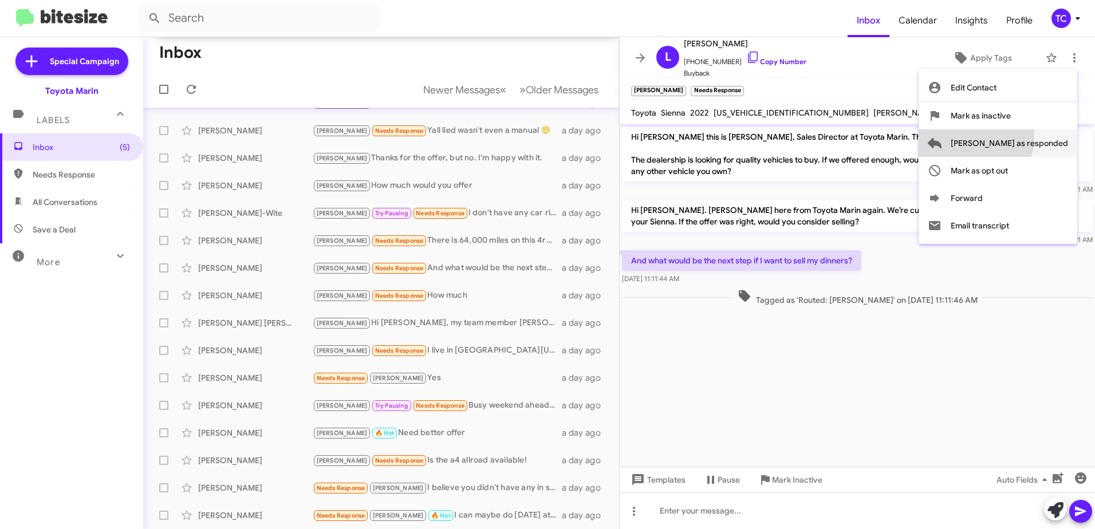
click at [1019, 137] on span "[PERSON_NAME] as responded" at bounding box center [1009, 142] width 117 height 27
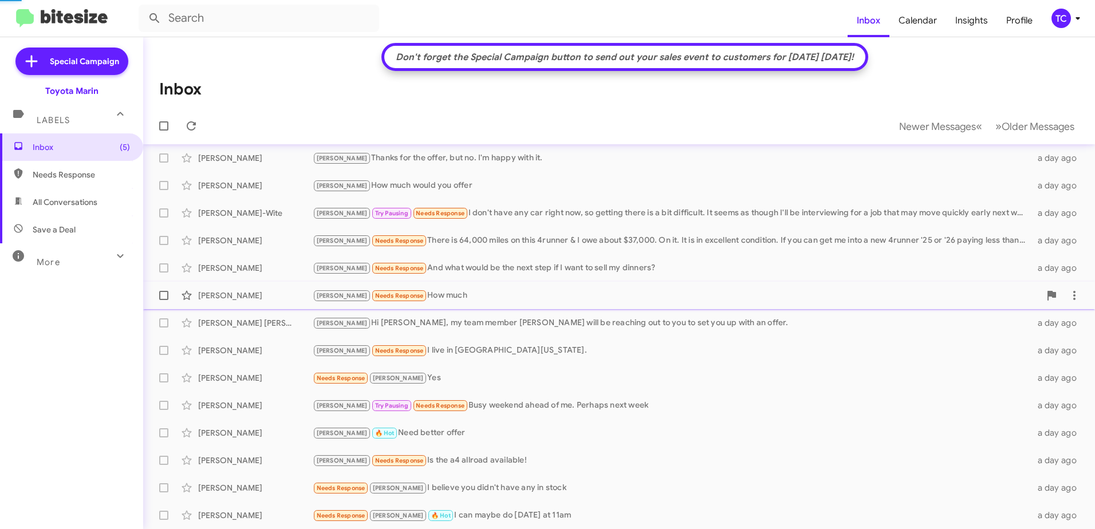
scroll to position [142, 0]
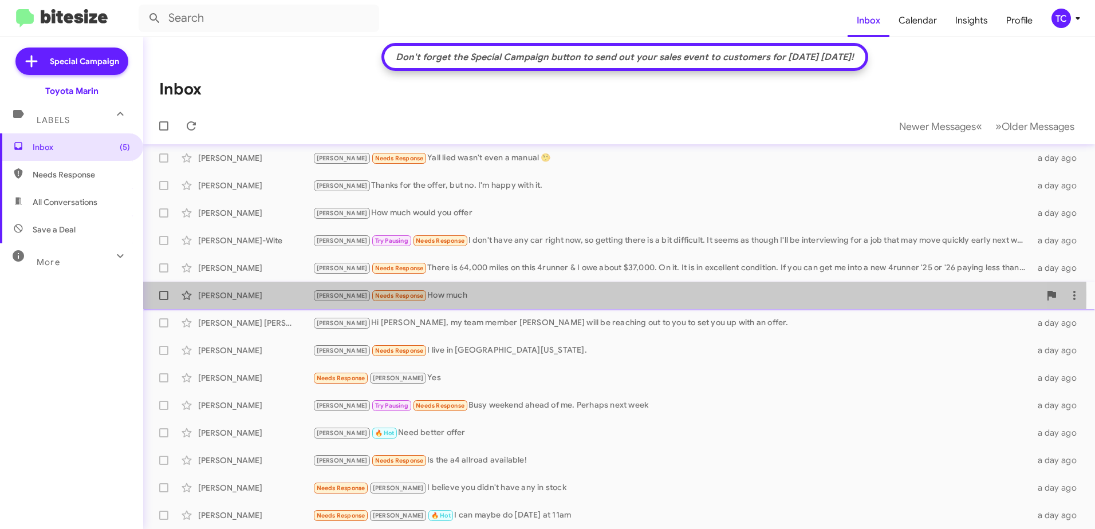
click at [412, 295] on div "[PERSON_NAME] Needs Response How much" at bounding box center [676, 295] width 727 height 13
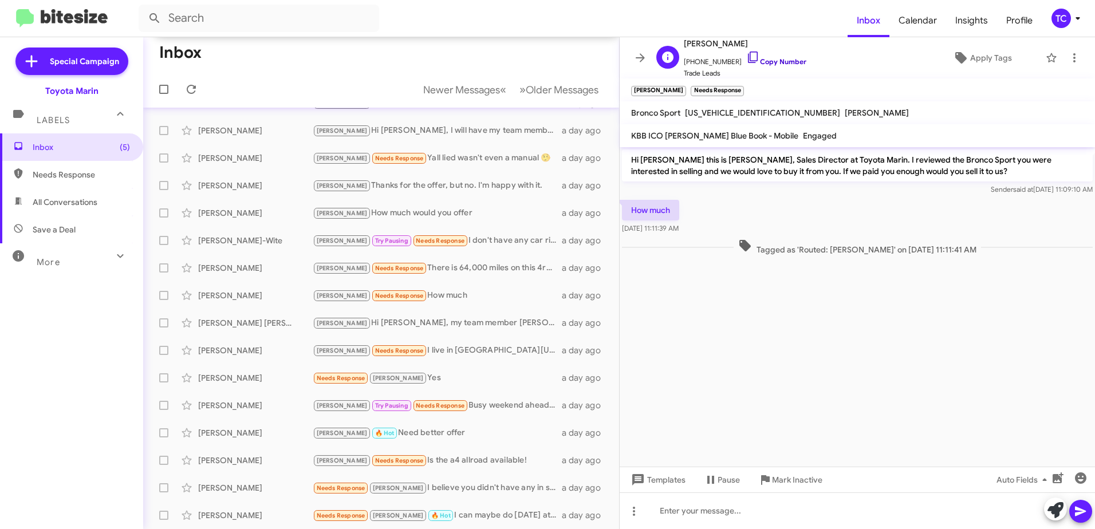
click at [746, 50] on icon at bounding box center [753, 57] width 14 height 14
click at [1055, 501] on span at bounding box center [1055, 510] width 16 height 25
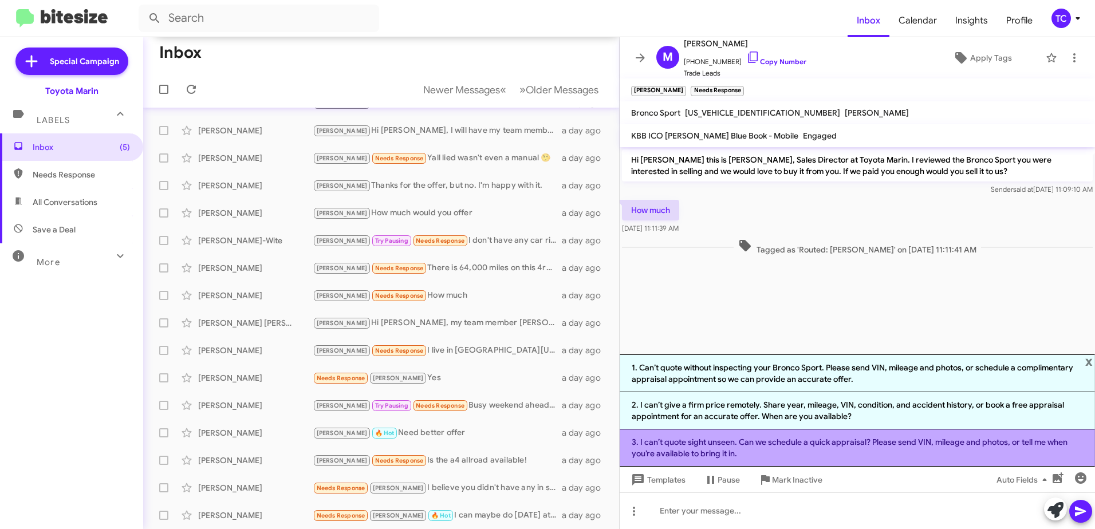
click at [770, 449] on li "3. I can’t quote sight unseen. Can we schedule a quick appraisal? Please send V…" at bounding box center [857, 448] width 475 height 37
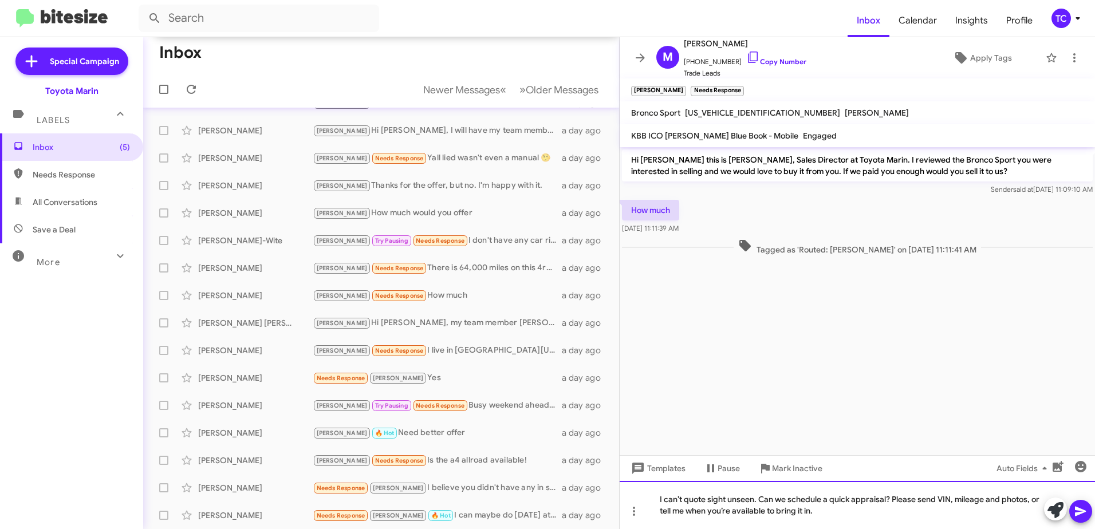
click at [759, 497] on div "I can’t quote sight unseen. Can we schedule a quick appraisal? Please send VIN,…" at bounding box center [857, 505] width 475 height 48
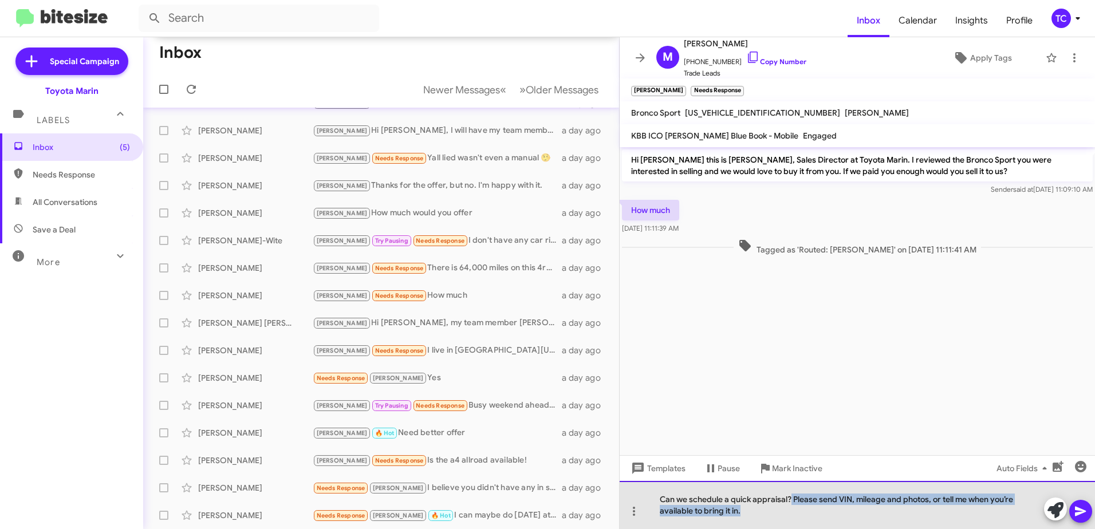
drag, startPoint x: 791, startPoint y: 511, endPoint x: 791, endPoint y: 491, distance: 20.1
click at [791, 491] on div "Can we schedule a quick appraisal? Please send VIN, mileage and photos, or tell…" at bounding box center [857, 505] width 475 height 48
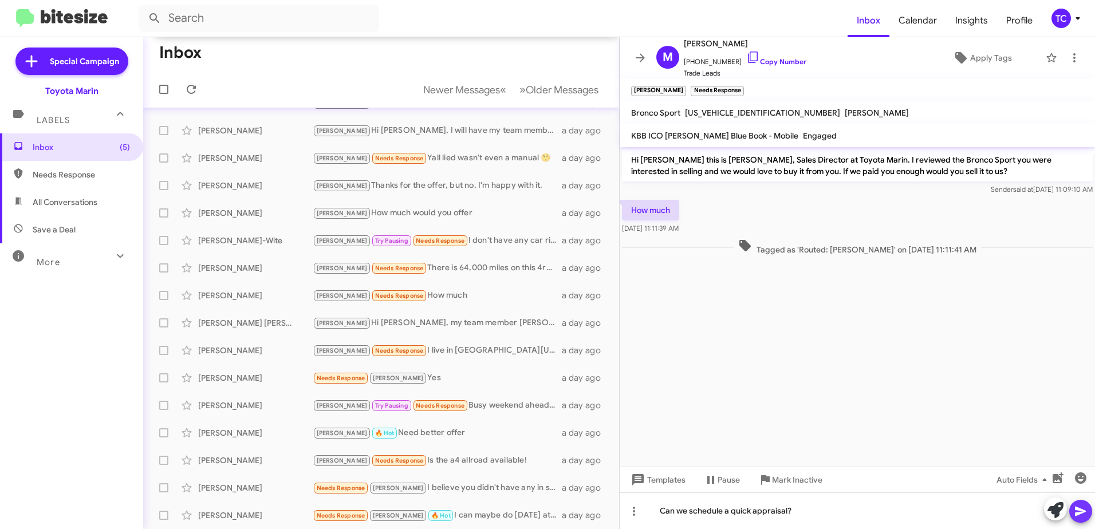
click at [1078, 511] on icon at bounding box center [1081, 512] width 14 height 14
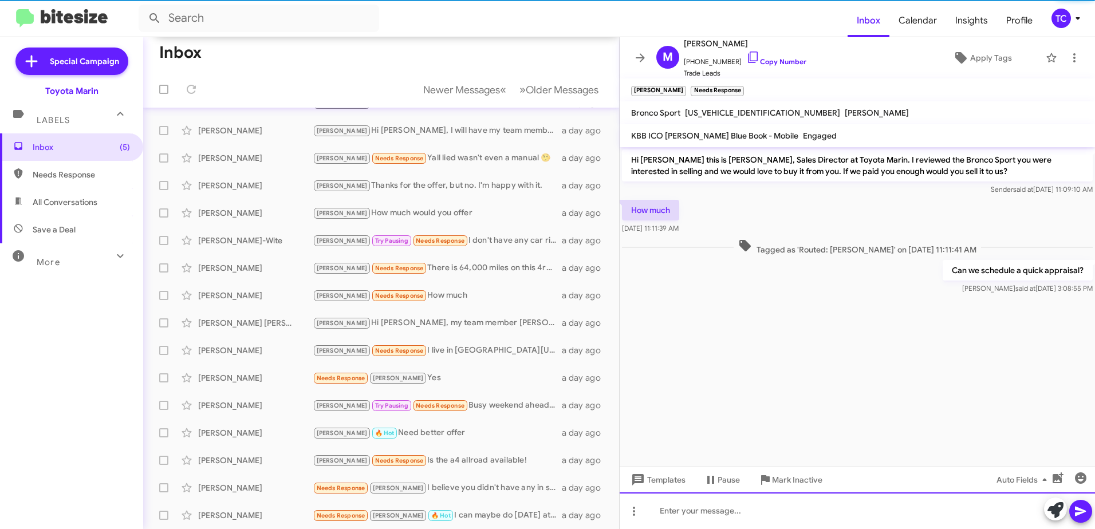
scroll to position [190, 0]
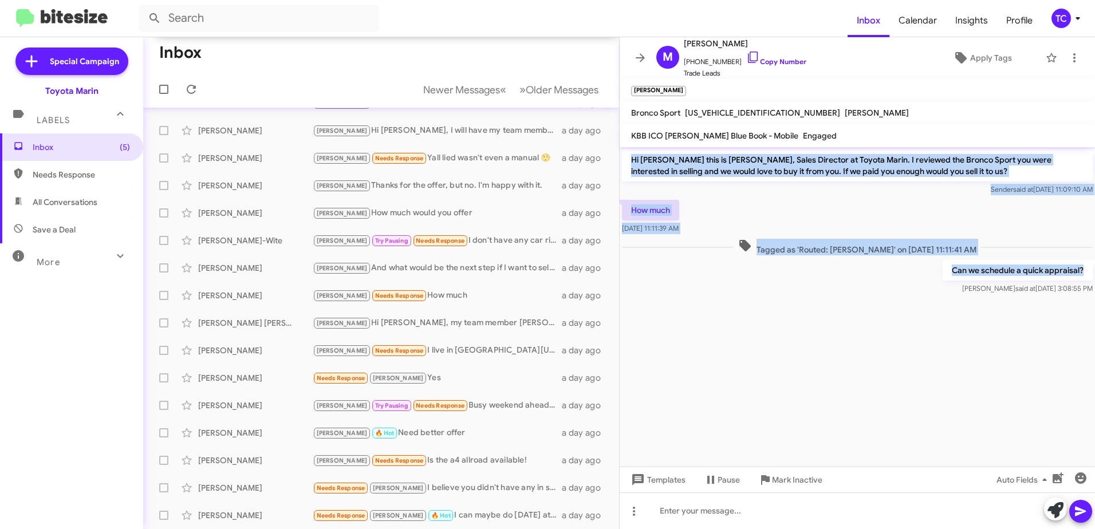
drag, startPoint x: 1094, startPoint y: 267, endPoint x: 625, endPoint y: 165, distance: 480.6
click at [625, 165] on div "Hi [PERSON_NAME] this is [PERSON_NAME], Sales Director at Toyota Marin. I revie…" at bounding box center [857, 221] width 475 height 149
copy div "Hi [PERSON_NAME] this is [PERSON_NAME], Sales Director at Toyota Marin. I revie…"
click at [642, 56] on icon at bounding box center [640, 57] width 9 height 9
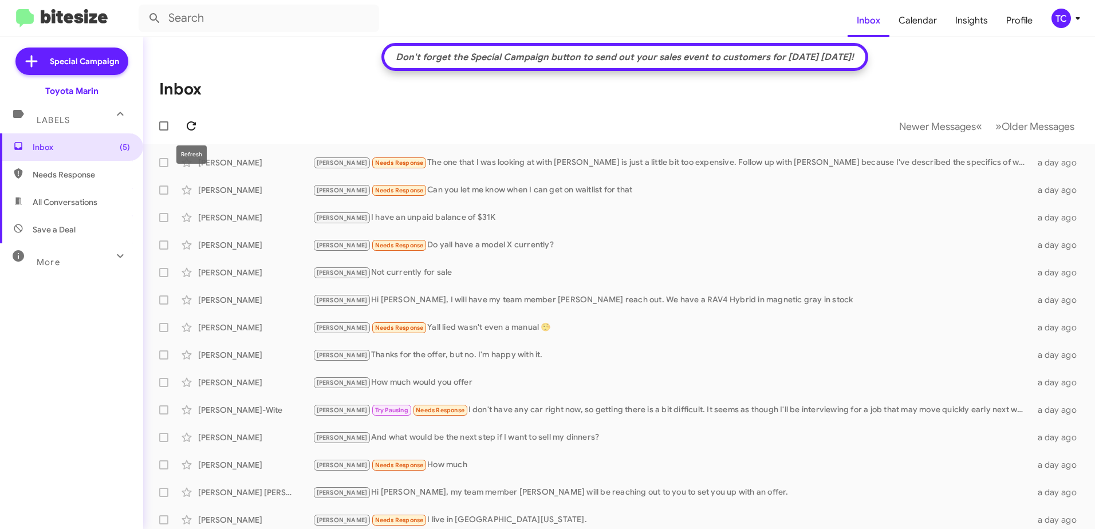
click at [188, 123] on icon at bounding box center [191, 125] width 9 height 9
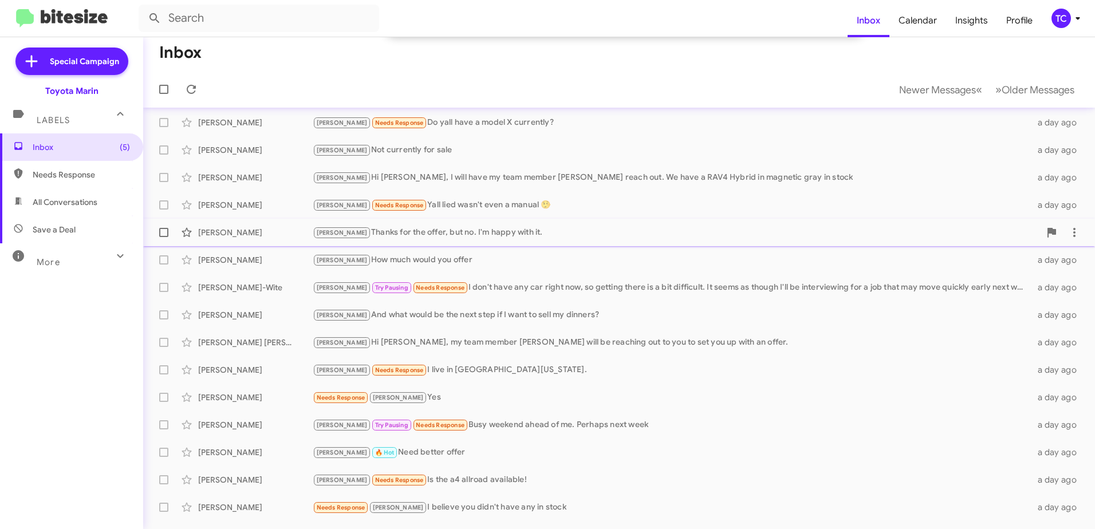
scroll to position [170, 0]
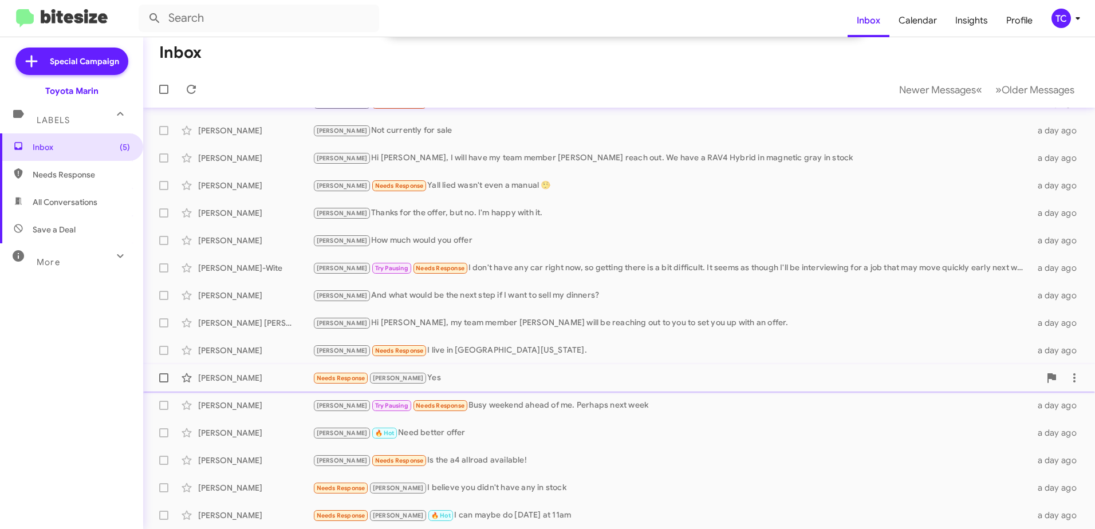
click at [423, 373] on div "Needs Response [PERSON_NAME] Yes" at bounding box center [676, 378] width 727 height 13
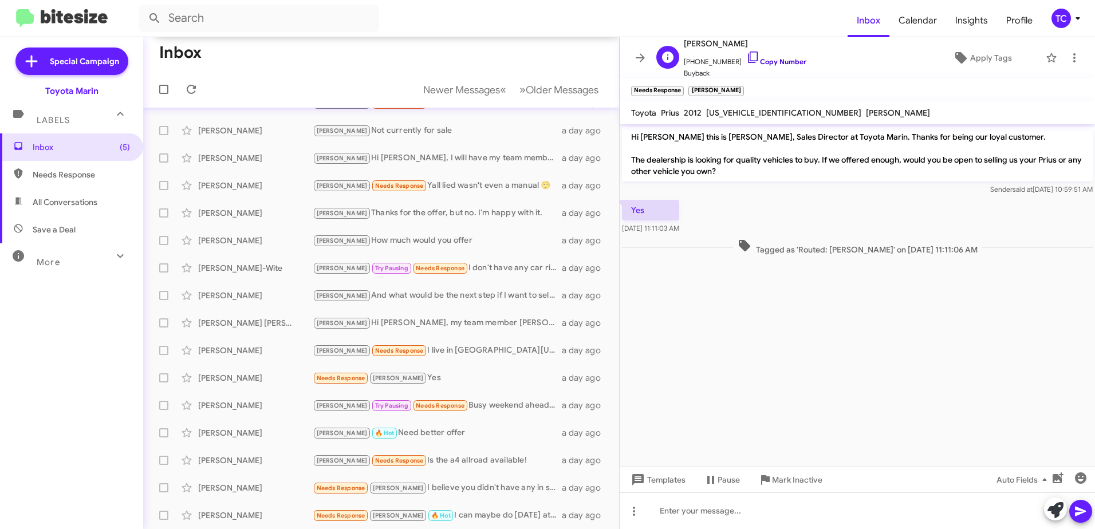
click at [746, 50] on icon at bounding box center [753, 57] width 14 height 14
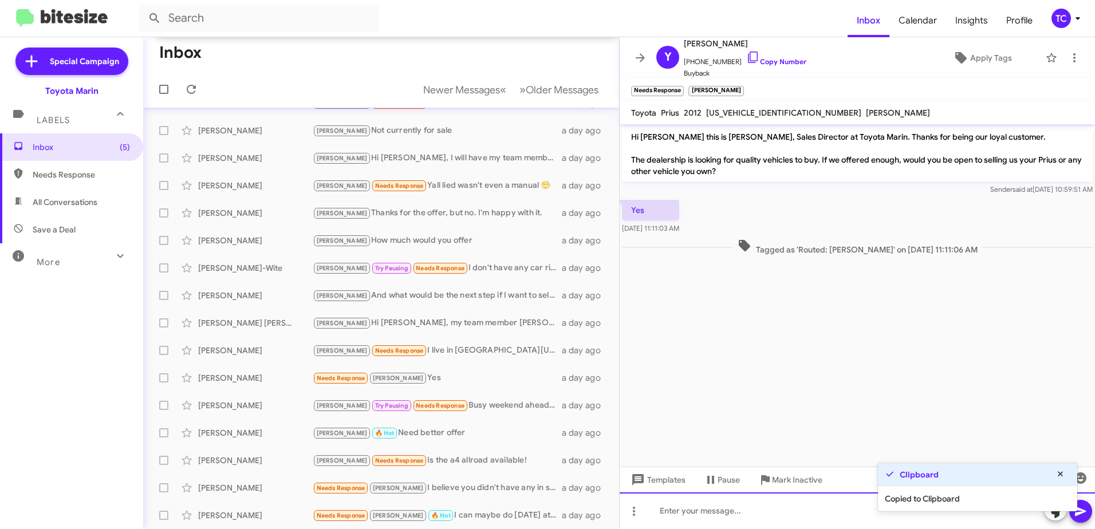
drag, startPoint x: 860, startPoint y: 510, endPoint x: 966, endPoint y: 510, distance: 106.5
click at [860, 510] on div at bounding box center [857, 510] width 475 height 37
click at [1058, 515] on icon at bounding box center [1055, 510] width 16 height 16
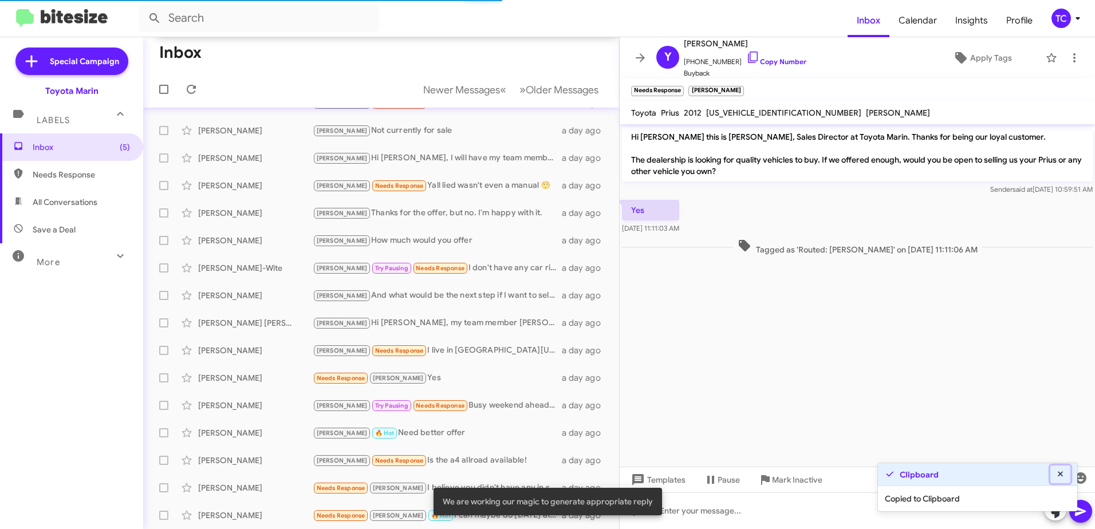
click at [1060, 474] on icon at bounding box center [1060, 473] width 5 height 5
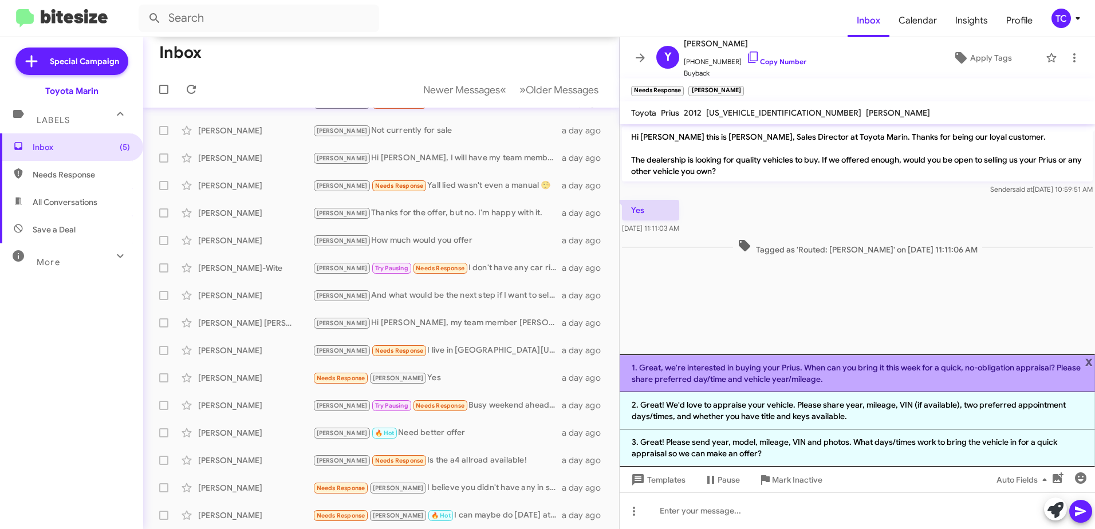
click at [842, 376] on li "1. Great, we're interested in buying your Prius. When can you bring it this wee…" at bounding box center [857, 373] width 475 height 38
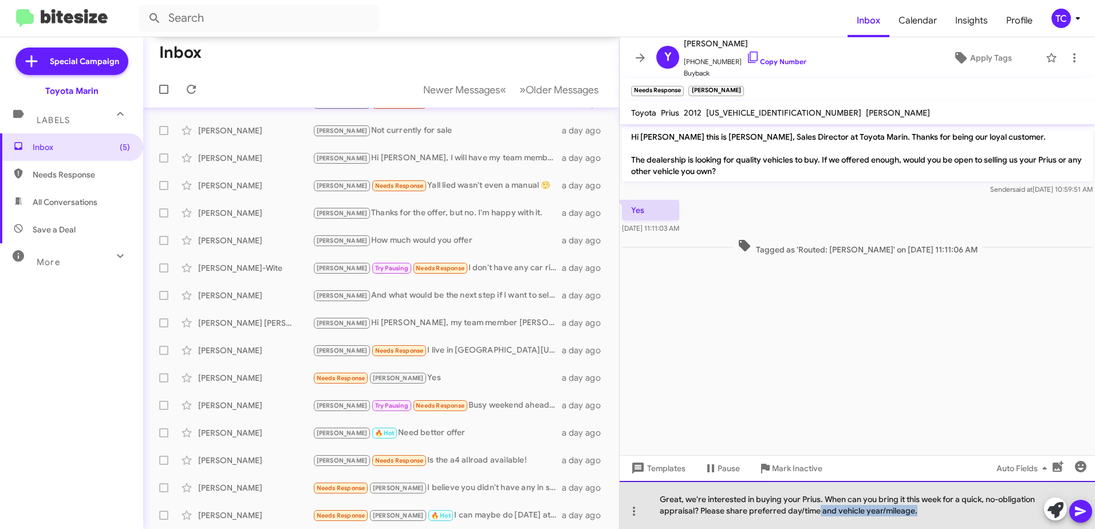
drag, startPoint x: 920, startPoint y: 513, endPoint x: 817, endPoint y: 521, distance: 103.3
click at [817, 521] on div "Great, we're interested in buying your Prius. When can you bring it this week f…" at bounding box center [857, 505] width 475 height 48
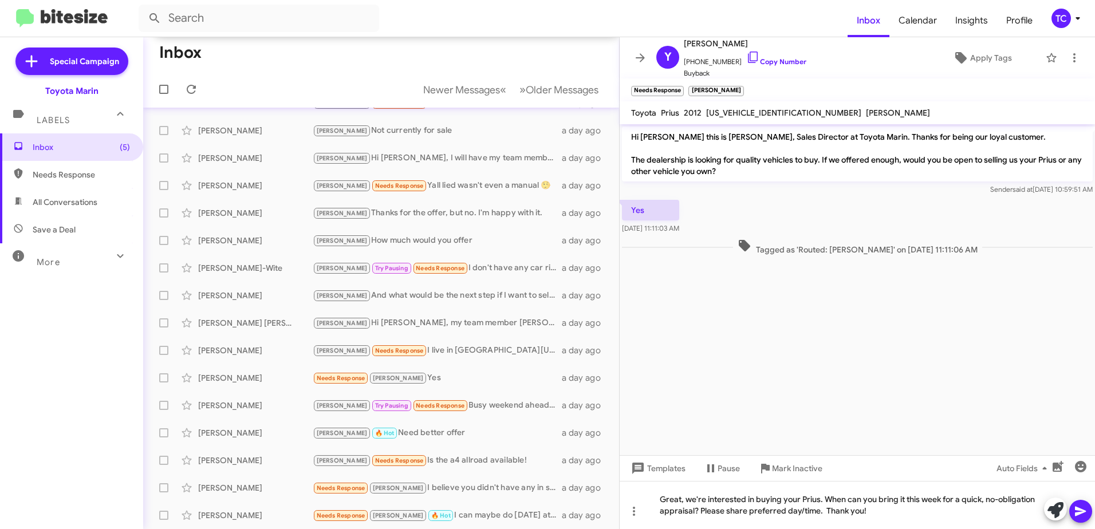
click at [1081, 505] on icon at bounding box center [1081, 512] width 14 height 14
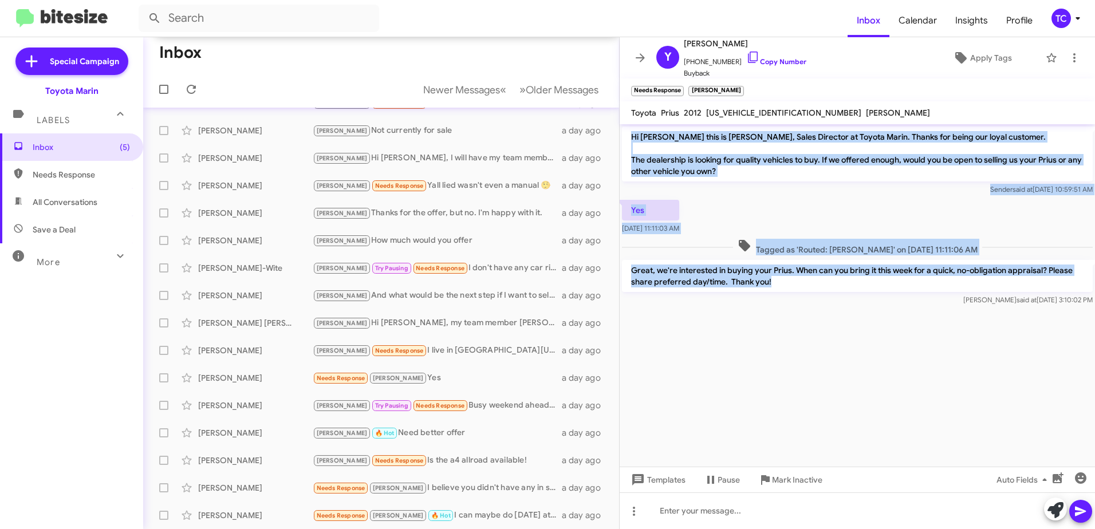
drag, startPoint x: 773, startPoint y: 279, endPoint x: 624, endPoint y: 134, distance: 207.7
click at [624, 134] on div "Hi [PERSON_NAME] this is [PERSON_NAME], Sales Director at Toyota Marin. Thanks …" at bounding box center [857, 216] width 475 height 184
copy div "Hi [PERSON_NAME] this is [PERSON_NAME], Sales Director at Toyota Marin. Thanks …"
click at [639, 58] on icon at bounding box center [640, 57] width 9 height 9
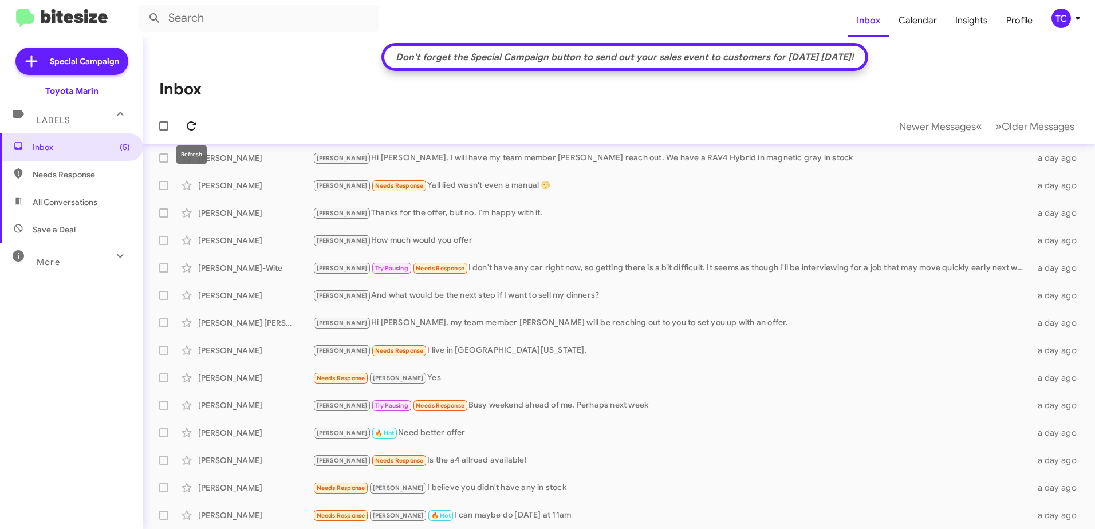
click at [189, 127] on icon at bounding box center [191, 126] width 14 height 14
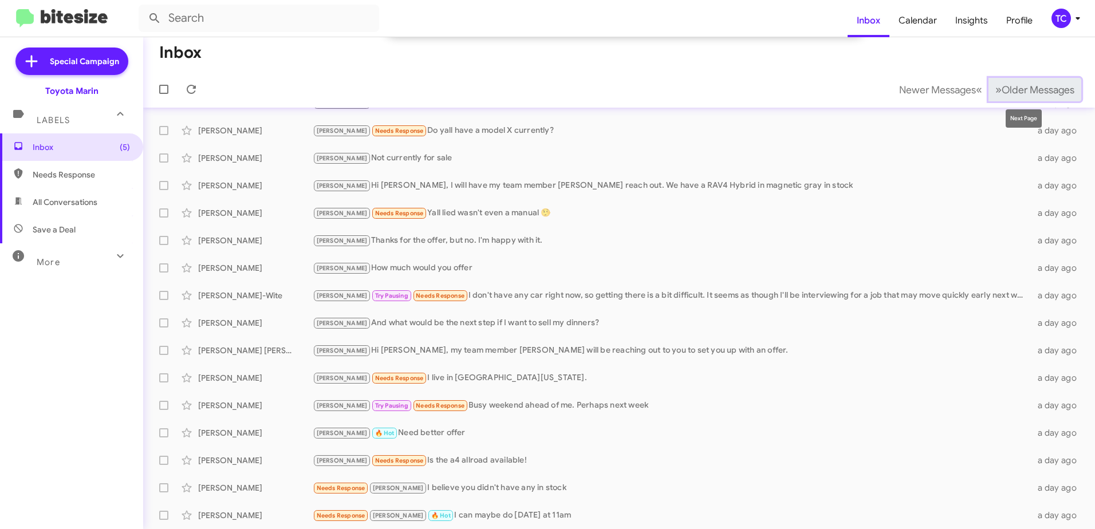
click at [1002, 91] on span "Older Messages" at bounding box center [1038, 90] width 73 height 13
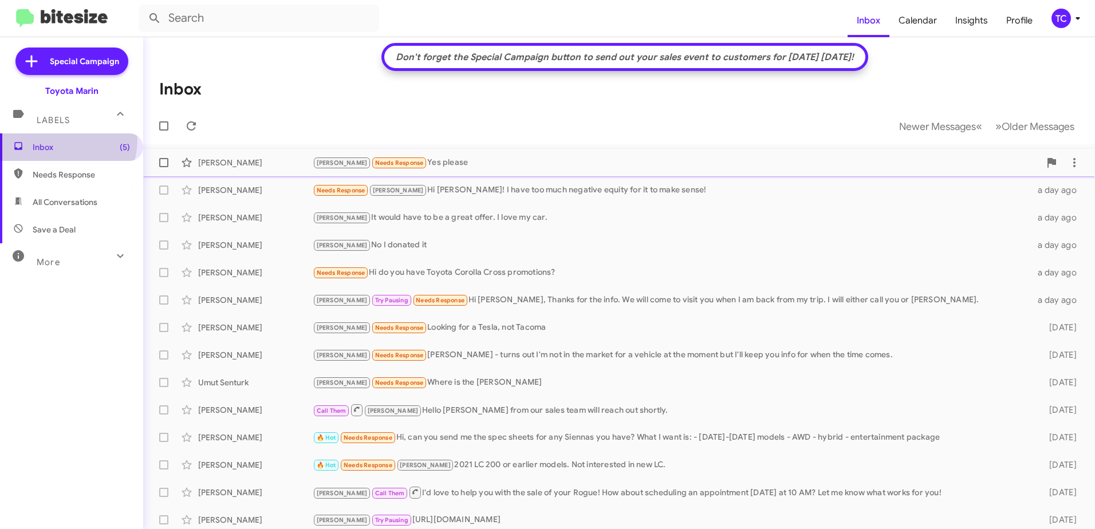
drag, startPoint x: 58, startPoint y: 140, endPoint x: 143, endPoint y: 153, distance: 85.8
click at [57, 141] on span "Inbox (5)" at bounding box center [71, 146] width 143 height 27
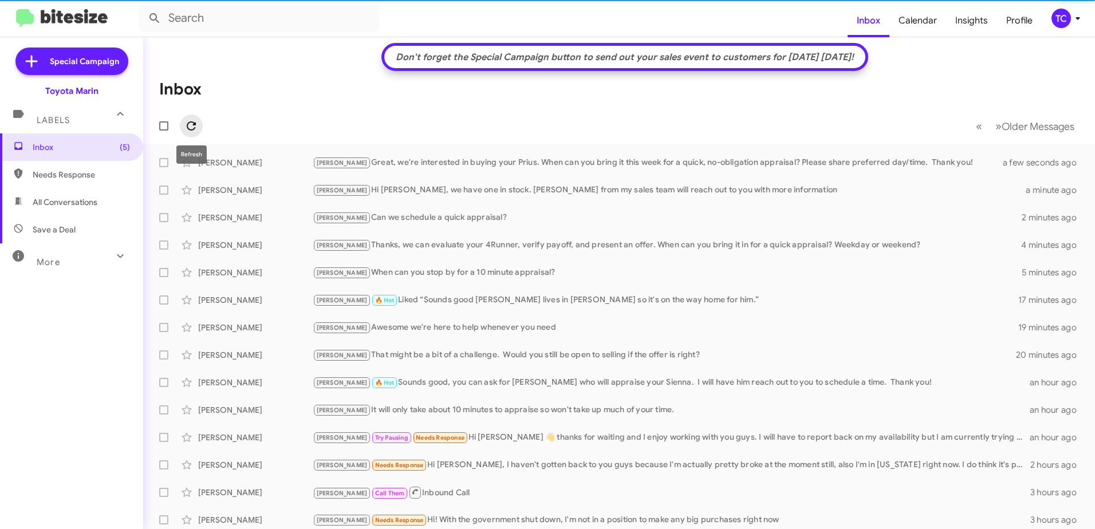
click at [188, 127] on icon at bounding box center [191, 126] width 14 height 14
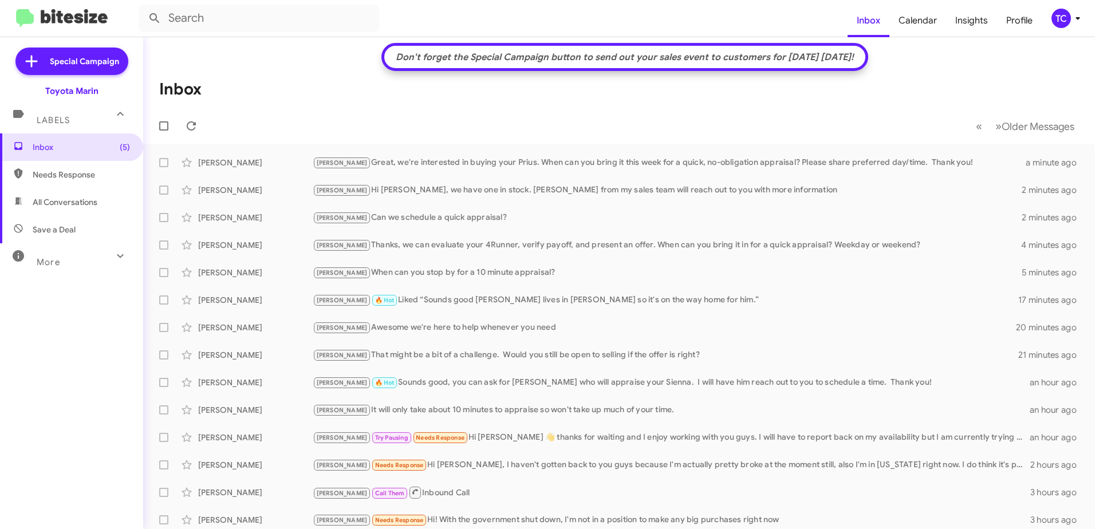
click at [957, 90] on mat-toolbar-row "Inbox" at bounding box center [619, 89] width 952 height 37
click at [190, 123] on icon at bounding box center [191, 125] width 9 height 9
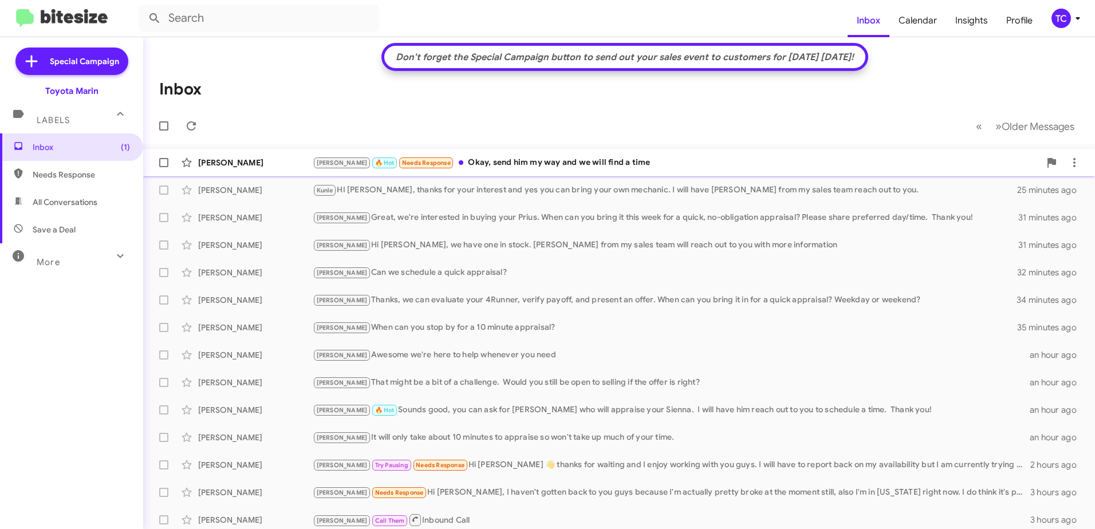
click at [534, 163] on div "[PERSON_NAME] 🔥 Hot Needs Response Okay, send him my way and we will find a time" at bounding box center [676, 162] width 727 height 13
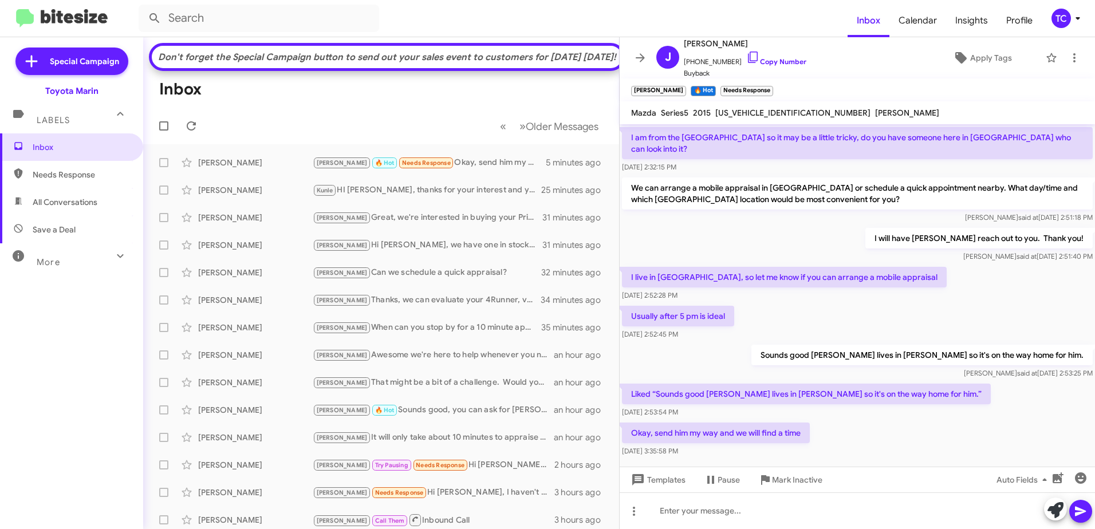
scroll to position [176, 0]
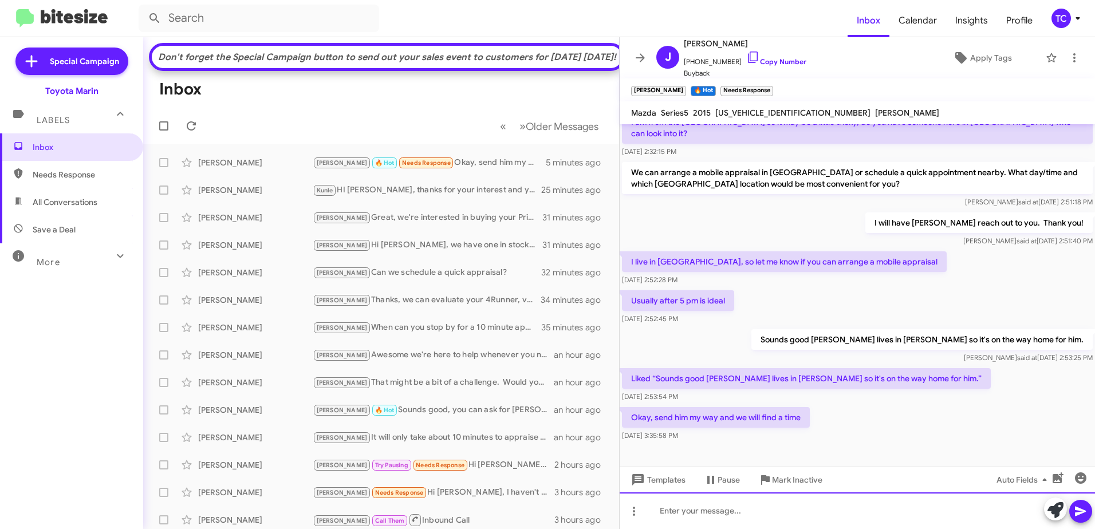
click at [774, 506] on div at bounding box center [857, 510] width 475 height 37
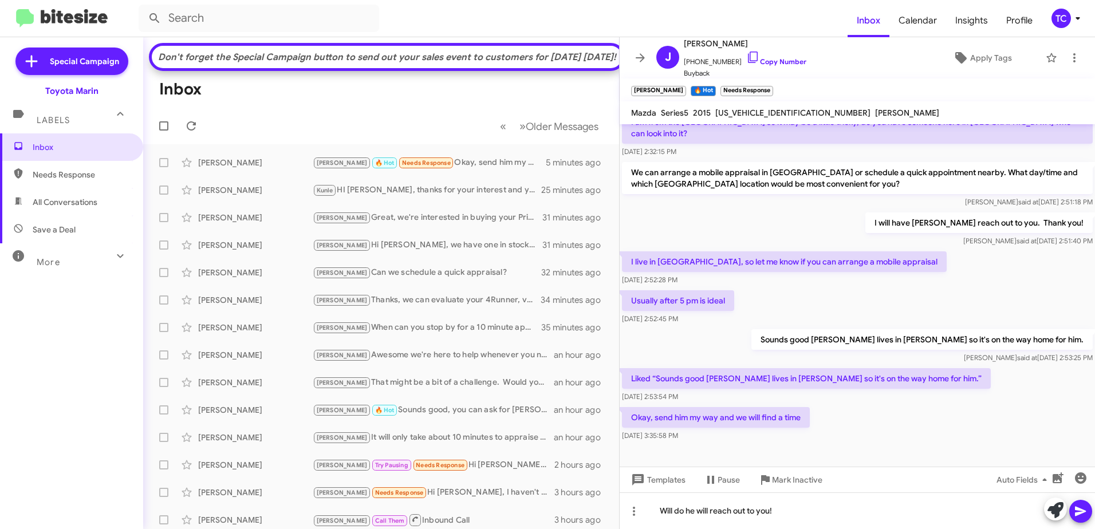
click at [1075, 507] on icon at bounding box center [1081, 512] width 14 height 14
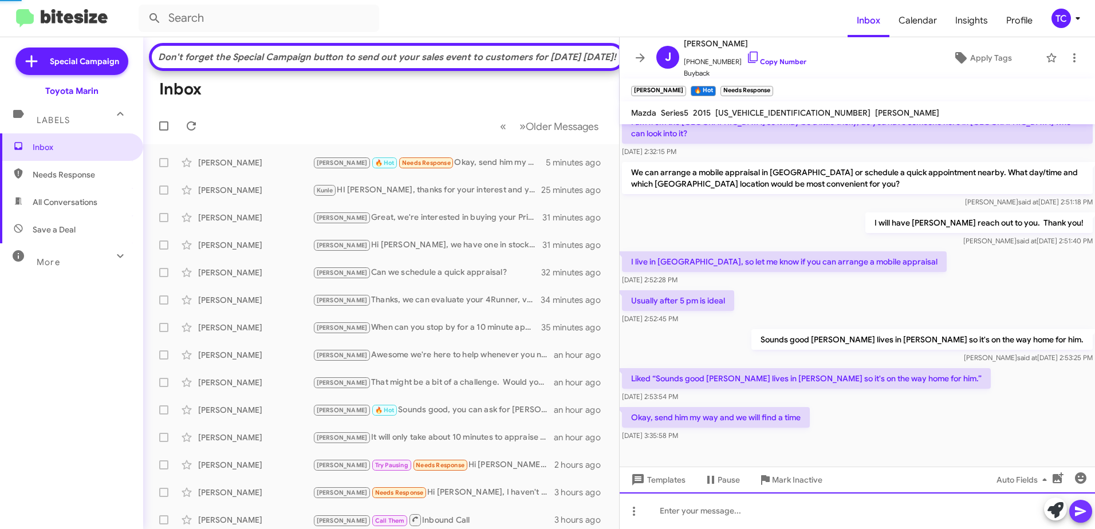
scroll to position [0, 0]
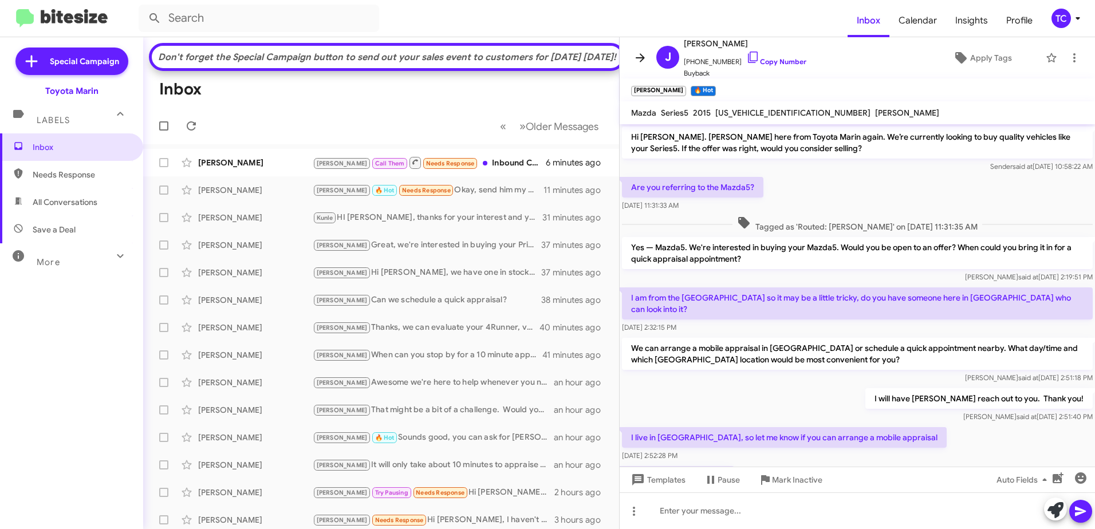
click at [642, 57] on icon at bounding box center [640, 57] width 9 height 9
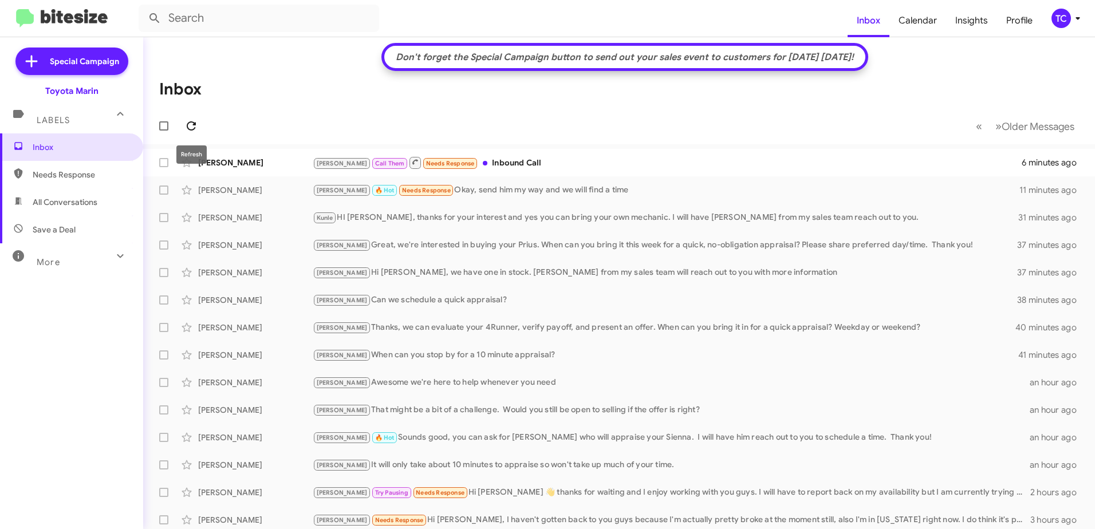
click at [187, 121] on icon at bounding box center [191, 126] width 14 height 14
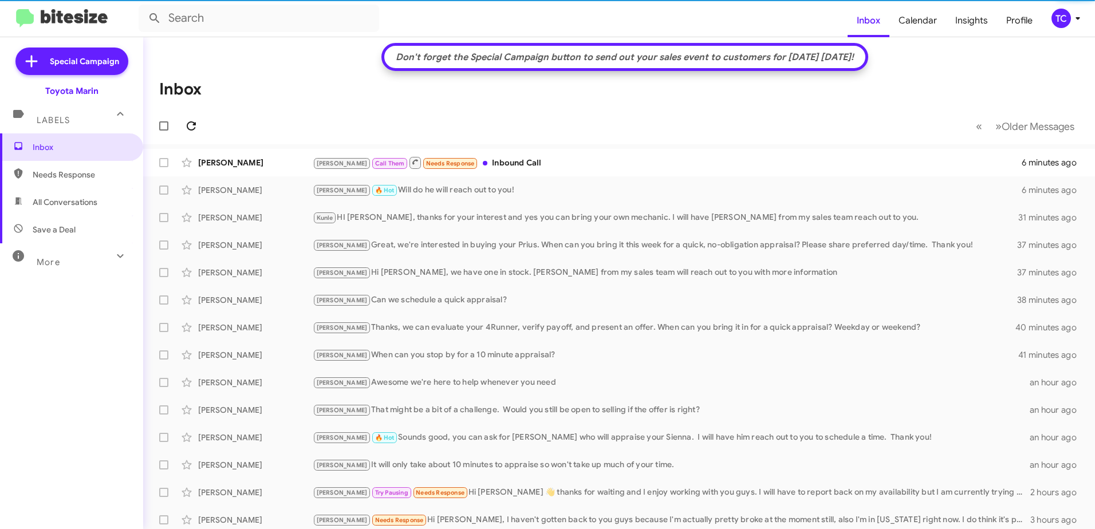
click at [192, 121] on icon at bounding box center [191, 126] width 14 height 14
